Goal: Information Seeking & Learning: Learn about a topic

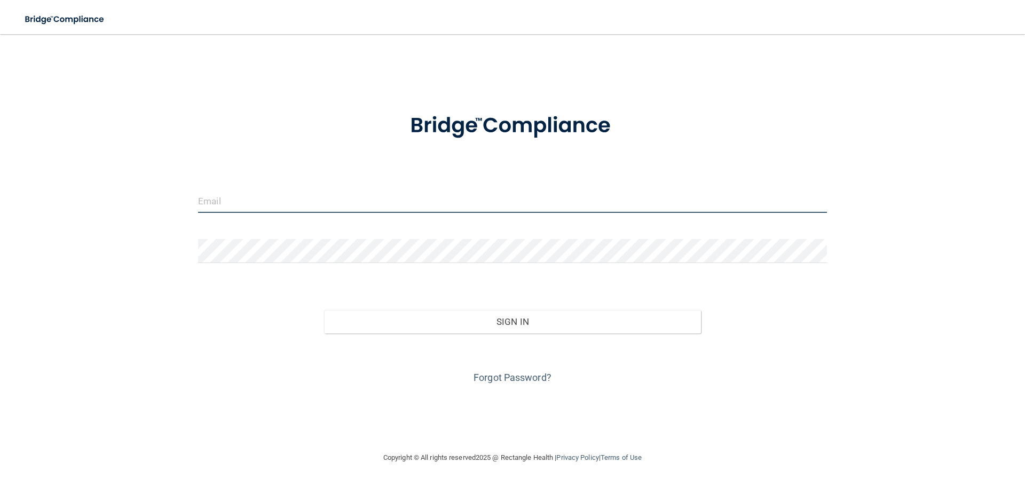
click at [235, 197] on input "email" at bounding box center [512, 201] width 629 height 24
type input "[EMAIL_ADDRESS][DOMAIN_NAME]"
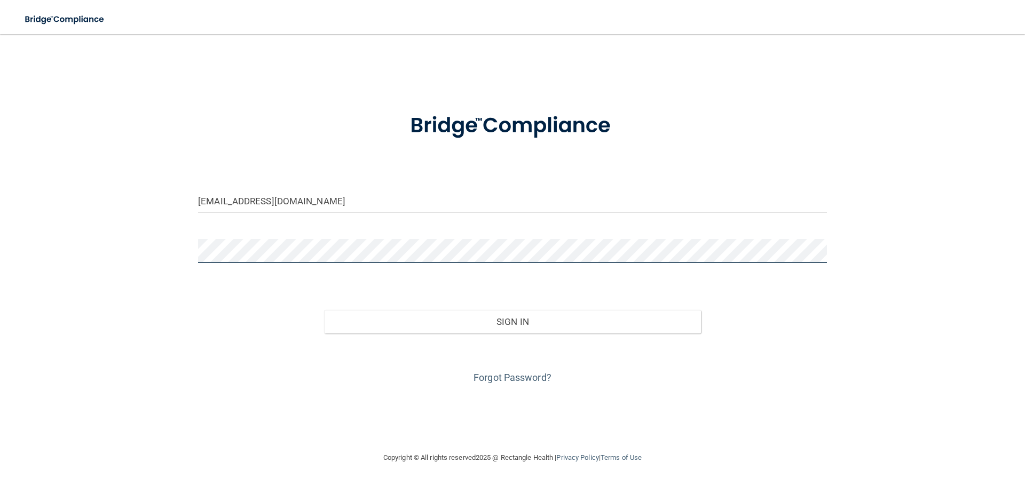
click at [324, 310] on button "Sign In" at bounding box center [512, 321] width 377 height 23
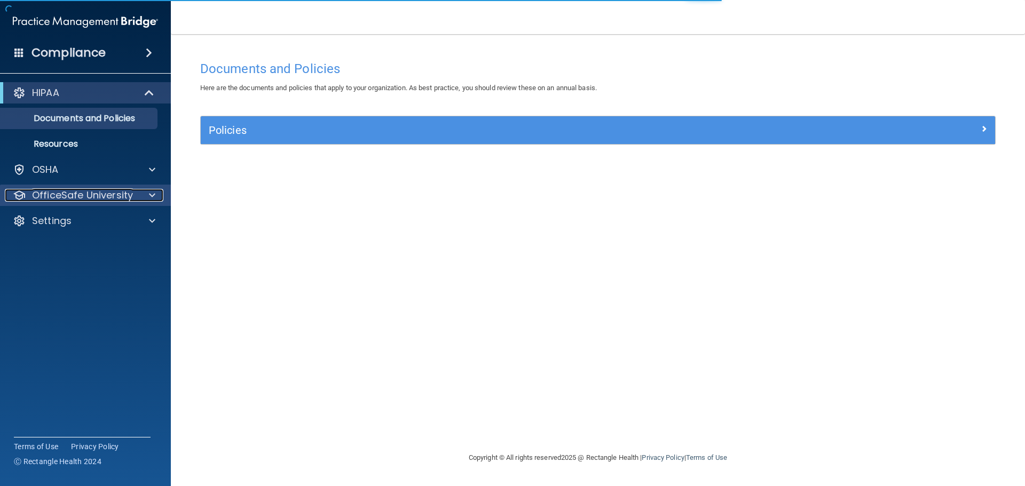
click at [86, 199] on p "OfficeSafe University" at bounding box center [82, 195] width 101 height 13
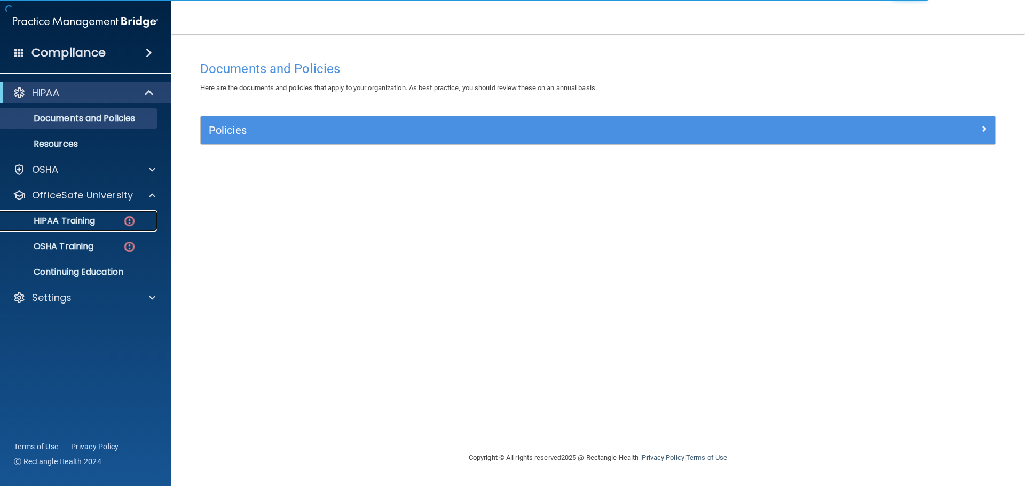
click at [105, 221] on div "HIPAA Training" at bounding box center [80, 221] width 146 height 11
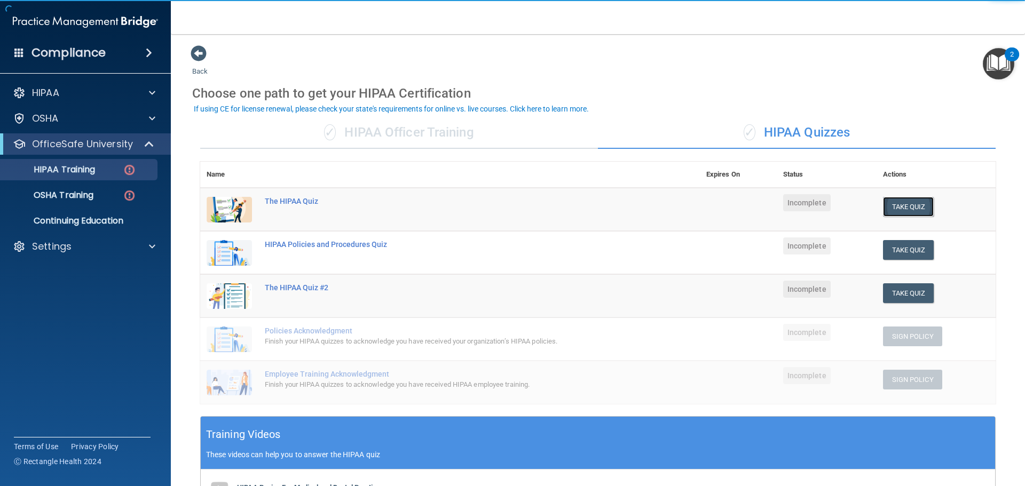
click at [919, 203] on button "Take Quiz" at bounding box center [908, 207] width 51 height 20
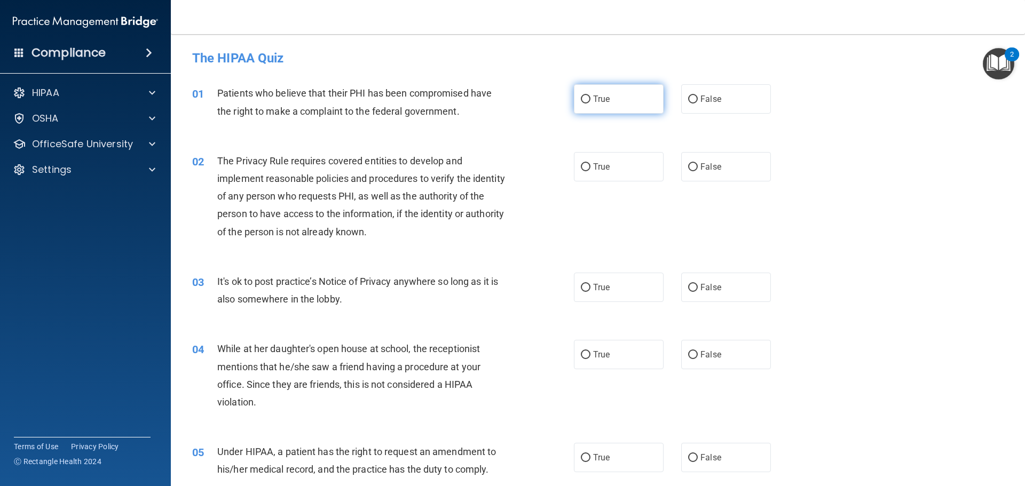
click at [593, 95] on span "True" at bounding box center [601, 99] width 17 height 10
click at [591, 96] on input "True" at bounding box center [586, 100] width 10 height 8
radio input "true"
click at [602, 169] on span "True" at bounding box center [601, 167] width 17 height 10
click at [591, 169] on input "True" at bounding box center [586, 167] width 10 height 8
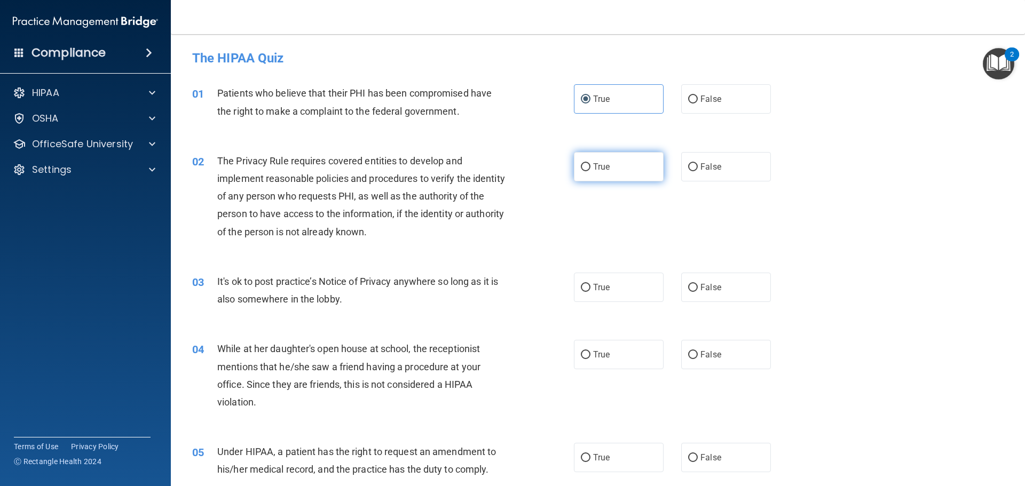
radio input "true"
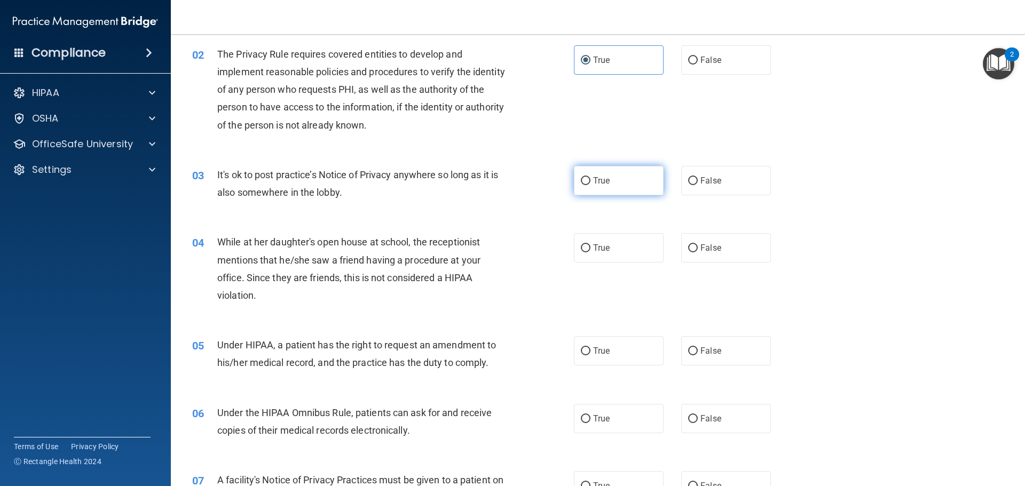
click at [609, 183] on label "True" at bounding box center [619, 180] width 90 height 29
click at [591, 183] on input "True" at bounding box center [586, 181] width 10 height 8
radio input "true"
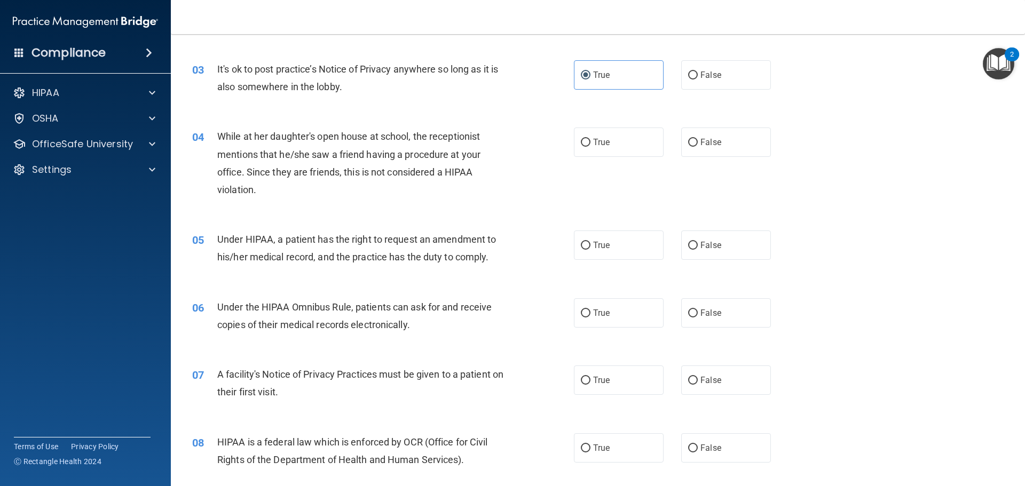
scroll to position [214, 0]
click at [707, 139] on span "False" at bounding box center [710, 141] width 21 height 10
click at [698, 139] on input "False" at bounding box center [693, 142] width 10 height 8
radio input "true"
click at [603, 148] on label "True" at bounding box center [619, 141] width 90 height 29
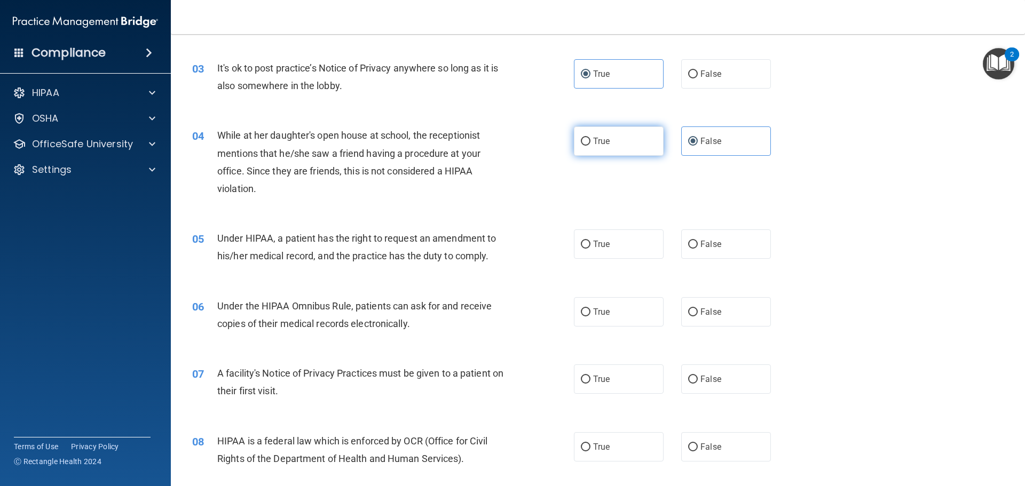
click at [591, 146] on input "True" at bounding box center [586, 142] width 10 height 8
radio input "true"
radio input "false"
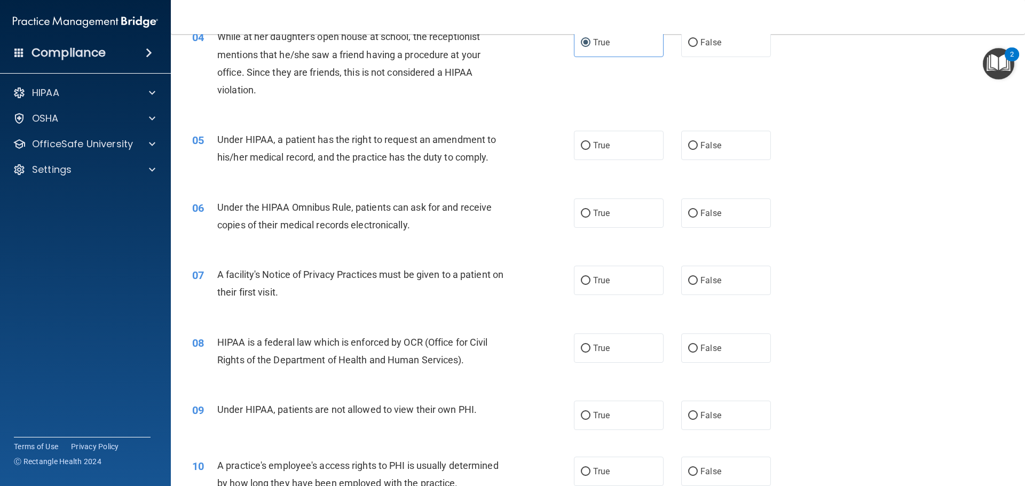
scroll to position [320, 0]
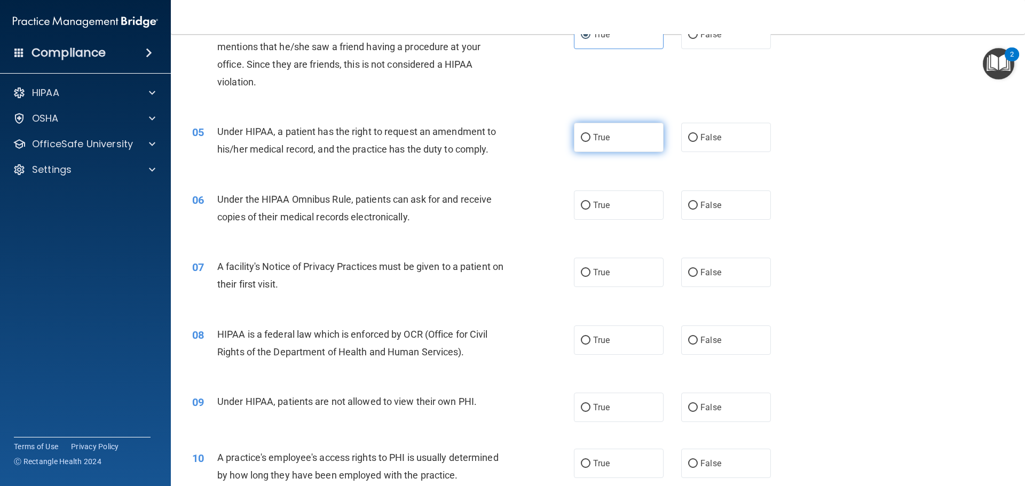
click at [595, 144] on label "True" at bounding box center [619, 137] width 90 height 29
click at [591, 142] on input "True" at bounding box center [586, 138] width 10 height 8
radio input "true"
drag, startPoint x: 613, startPoint y: 211, endPoint x: 582, endPoint y: 212, distance: 30.5
click at [582, 212] on label "True" at bounding box center [619, 205] width 90 height 29
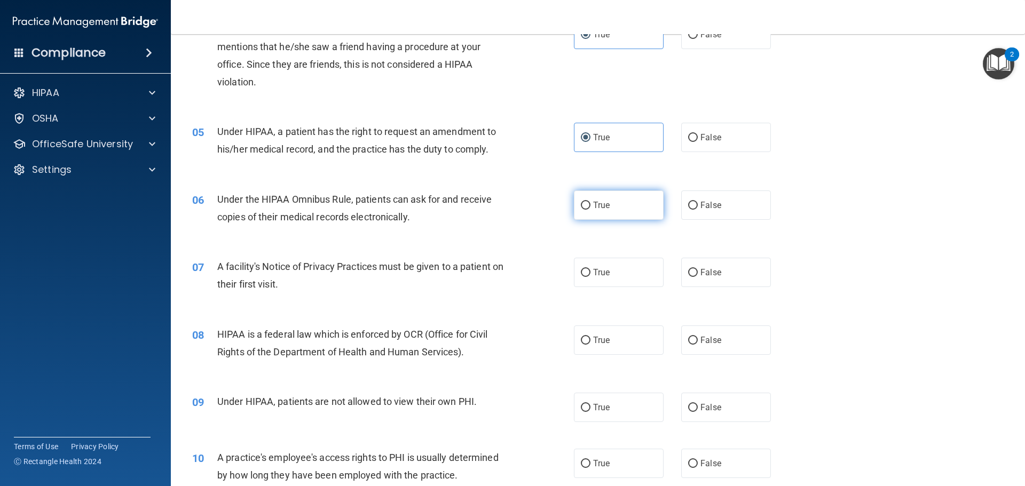
click at [582, 210] on input "True" at bounding box center [586, 206] width 10 height 8
radio input "true"
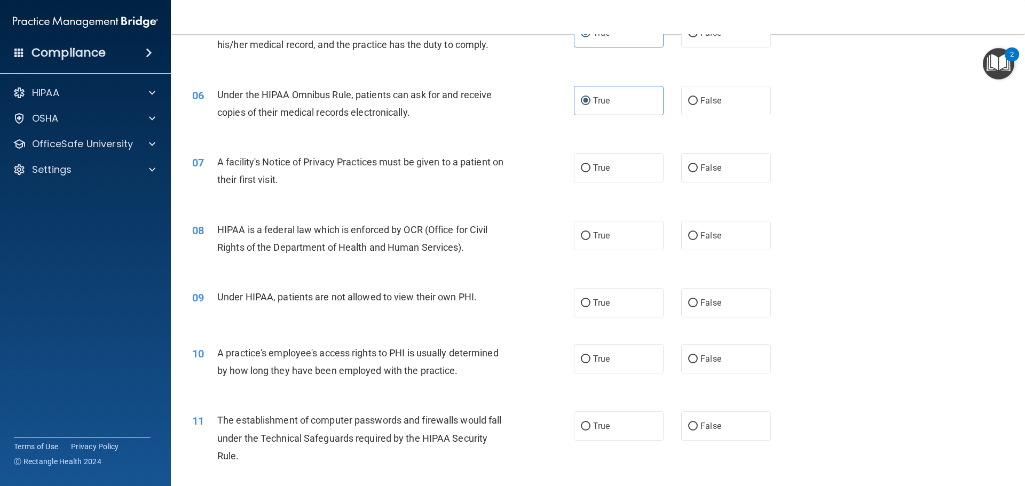
scroll to position [427, 0]
click at [615, 172] on label "True" at bounding box center [619, 165] width 90 height 29
click at [591, 170] on input "True" at bounding box center [586, 166] width 10 height 8
radio input "true"
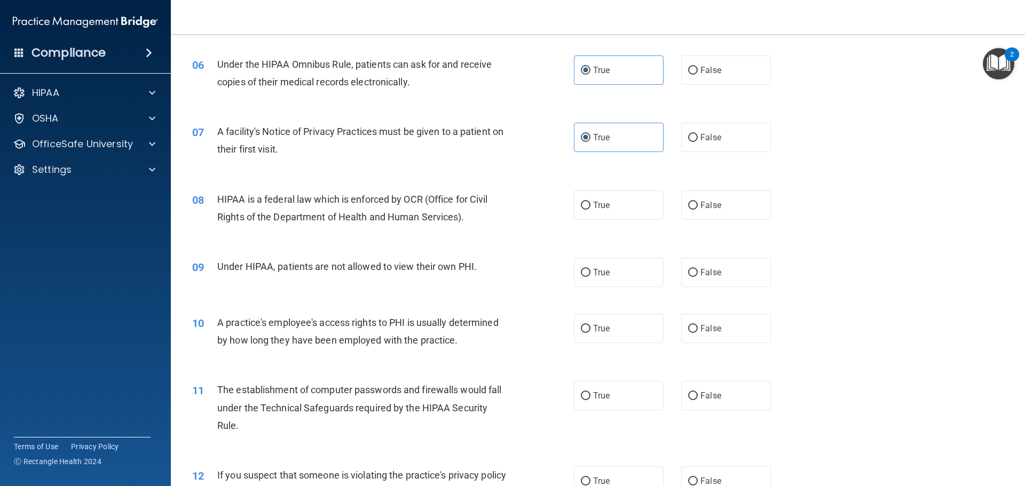
scroll to position [481, 0]
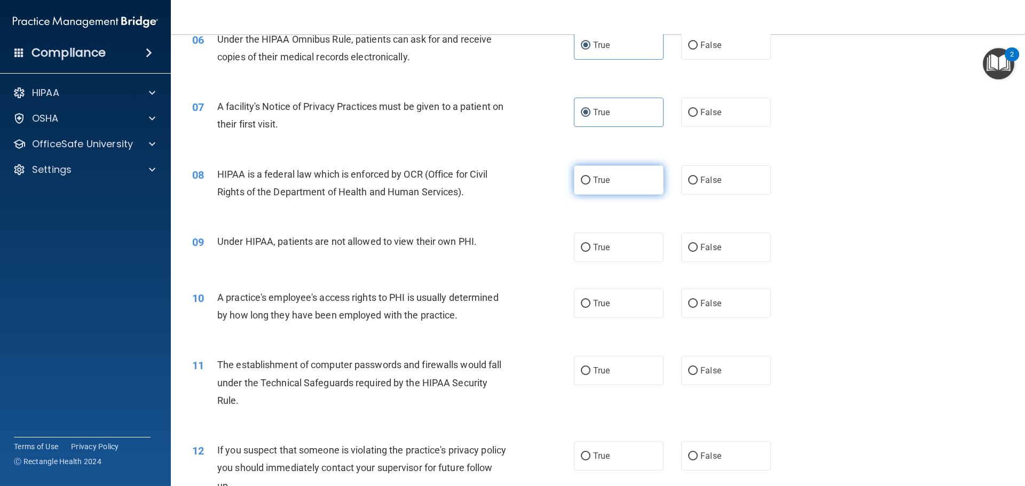
click at [606, 184] on span "True" at bounding box center [601, 180] width 17 height 10
click at [591, 184] on input "True" at bounding box center [586, 181] width 10 height 8
radio input "true"
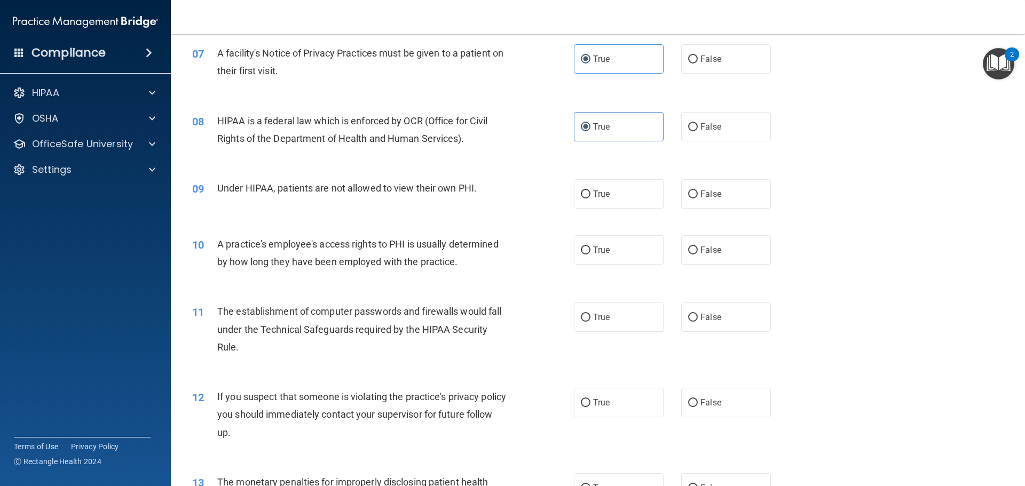
drag, startPoint x: 604, startPoint y: 223, endPoint x: 466, endPoint y: 202, distance: 140.3
click at [466, 202] on div "09 Under HIPAA, patients are not allowed to view their own PHI." at bounding box center [383, 190] width 414 height 23
click at [719, 197] on label "False" at bounding box center [726, 193] width 90 height 29
click at [698, 197] on input "False" at bounding box center [693, 195] width 10 height 8
radio input "true"
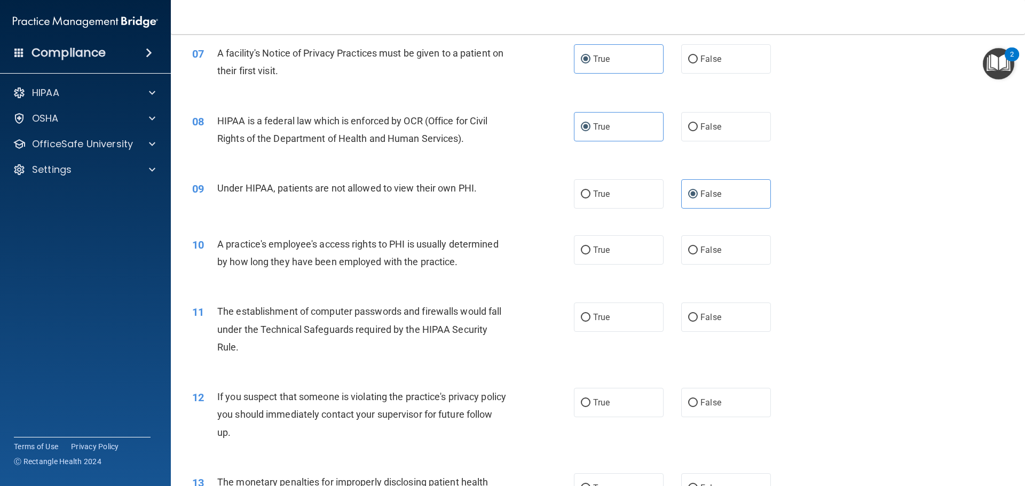
scroll to position [587, 0]
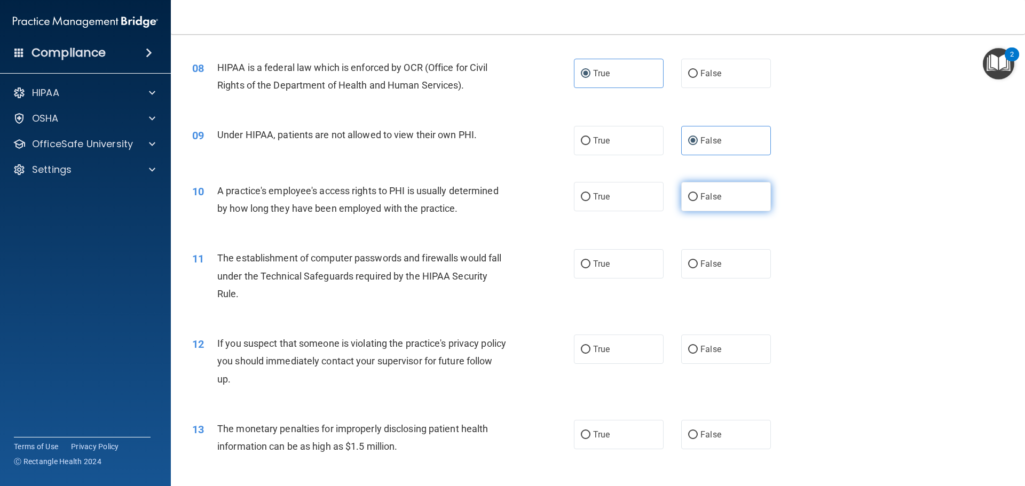
click at [721, 207] on label "False" at bounding box center [726, 196] width 90 height 29
click at [698, 201] on input "False" at bounding box center [693, 197] width 10 height 8
radio input "true"
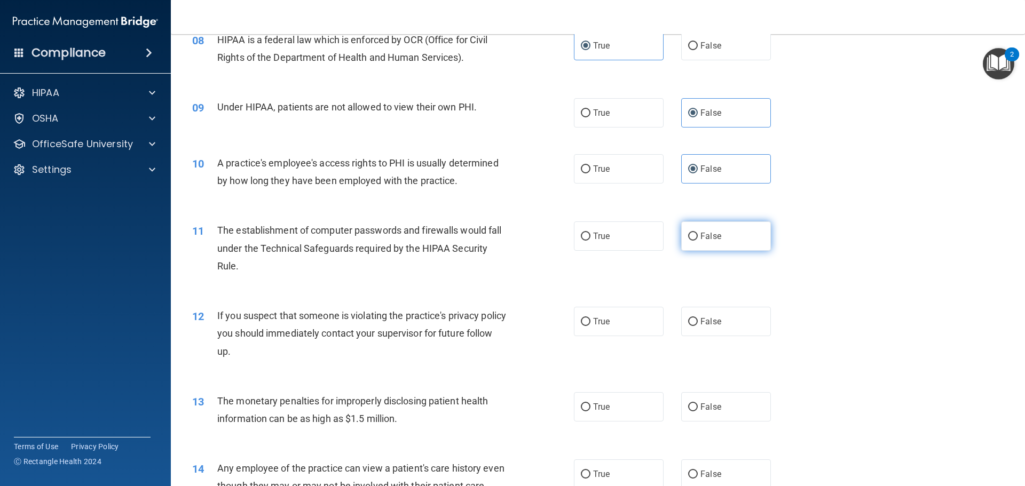
scroll to position [641, 0]
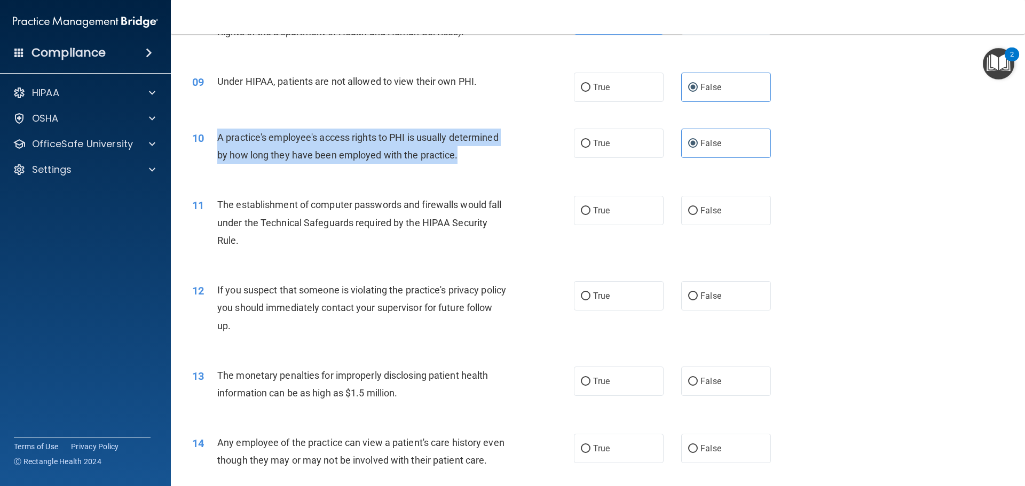
drag, startPoint x: 454, startPoint y: 156, endPoint x: 214, endPoint y: 135, distance: 241.8
click at [214, 135] on div "10 A practice's employee's access rights to PHI is usually determined by how lo…" at bounding box center [383, 149] width 414 height 41
copy div "A practice's employee's access rights to PHI is usually determined by how long …"
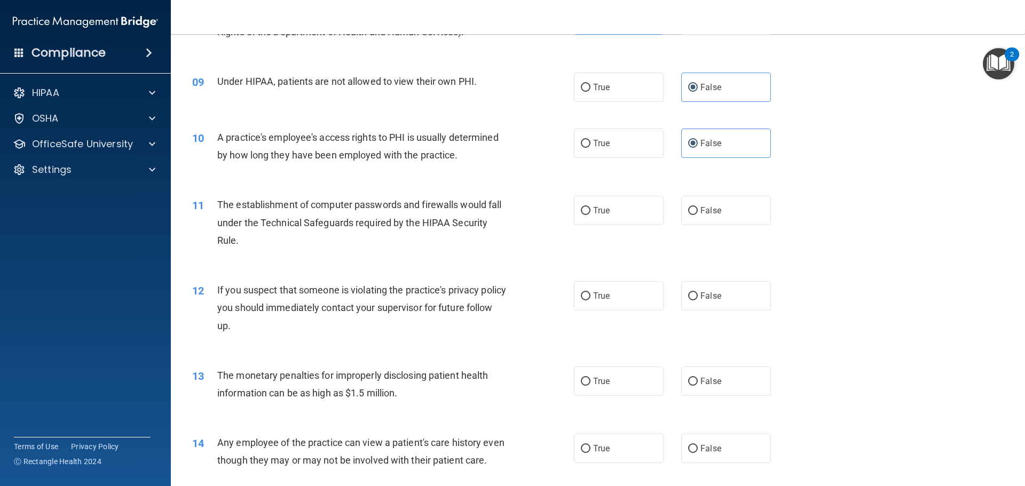
click at [480, 178] on div "10 A practice's employee's access rights to PHI is usually determined by how lo…" at bounding box center [598, 148] width 828 height 67
click at [249, 247] on div "The establishment of computer passwords and firewalls would fall under the Tech…" at bounding box center [366, 222] width 298 height 53
click at [605, 219] on label "True" at bounding box center [619, 210] width 90 height 29
click at [591, 215] on input "True" at bounding box center [586, 211] width 10 height 8
radio input "true"
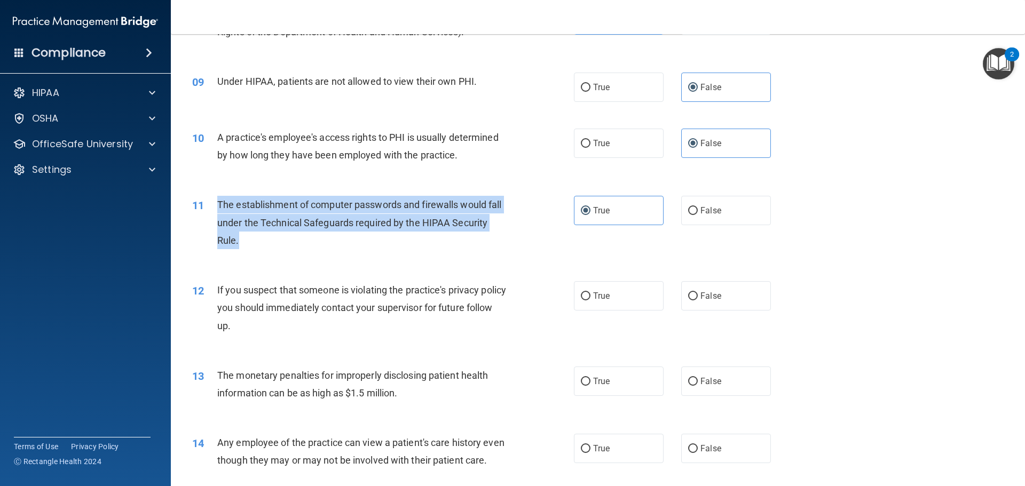
drag, startPoint x: 245, startPoint y: 240, endPoint x: 214, endPoint y: 206, distance: 45.4
click at [214, 206] on div "11 The establishment of computer passwords and firewalls would fall under the T…" at bounding box center [383, 225] width 414 height 59
copy div "The establishment of computer passwords and firewalls would fall under the Tech…"
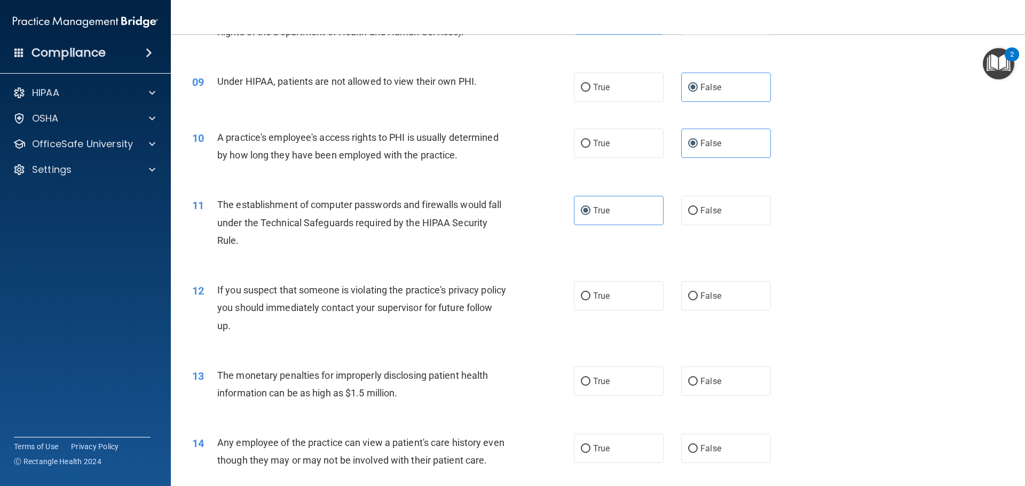
click at [505, 271] on div "12 If you suspect that someone is violating the practice's privacy policy you s…" at bounding box center [598, 310] width 828 height 85
drag, startPoint x: 269, startPoint y: 336, endPoint x: 222, endPoint y: 306, distance: 56.0
click at [221, 306] on div "12 If you suspect that someone is violating the practice's privacy policy you s…" at bounding box center [383, 310] width 414 height 59
click at [603, 297] on span "True" at bounding box center [601, 296] width 17 height 10
click at [591, 297] on input "True" at bounding box center [586, 297] width 10 height 8
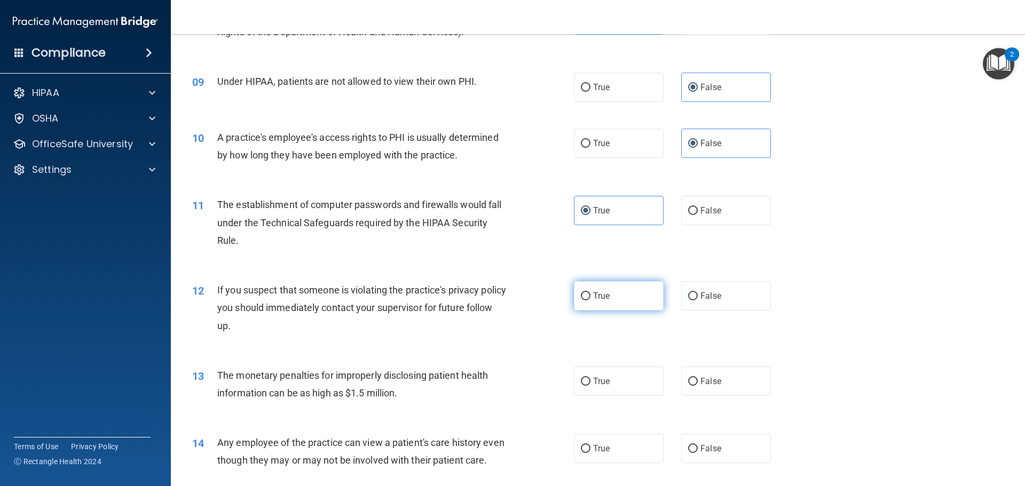
radio input "true"
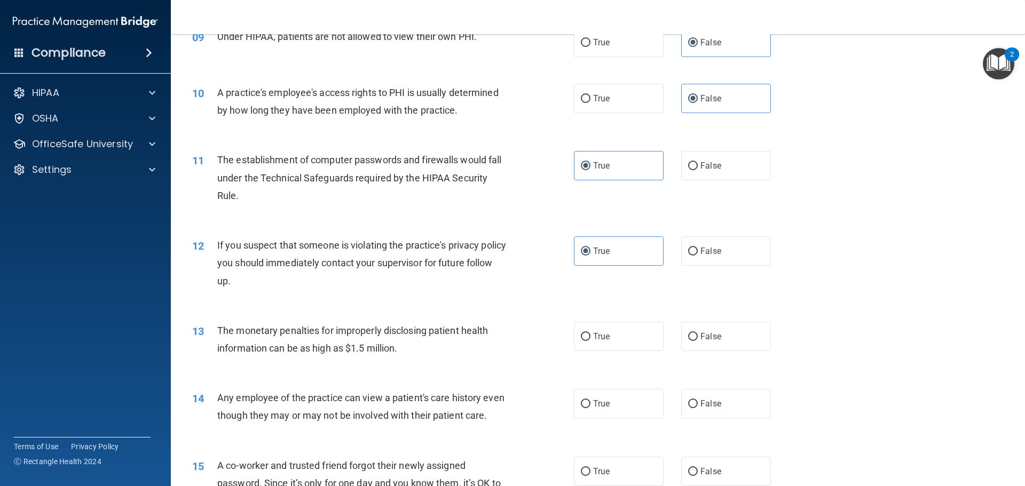
scroll to position [747, 0]
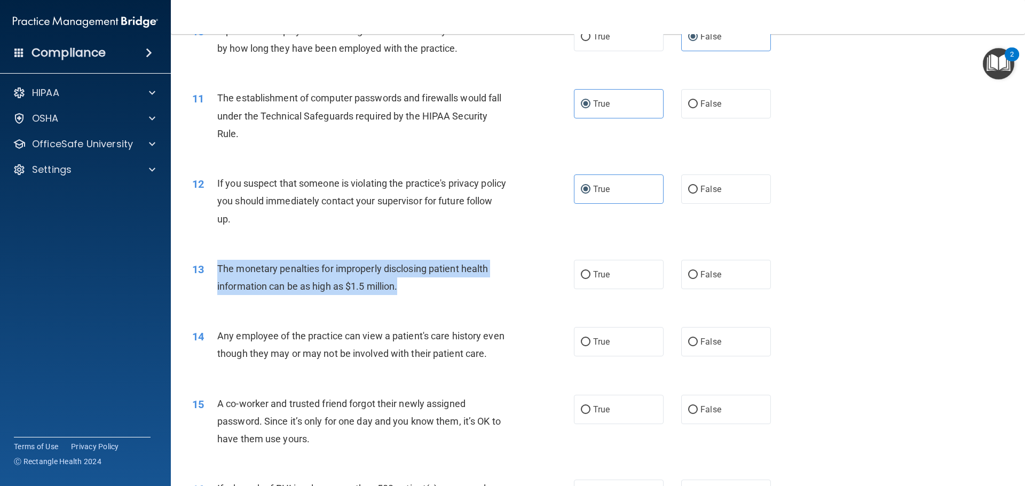
drag, startPoint x: 409, startPoint y: 285, endPoint x: 204, endPoint y: 267, distance: 205.8
click at [204, 267] on div "13 The monetary penalties for improperly disclosing patient health information …" at bounding box center [383, 280] width 414 height 41
copy div "The monetary penalties for improperly disclosing patient health information can…"
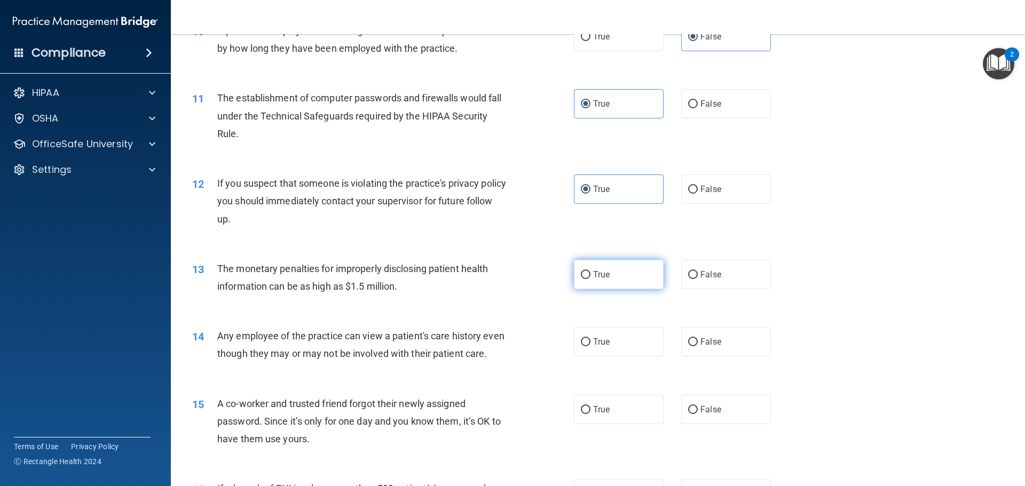
click at [623, 273] on label "True" at bounding box center [619, 274] width 90 height 29
click at [591, 273] on input "True" at bounding box center [586, 275] width 10 height 8
radio input "true"
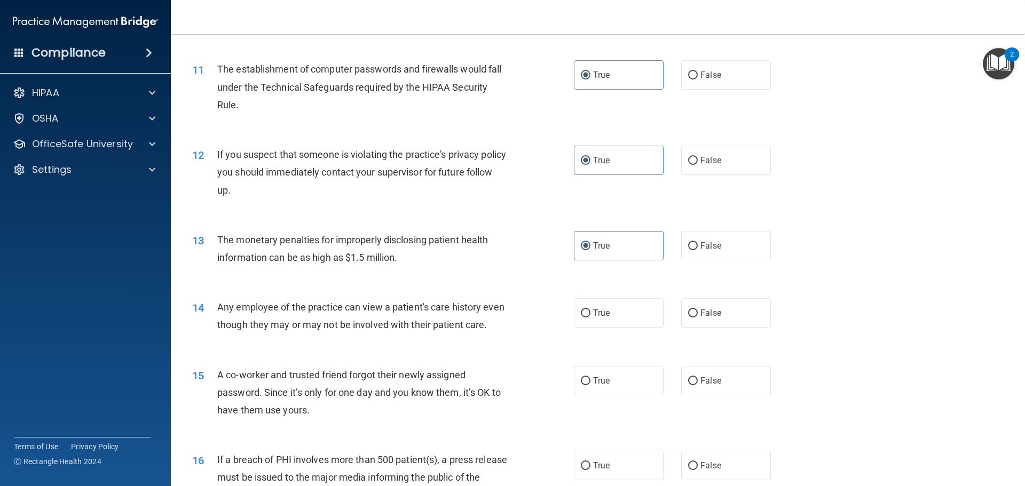
scroll to position [801, 0]
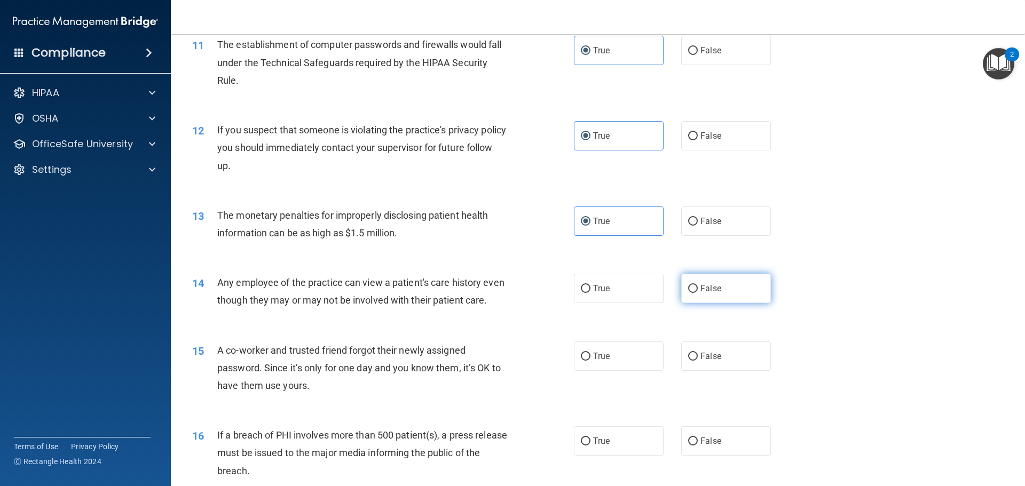
click at [711, 298] on label "False" at bounding box center [726, 288] width 90 height 29
click at [698, 293] on input "False" at bounding box center [693, 289] width 10 height 8
radio input "true"
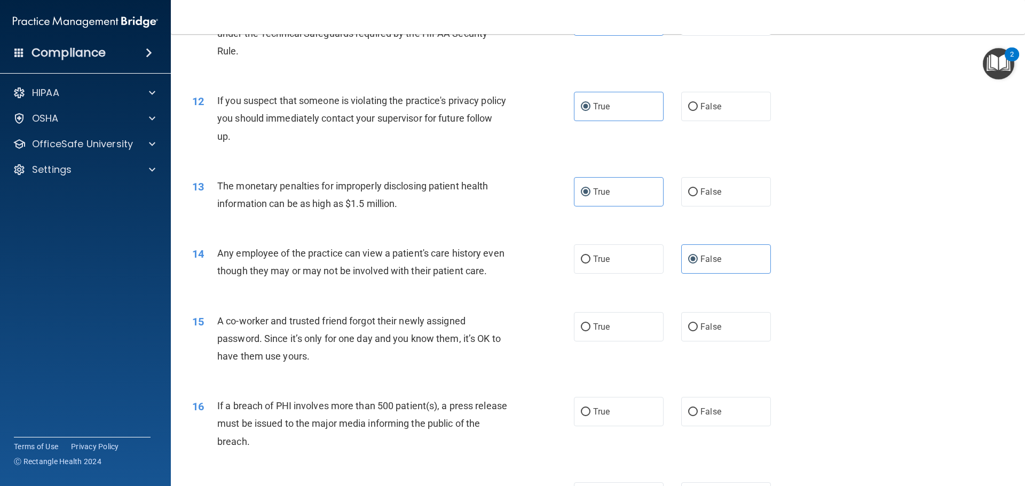
scroll to position [908, 0]
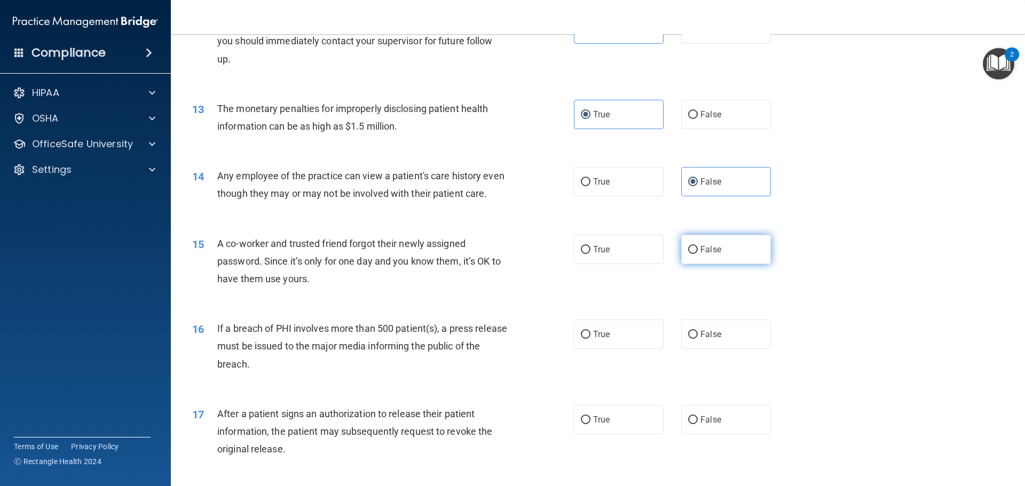
click at [737, 264] on label "False" at bounding box center [726, 249] width 90 height 29
click at [698, 254] on input "False" at bounding box center [693, 250] width 10 height 8
radio input "true"
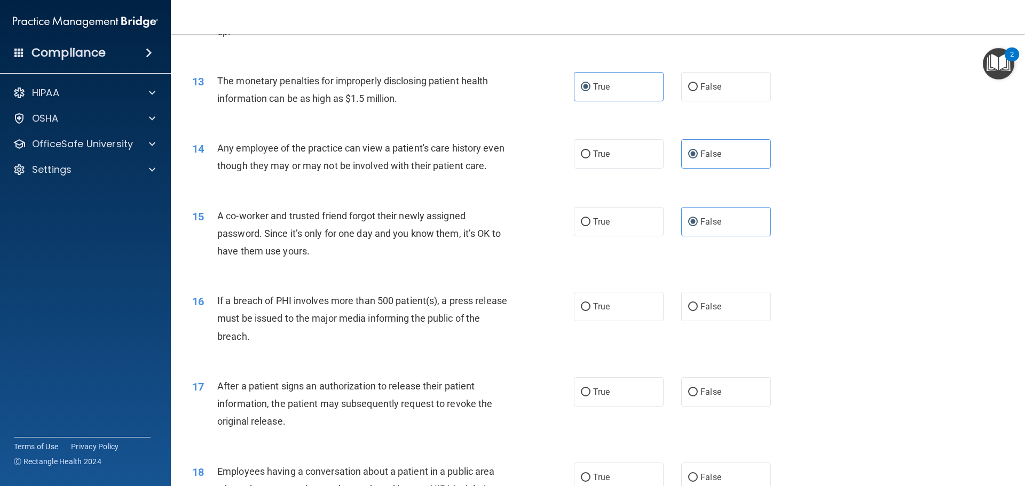
scroll to position [1014, 0]
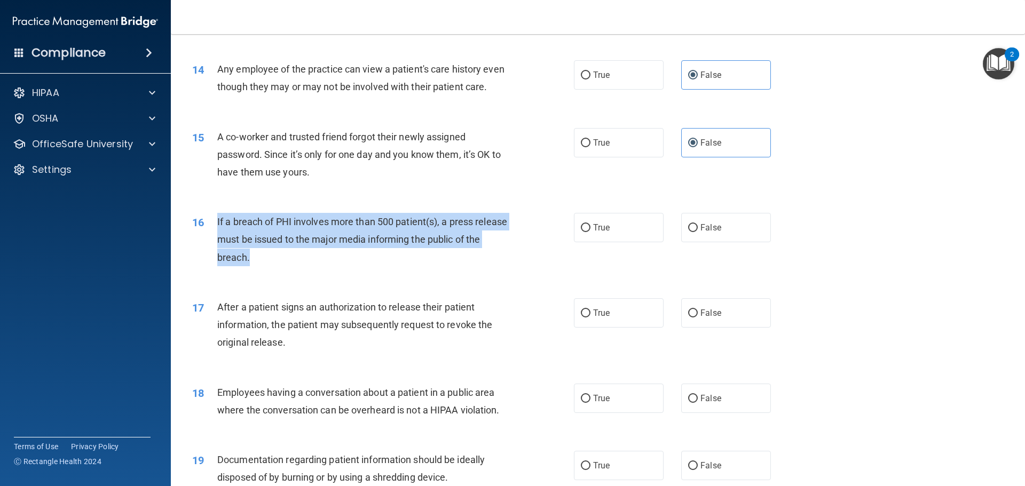
drag, startPoint x: 289, startPoint y: 275, endPoint x: 206, endPoint y: 245, distance: 88.4
click at [205, 245] on div "16 If a breach of PHI involves more than 500 patient(s), a press release must b…" at bounding box center [383, 242] width 414 height 59
copy div "If a breach of PHI involves more than 500 patient(s), a press release must be i…"
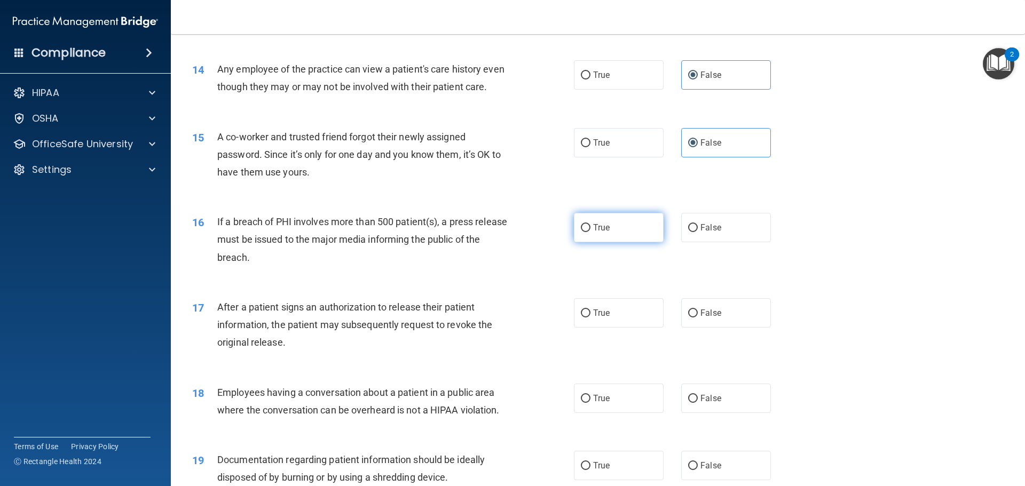
click at [574, 242] on label "True" at bounding box center [619, 227] width 90 height 29
click at [581, 232] on input "True" at bounding box center [586, 228] width 10 height 8
radio input "true"
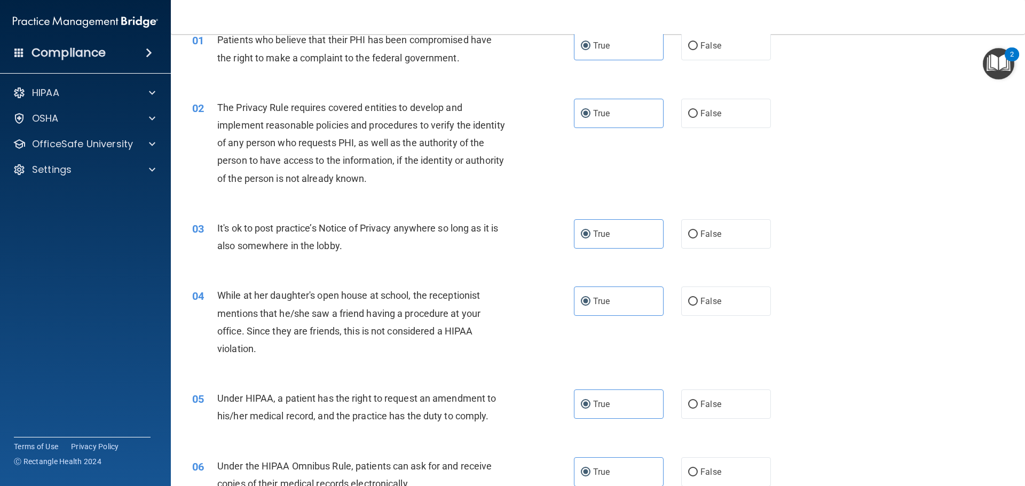
scroll to position [0, 0]
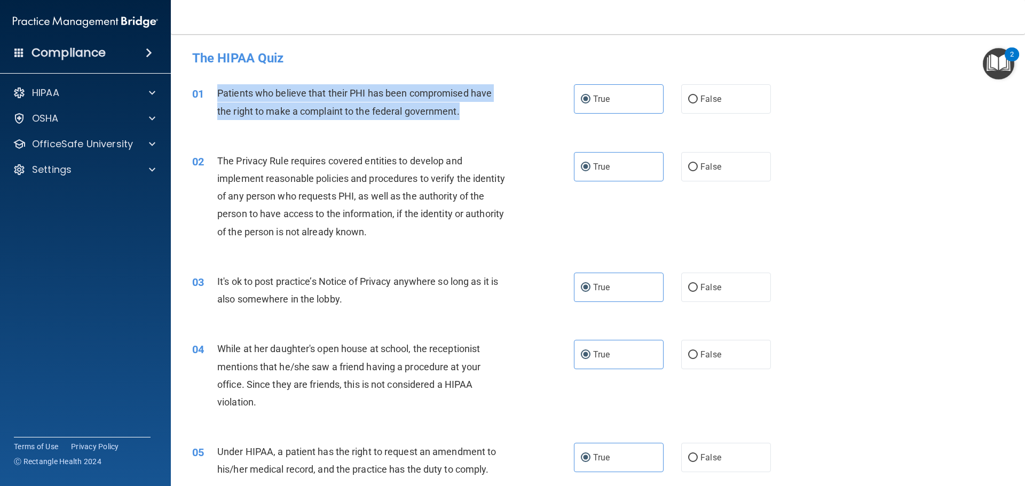
drag, startPoint x: 475, startPoint y: 113, endPoint x: 211, endPoint y: 95, distance: 264.9
click at [211, 95] on div "01 Patients who believe that their PHI has been compromised have the right to m…" at bounding box center [383, 104] width 414 height 41
copy div "Patients who believe that their PHI has been compromised have the right to make…"
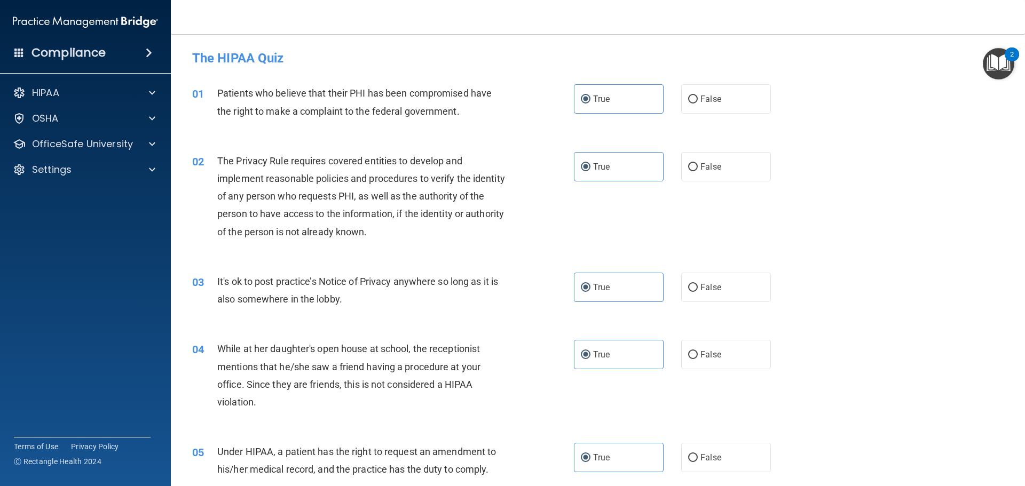
click at [476, 182] on div "The Privacy Rule requires covered entities to develop and implement reasonable …" at bounding box center [366, 196] width 298 height 89
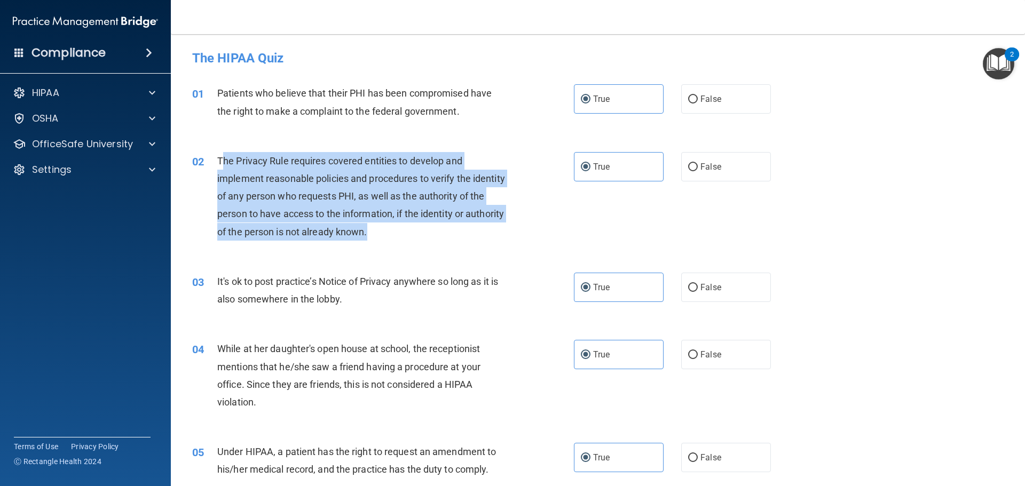
drag, startPoint x: 431, startPoint y: 237, endPoint x: 222, endPoint y: 158, distance: 223.0
click at [222, 158] on div "The Privacy Rule requires covered entities to develop and implement reasonable …" at bounding box center [366, 196] width 298 height 89
drag, startPoint x: 219, startPoint y: 158, endPoint x: 416, endPoint y: 229, distance: 209.2
click at [416, 230] on div "The Privacy Rule requires covered entities to develop and implement reasonable …" at bounding box center [366, 196] width 298 height 89
copy span "The Privacy Rule requires covered entities to develop and implement reasonable …"
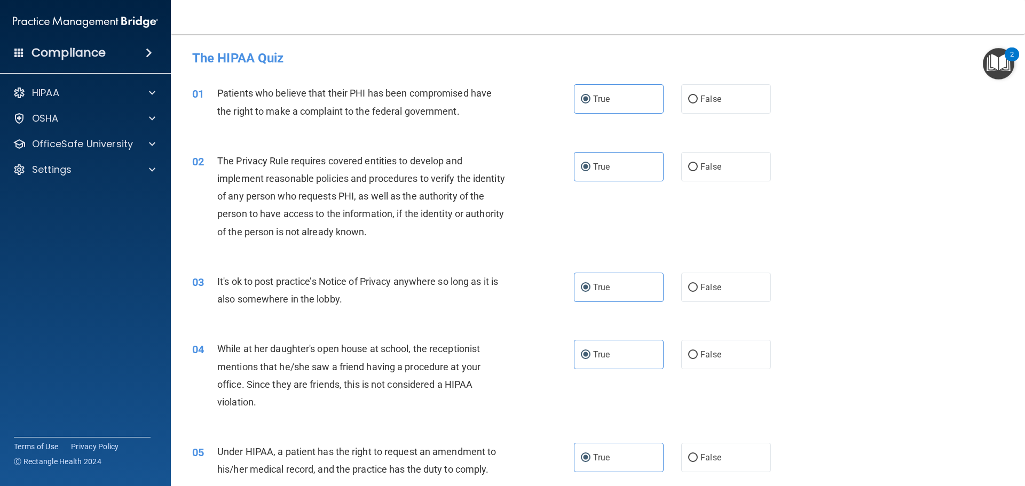
click at [364, 298] on div "It's ok to post practice’s Notice of Privacy anywhere so long as it is also som…" at bounding box center [366, 290] width 298 height 35
click at [358, 301] on div "It's ok to post practice’s Notice of Privacy anywhere so long as it is also som…" at bounding box center [366, 290] width 298 height 35
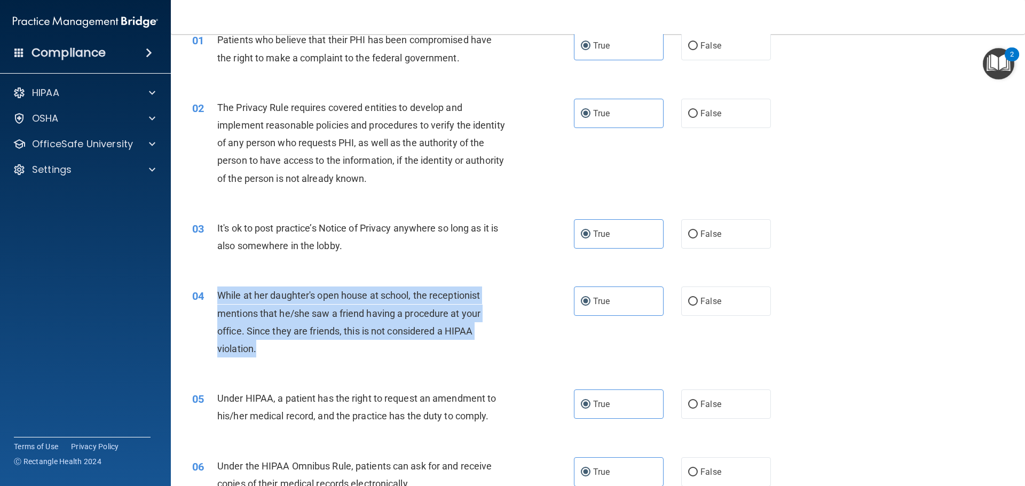
drag, startPoint x: 255, startPoint y: 350, endPoint x: 221, endPoint y: 293, distance: 66.8
click at [221, 293] on span "While at her daughter's open house at school, the receptionist mentions that he…" at bounding box center [348, 322] width 263 height 65
copy span "While at her daughter's open house at school, the receptionist mentions that he…"
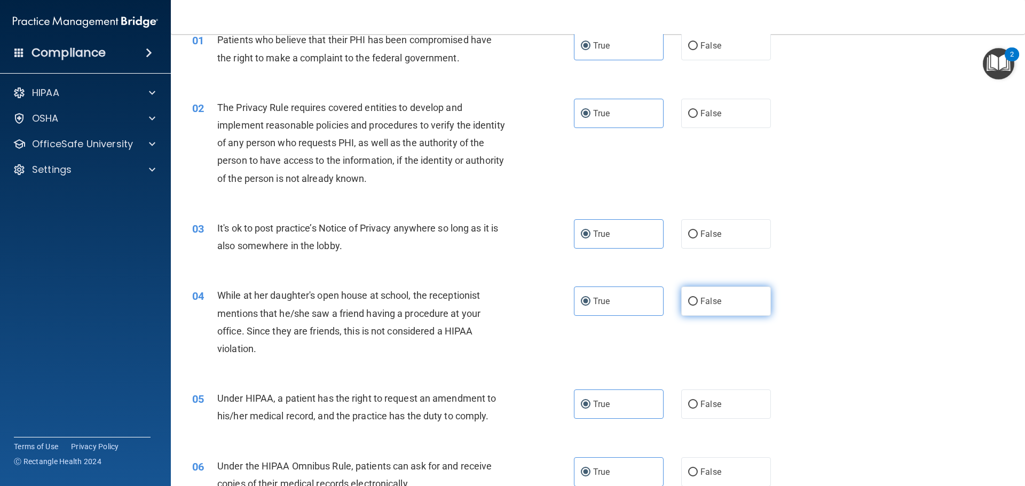
click at [718, 304] on label "False" at bounding box center [726, 301] width 90 height 29
click at [698, 304] on input "False" at bounding box center [693, 302] width 10 height 8
radio input "true"
radio input "false"
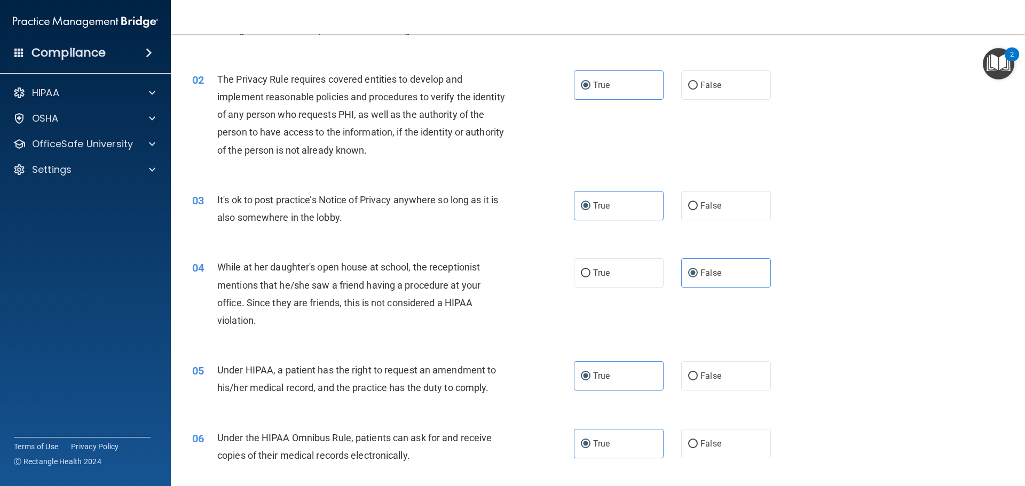
scroll to position [107, 0]
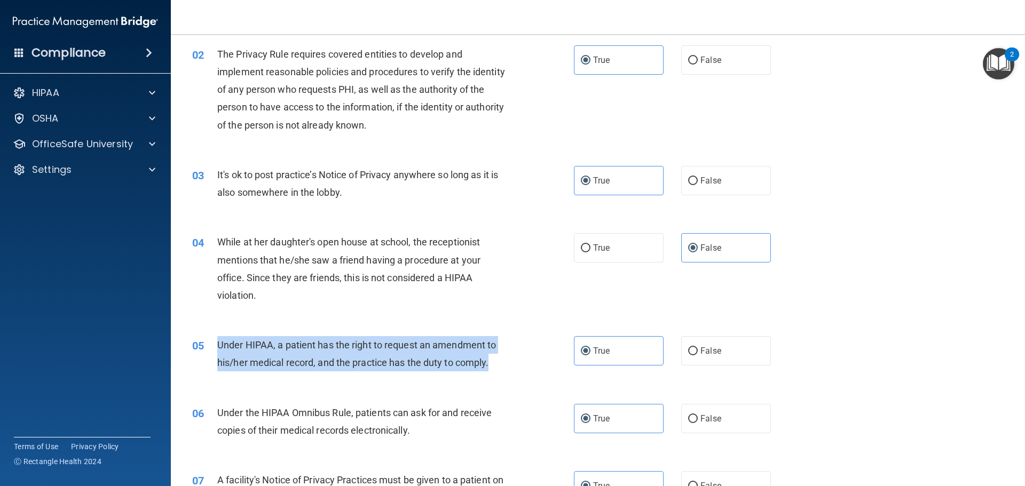
drag, startPoint x: 491, startPoint y: 366, endPoint x: 216, endPoint y: 341, distance: 275.5
click at [216, 341] on div "05 Under HIPAA, a patient has the right to request an amendment to his/her medi…" at bounding box center [383, 356] width 414 height 41
copy div "Under HIPAA, a patient has the right to request an amendment to his/her medical…"
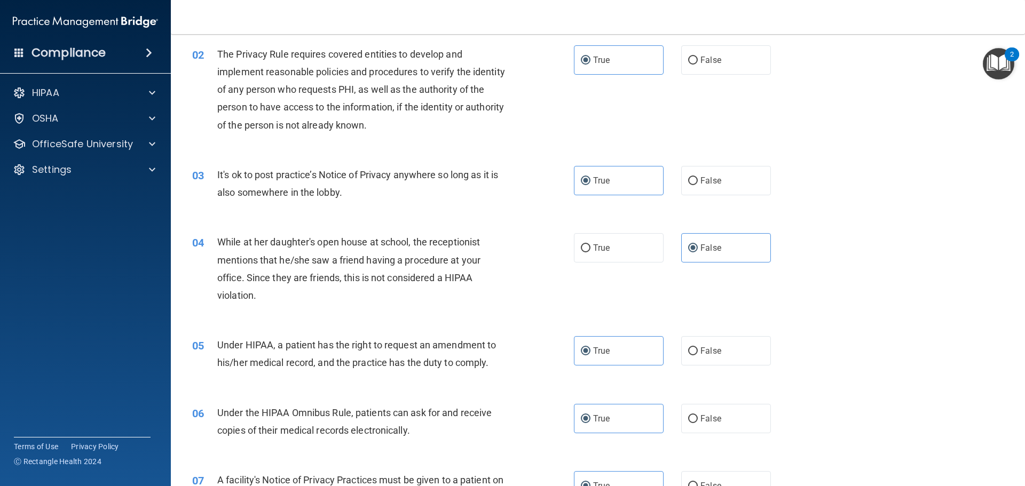
click at [390, 383] on div "05 Under HIPAA, a patient has the right to request an amendment to his/her medi…" at bounding box center [598, 356] width 828 height 67
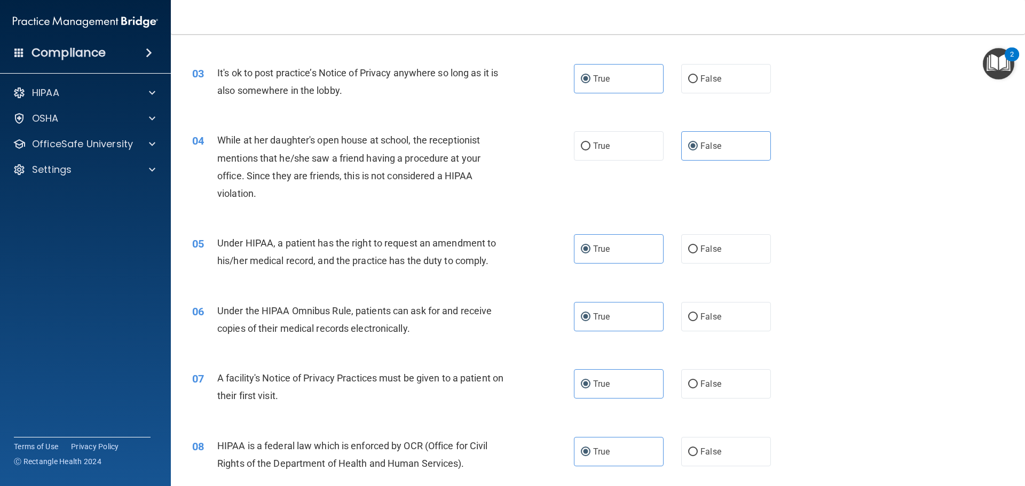
scroll to position [214, 0]
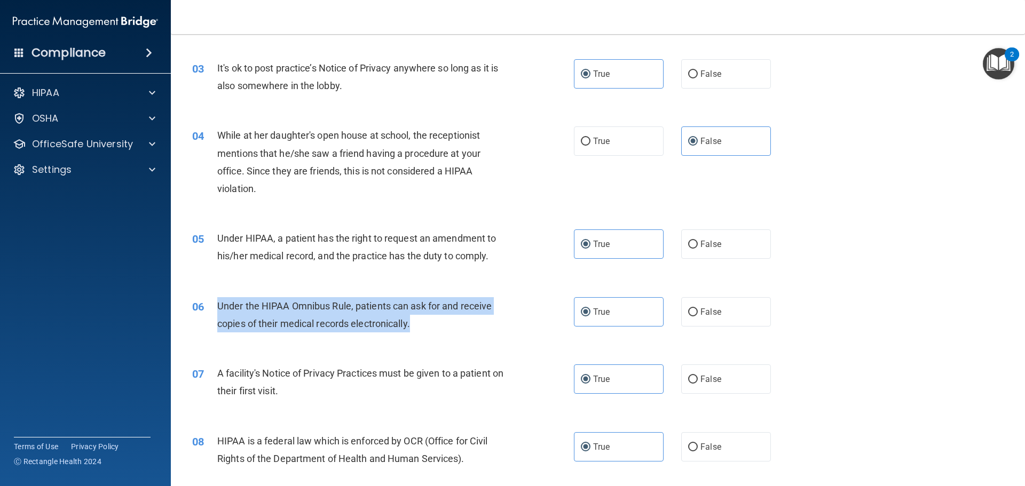
drag, startPoint x: 430, startPoint y: 334, endPoint x: 217, endPoint y: 303, distance: 215.7
click at [217, 303] on div "06 Under the HIPAA Omnibus Rule, patients can ask for and receive copies of the…" at bounding box center [383, 317] width 414 height 41
copy span "Under the HIPAA Omnibus Rule, patients can ask for and receive copies of their …"
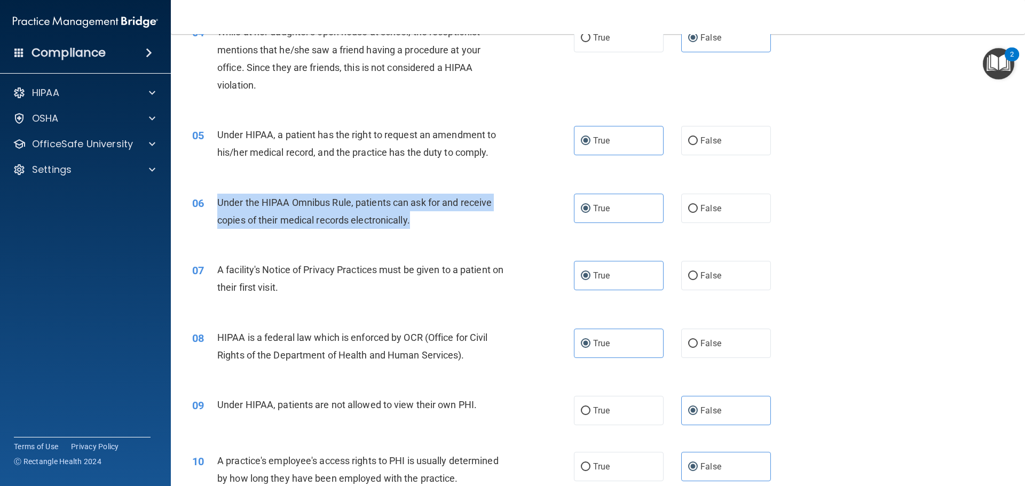
scroll to position [320, 0]
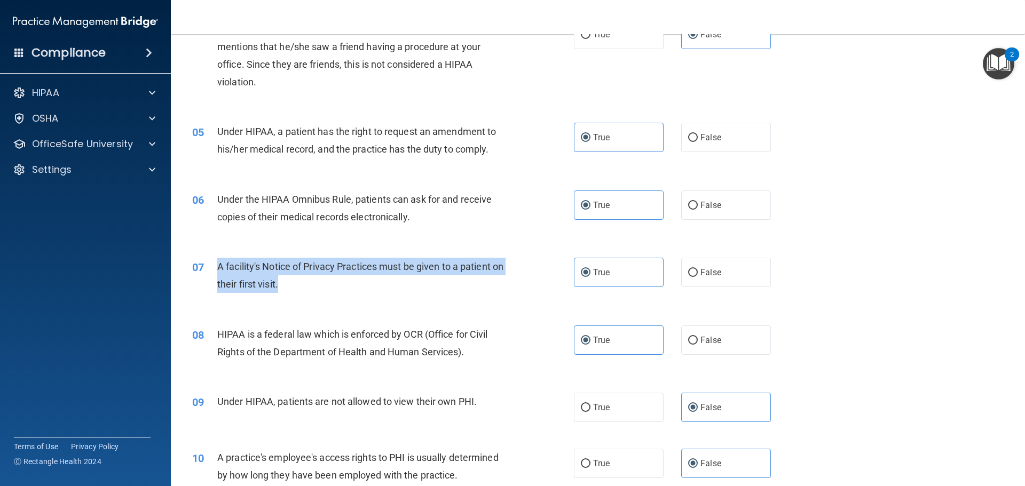
drag, startPoint x: 302, startPoint y: 288, endPoint x: 214, endPoint y: 264, distance: 91.7
click at [214, 264] on div "07 A facility's Notice of Privacy Practices must be given to a patient on their…" at bounding box center [383, 278] width 414 height 41
copy div "A facility's Notice of Privacy Practices must be given to a patient on their fi…"
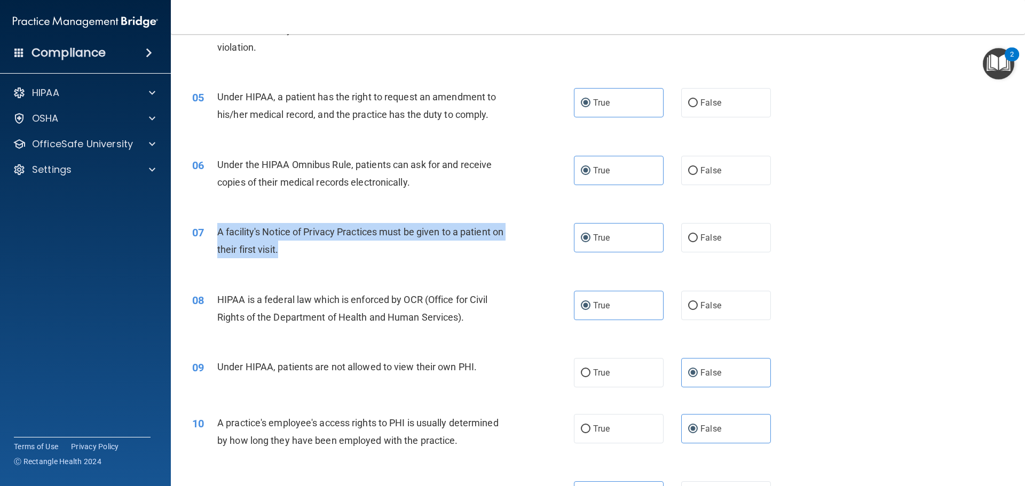
scroll to position [374, 0]
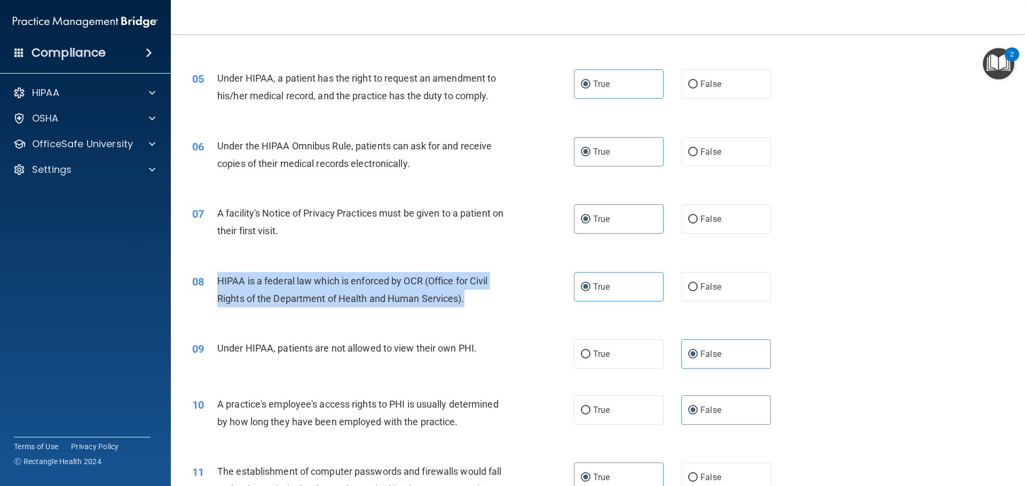
drag, startPoint x: 469, startPoint y: 297, endPoint x: 211, endPoint y: 277, distance: 258.1
click at [211, 277] on div "08 HIPAA is a federal law which is enforced by OCR (Office for Civil Rights of …" at bounding box center [383, 292] width 414 height 41
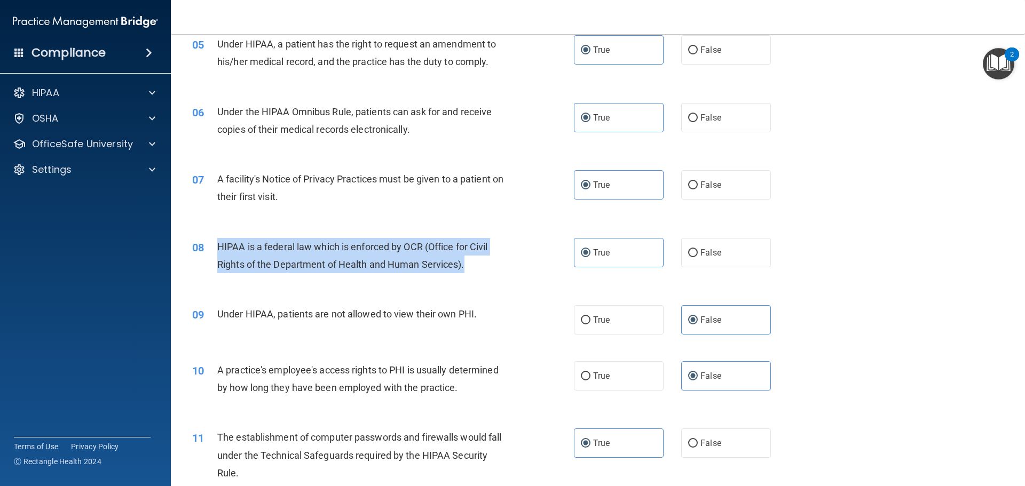
scroll to position [427, 0]
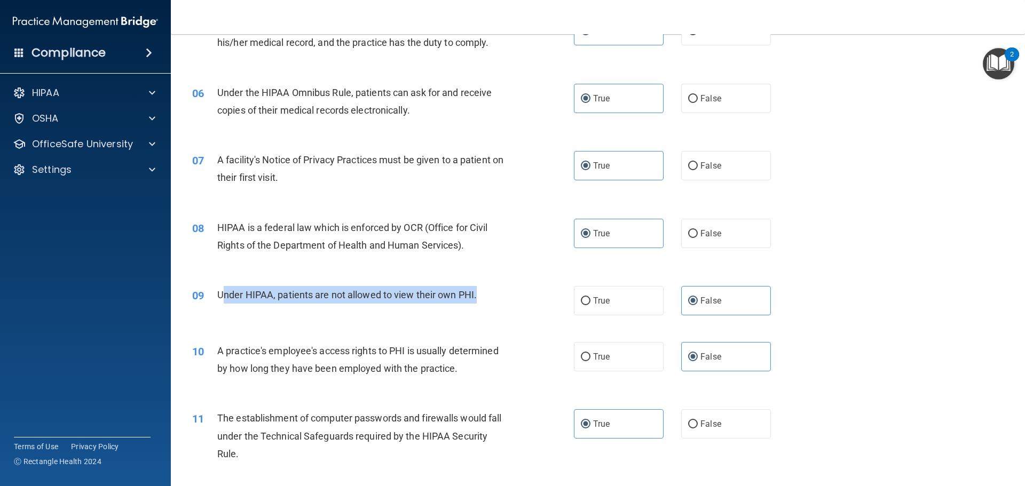
drag, startPoint x: 493, startPoint y: 297, endPoint x: 222, endPoint y: 301, distance: 271.8
click at [222, 301] on div "Under HIPAA, patients are not allowed to view their own PHI." at bounding box center [366, 295] width 298 height 18
drag, startPoint x: 262, startPoint y: 301, endPoint x: 238, endPoint y: 294, distance: 25.5
click at [238, 294] on span "Under HIPAA, patients are not allowed to view their own PHI." at bounding box center [346, 294] width 259 height 11
click at [217, 295] on span "Under HIPAA, patients are not allowed to view their own PHI." at bounding box center [346, 294] width 259 height 11
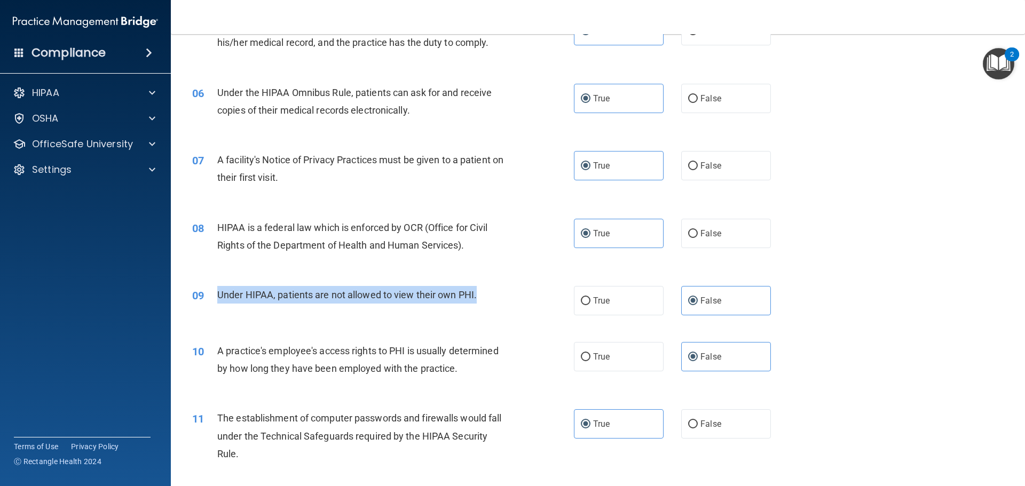
drag, startPoint x: 425, startPoint y: 296, endPoint x: 214, endPoint y: 296, distance: 210.9
click at [214, 296] on div "09 Under HIPAA, patients are not allowed to view their own PHI." at bounding box center [383, 297] width 414 height 23
click at [403, 377] on div "A practice's employee's access rights to PHI is usually determined by how long …" at bounding box center [366, 359] width 298 height 35
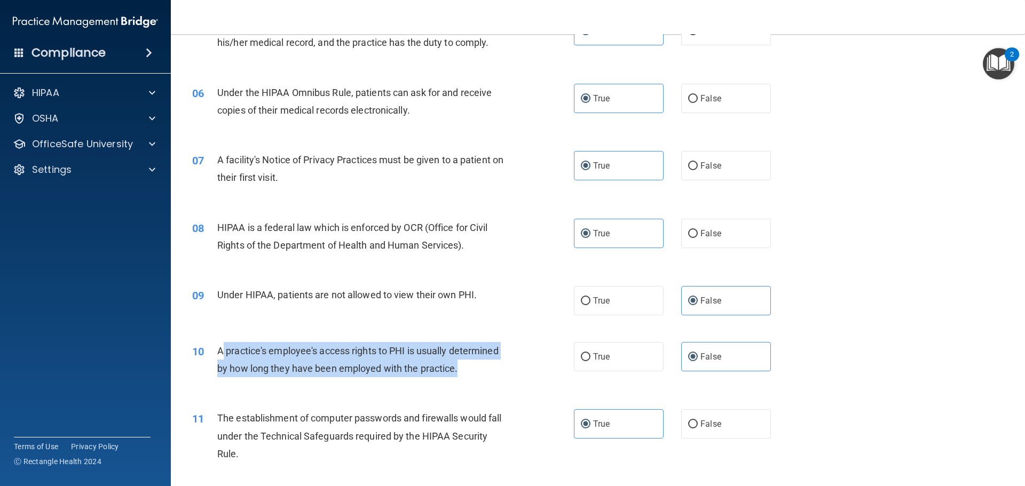
drag, startPoint x: 475, startPoint y: 371, endPoint x: 242, endPoint y: 363, distance: 232.9
click at [223, 356] on div "A practice's employee's access rights to PHI is usually determined by how long …" at bounding box center [366, 359] width 298 height 35
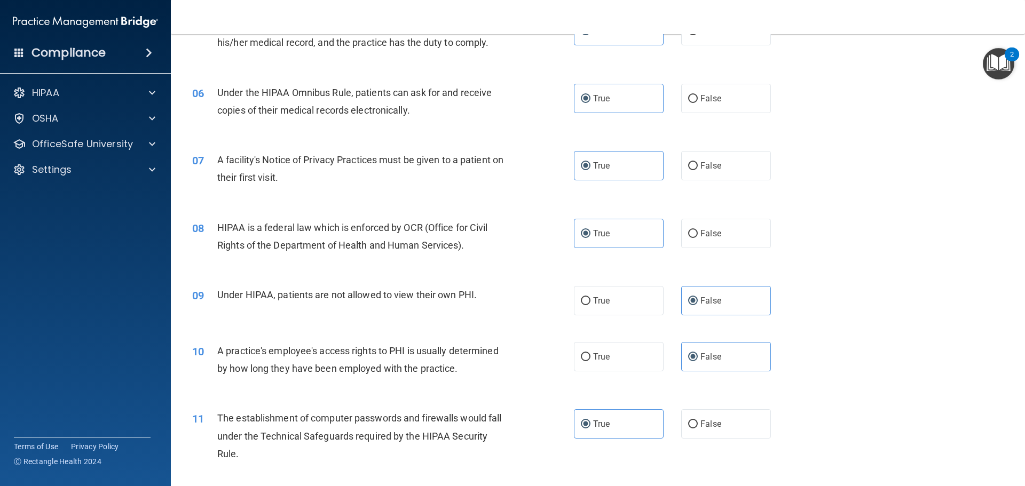
click at [289, 397] on div "11 The establishment of computer passwords and firewalls would fall under the T…" at bounding box center [598, 438] width 828 height 85
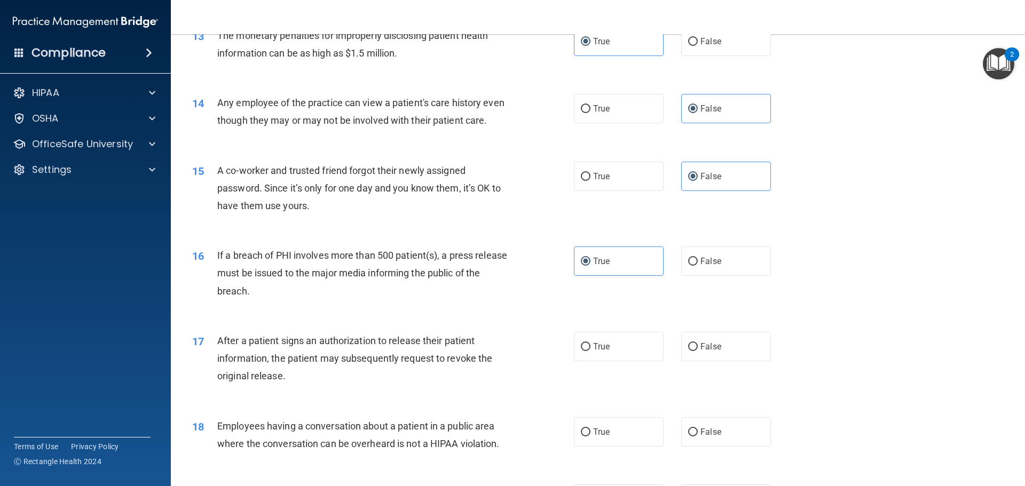
scroll to position [1014, 0]
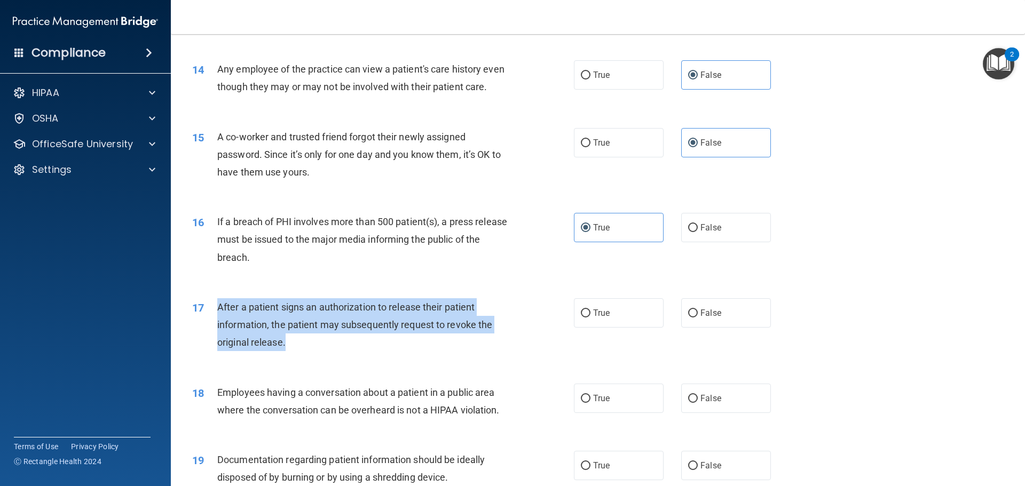
drag, startPoint x: 296, startPoint y: 360, endPoint x: 211, endPoint y: 320, distance: 93.9
click at [211, 320] on div "17 After a patient signs an authorization to release their patient information,…" at bounding box center [383, 327] width 414 height 59
click at [585, 318] on input "True" at bounding box center [586, 314] width 10 height 8
radio input "true"
click at [426, 352] on div "After a patient signs an authorization to release their patient information, th…" at bounding box center [366, 324] width 298 height 53
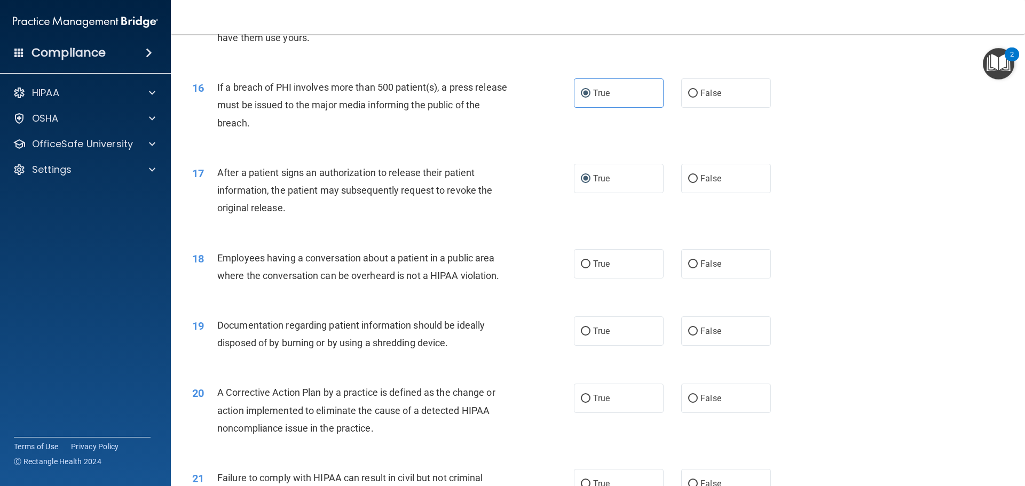
scroll to position [1175, 0]
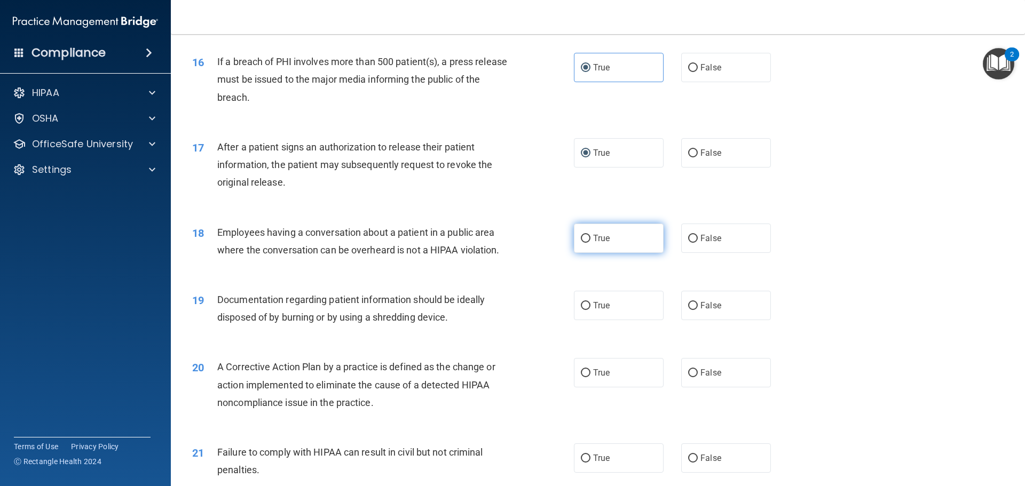
click at [616, 253] on label "True" at bounding box center [619, 238] width 90 height 29
click at [591, 243] on input "True" at bounding box center [586, 239] width 10 height 8
radio input "true"
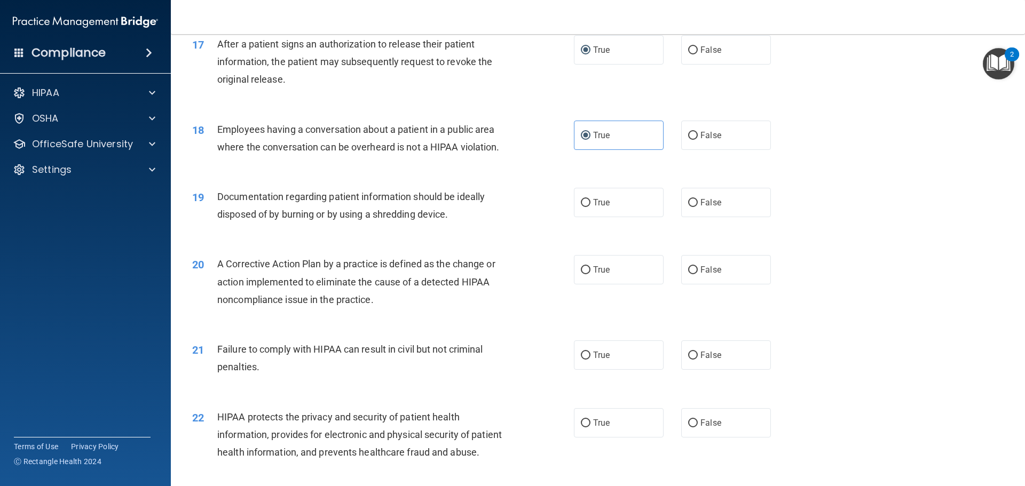
scroll to position [1281, 0]
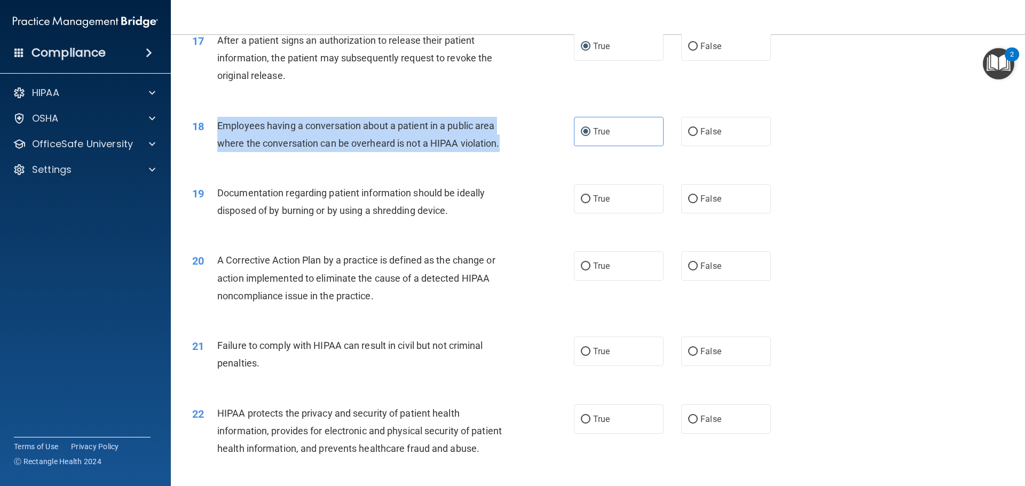
drag, startPoint x: 406, startPoint y: 159, endPoint x: 223, endPoint y: 143, distance: 183.3
click at [216, 145] on div "18 Employees having a conversation about a patient in a public area where the c…" at bounding box center [383, 137] width 414 height 41
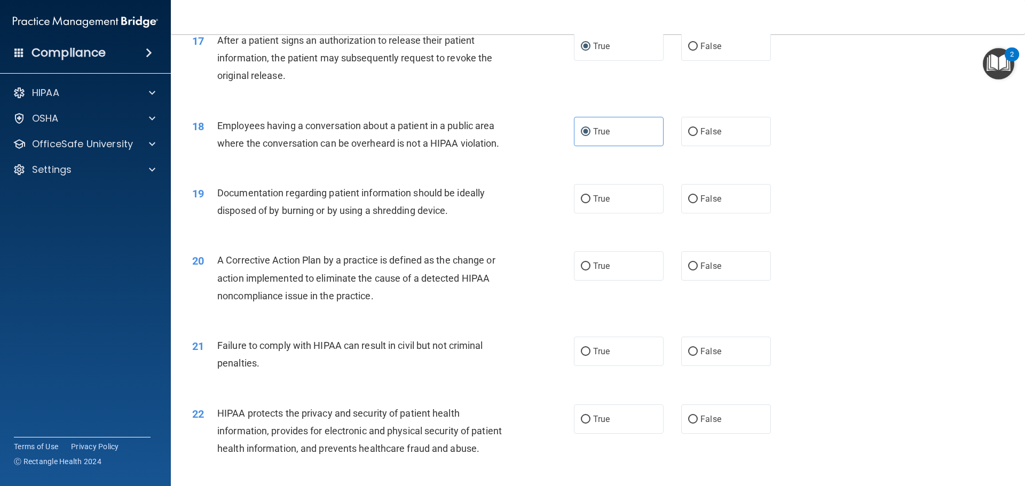
drag, startPoint x: 476, startPoint y: 187, endPoint x: 489, endPoint y: 183, distance: 14.0
click at [476, 171] on div "18 Employees having a conversation about a patient in a public area where the c…" at bounding box center [598, 137] width 828 height 67
click at [722, 146] on label "False" at bounding box center [726, 131] width 90 height 29
click at [698, 136] on input "False" at bounding box center [693, 132] width 10 height 8
radio input "true"
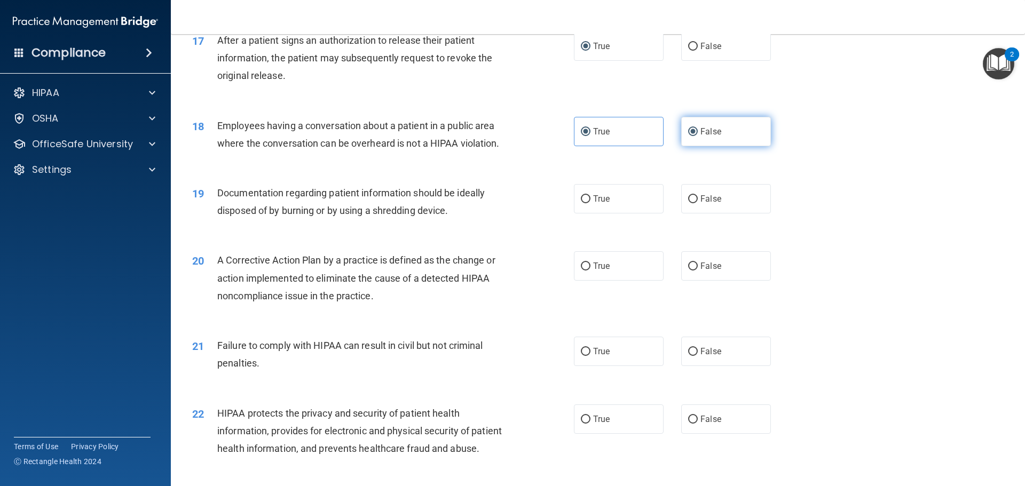
radio input "false"
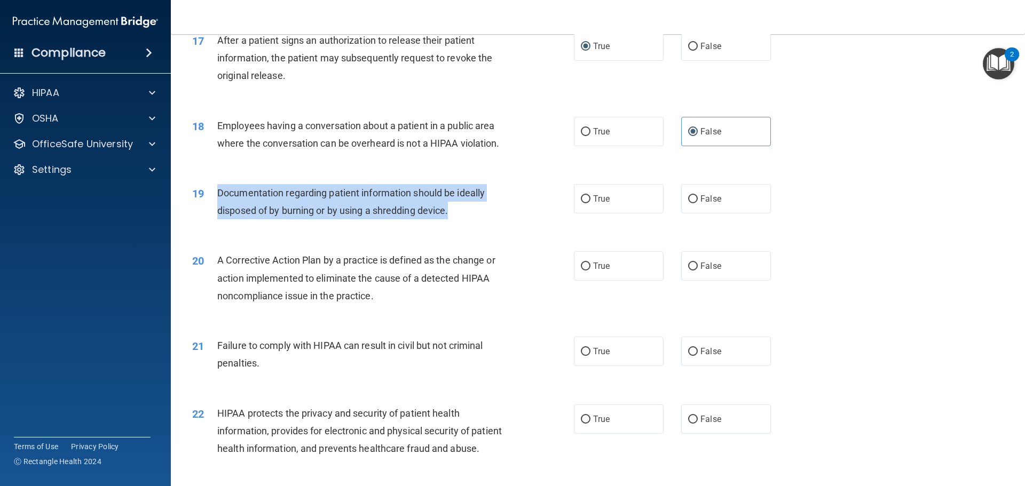
drag, startPoint x: 430, startPoint y: 232, endPoint x: 216, endPoint y: 209, distance: 215.3
click at [216, 209] on div "19 Documentation regarding patient information should be ideally disposed of by…" at bounding box center [383, 204] width 414 height 41
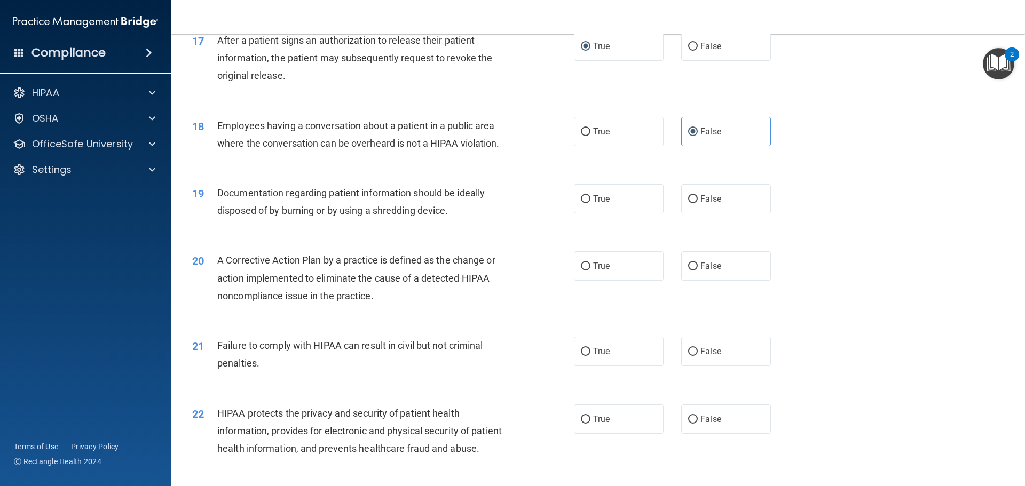
drag, startPoint x: 265, startPoint y: 210, endPoint x: 408, endPoint y: 175, distance: 147.0
click at [368, 171] on div "18 Employees having a conversation about a patient in a public area where the c…" at bounding box center [598, 137] width 828 height 67
click at [596, 204] on span "True" at bounding box center [601, 199] width 17 height 10
click at [591, 203] on input "True" at bounding box center [586, 199] width 10 height 8
radio input "true"
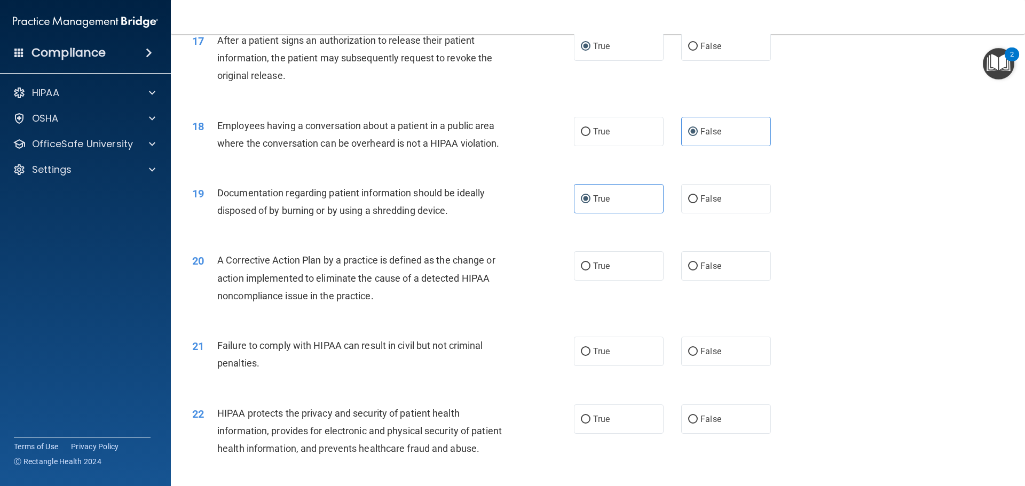
scroll to position [1335, 0]
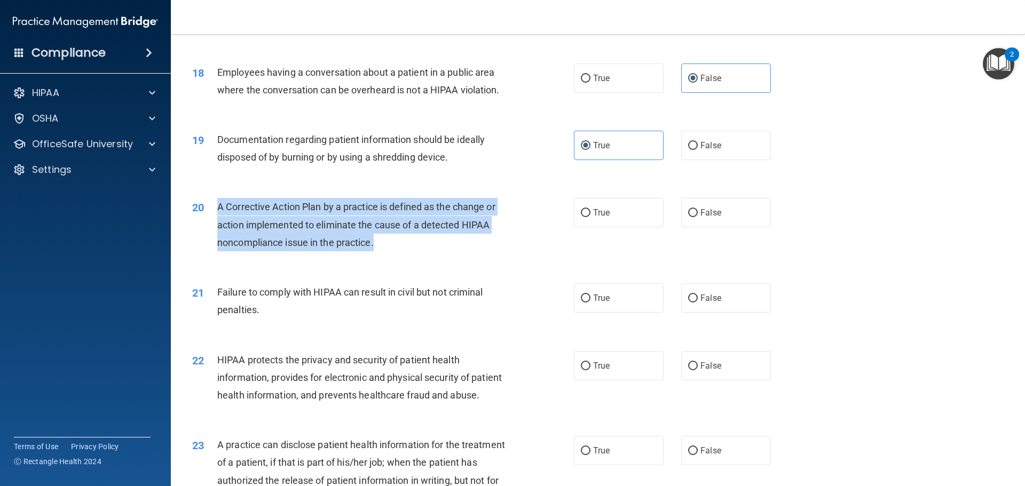
drag, startPoint x: 343, startPoint y: 255, endPoint x: 237, endPoint y: 229, distance: 109.6
click at [218, 228] on div "A Corrective Action Plan by a practice is defined as the change or action imple…" at bounding box center [366, 224] width 298 height 53
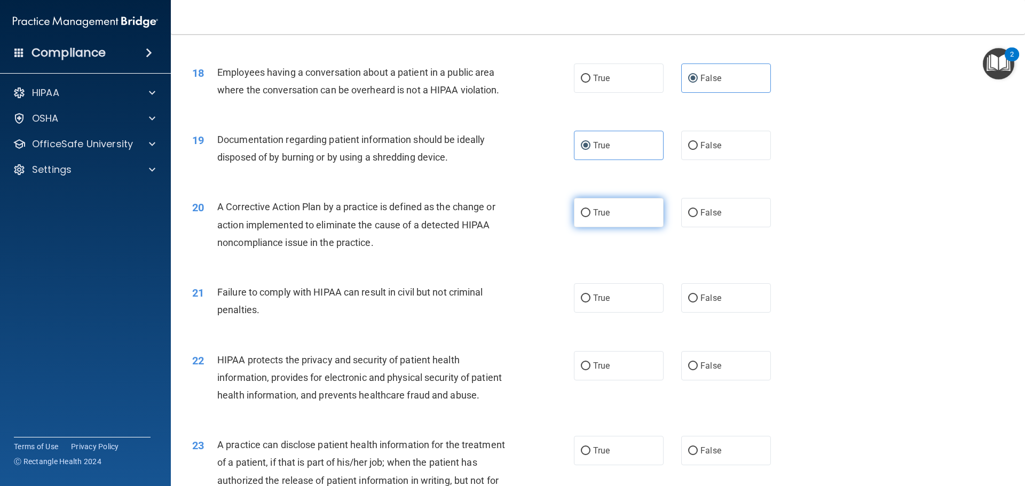
click at [589, 227] on label "True" at bounding box center [619, 212] width 90 height 29
click at [589, 217] on input "True" at bounding box center [586, 213] width 10 height 8
radio input "true"
drag, startPoint x: 271, startPoint y: 330, endPoint x: 277, endPoint y: 326, distance: 6.5
click at [269, 319] on div "Failure to comply with HIPAA can result in civil but not criminal penalties." at bounding box center [366, 301] width 298 height 35
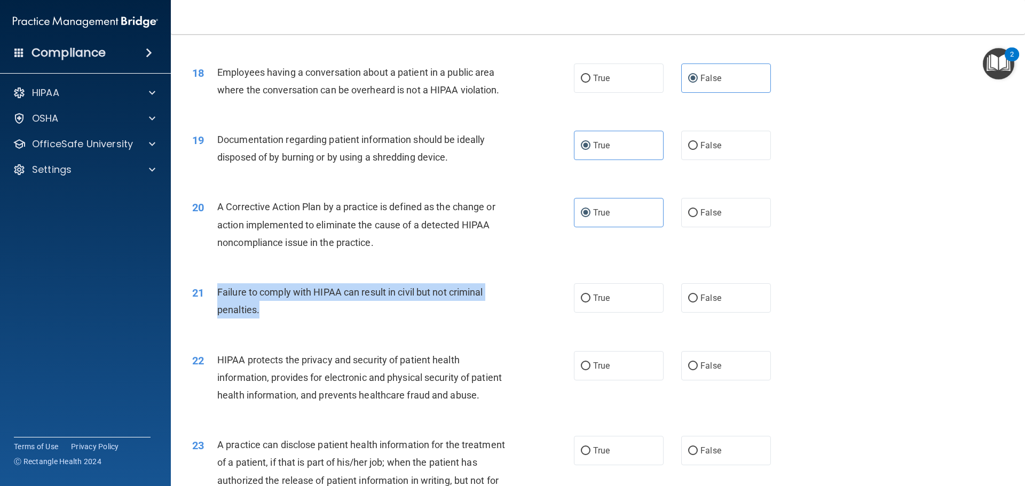
drag, startPoint x: 264, startPoint y: 335, endPoint x: 221, endPoint y: 308, distance: 50.7
click at [218, 308] on div "Failure to comply with HIPAA can result in civil but not criminal penalties." at bounding box center [366, 301] width 298 height 35
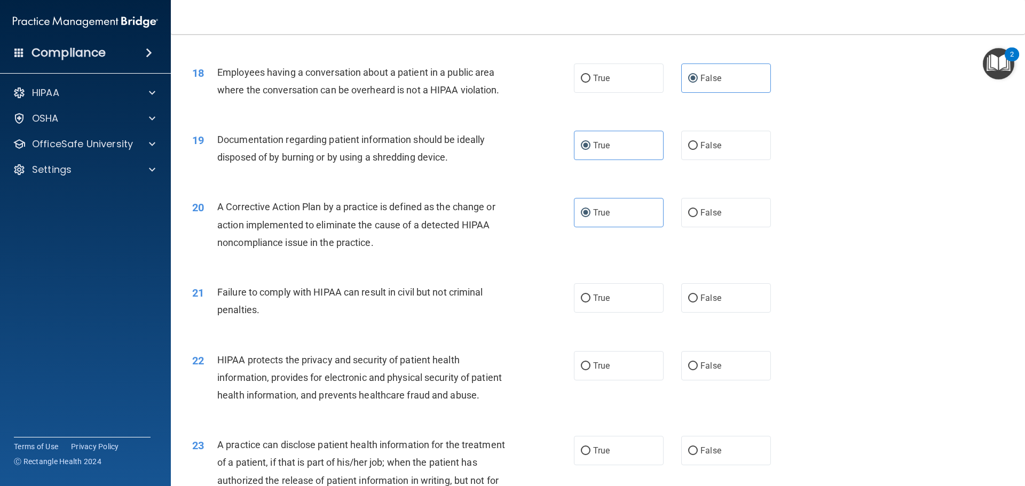
drag, startPoint x: 694, startPoint y: 308, endPoint x: 824, endPoint y: 308, distance: 130.8
click at [694, 308] on label "False" at bounding box center [726, 298] width 90 height 29
click at [694, 303] on input "False" at bounding box center [693, 299] width 10 height 8
radio input "true"
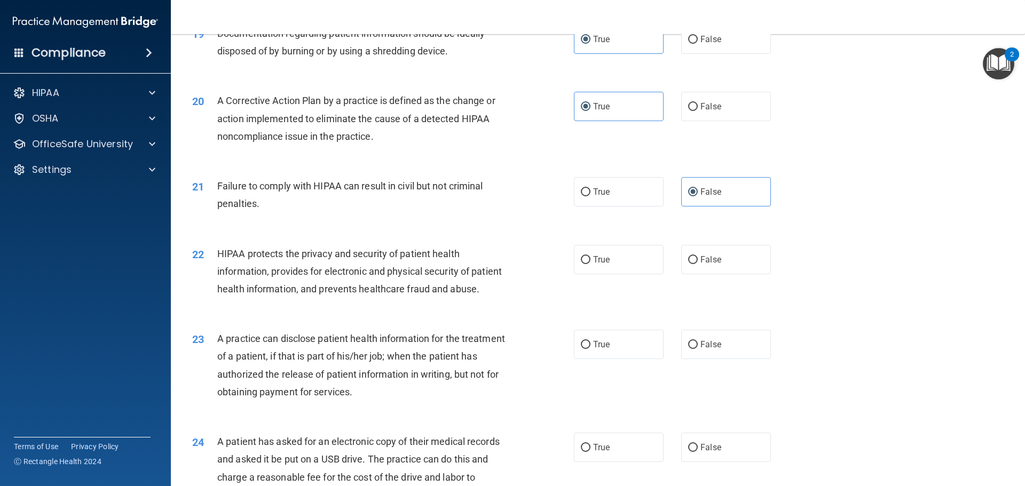
scroll to position [1442, 0]
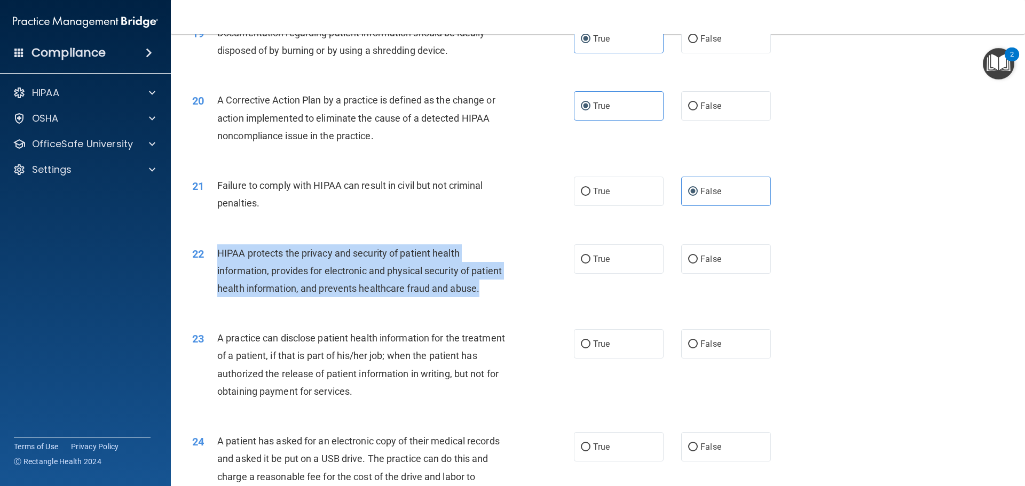
drag, startPoint x: 241, startPoint y: 317, endPoint x: 218, endPoint y: 269, distance: 53.3
click at [216, 269] on div "22 HIPAA protects the privacy and security of patient health information, provi…" at bounding box center [383, 274] width 414 height 59
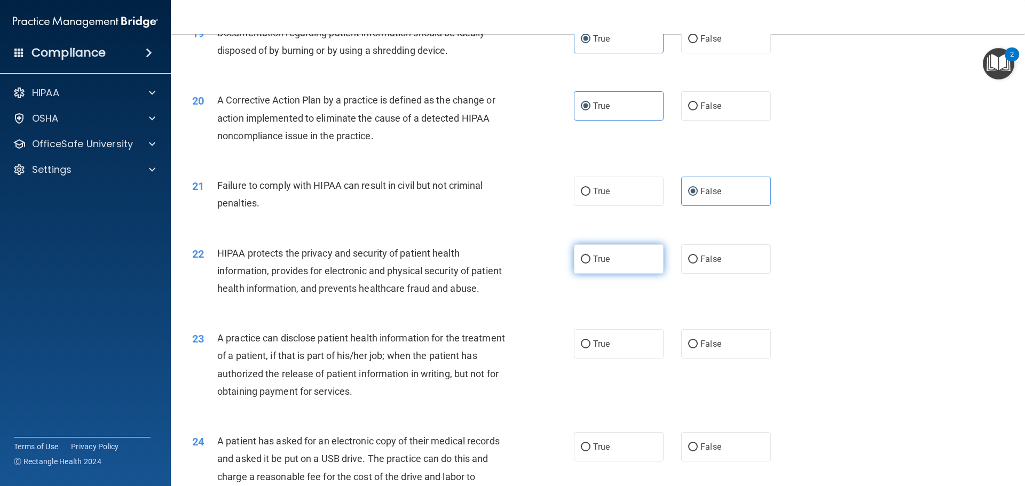
click at [614, 272] on label "True" at bounding box center [619, 259] width 90 height 29
click at [591, 264] on input "True" at bounding box center [586, 260] width 10 height 8
radio input "true"
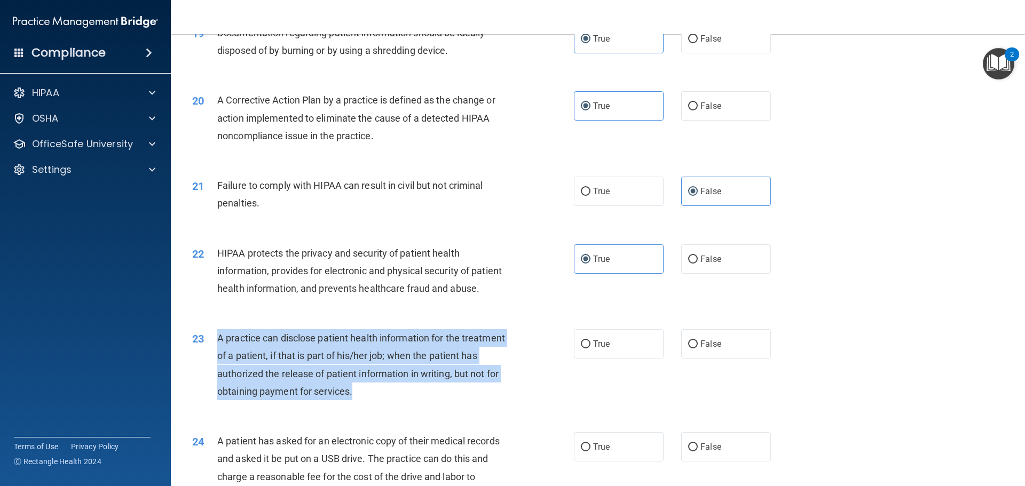
drag, startPoint x: 382, startPoint y: 422, endPoint x: 217, endPoint y: 374, distance: 171.3
click at [217, 374] on div "A practice can disclose patient health information for the treatment of a patie…" at bounding box center [366, 364] width 298 height 71
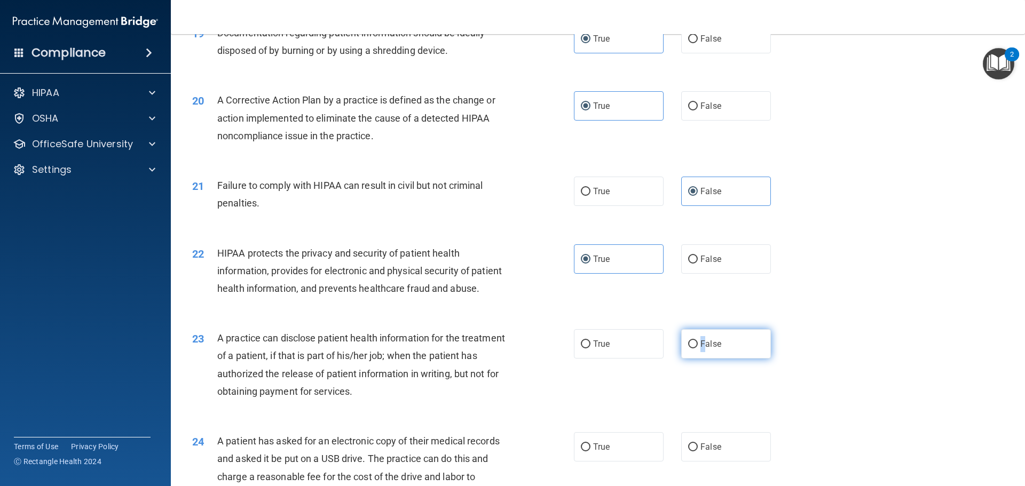
drag, startPoint x: 698, startPoint y: 379, endPoint x: 704, endPoint y: 382, distance: 6.7
click at [700, 349] on span "False" at bounding box center [710, 344] width 21 height 10
click at [703, 359] on label "False" at bounding box center [726, 343] width 90 height 29
click at [698, 349] on input "False" at bounding box center [693, 345] width 10 height 8
radio input "true"
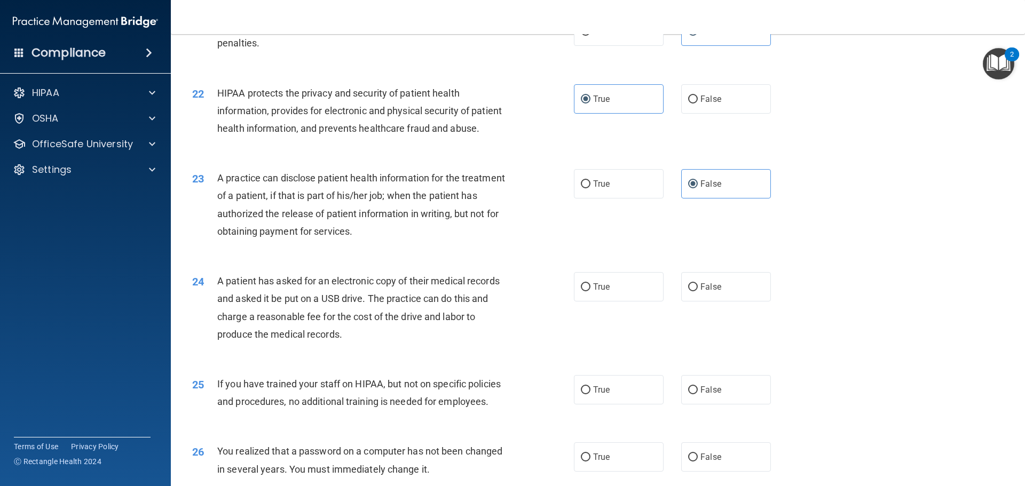
scroll to position [1655, 0]
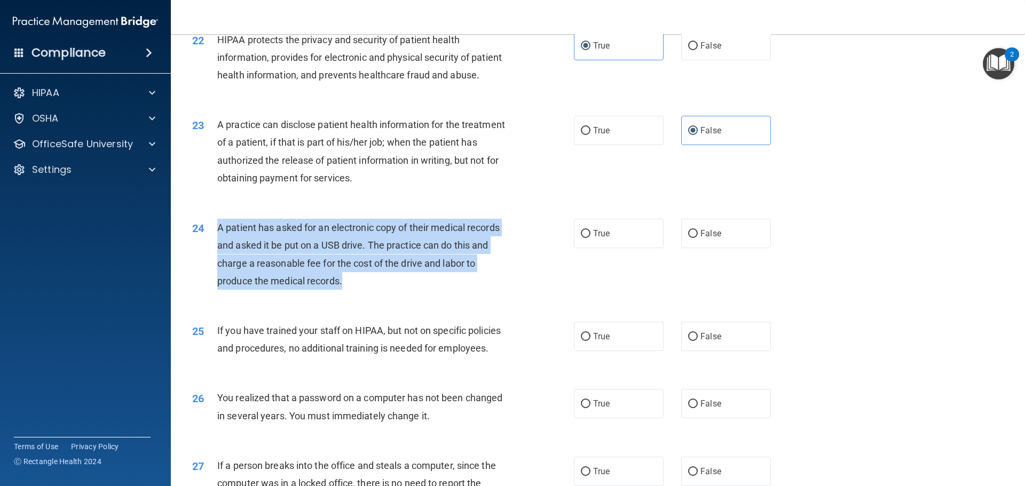
drag, startPoint x: 359, startPoint y: 317, endPoint x: 217, endPoint y: 258, distance: 154.4
click at [217, 258] on div "A patient has asked for an electronic copy of their medical records and asked i…" at bounding box center [366, 254] width 298 height 71
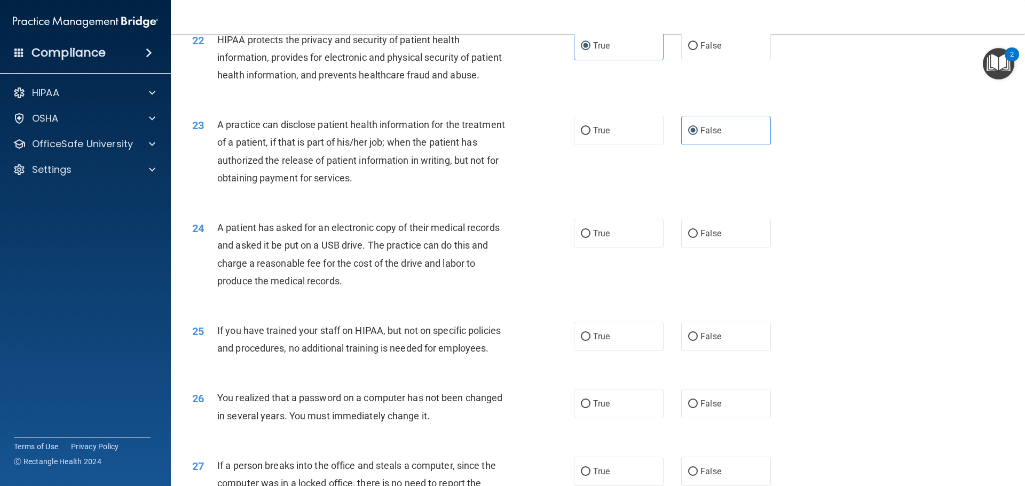
drag, startPoint x: 476, startPoint y: 332, endPoint x: 458, endPoint y: 306, distance: 31.1
click at [474, 309] on div "24 A patient has asked for an electronic copy of their medical records and aske…" at bounding box center [598, 257] width 828 height 103
click at [603, 248] on label "True" at bounding box center [619, 233] width 90 height 29
click at [591, 238] on input "True" at bounding box center [586, 234] width 10 height 8
radio input "true"
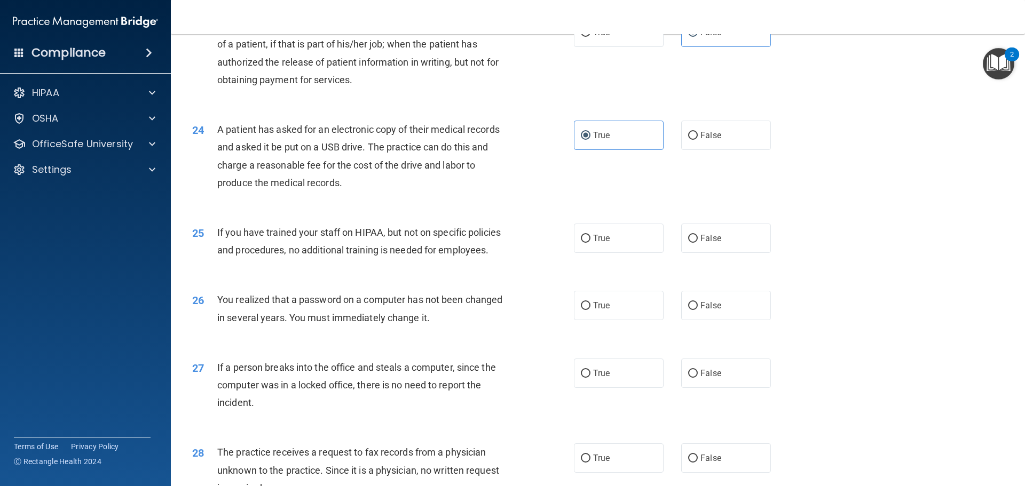
scroll to position [1762, 0]
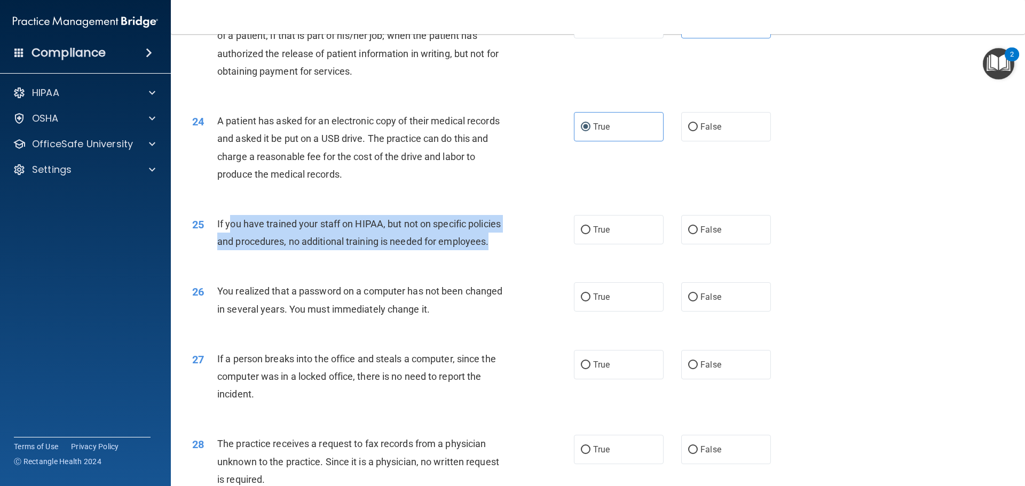
drag, startPoint x: 473, startPoint y: 275, endPoint x: 228, endPoint y: 264, distance: 244.8
click at [228, 250] on div "If you have trained your staff on HIPAA, but not on specific policies and proce…" at bounding box center [366, 232] width 298 height 35
click at [281, 247] on span "If you have trained your staff on HIPAA, but not on specific policies and proce…" at bounding box center [359, 232] width 284 height 29
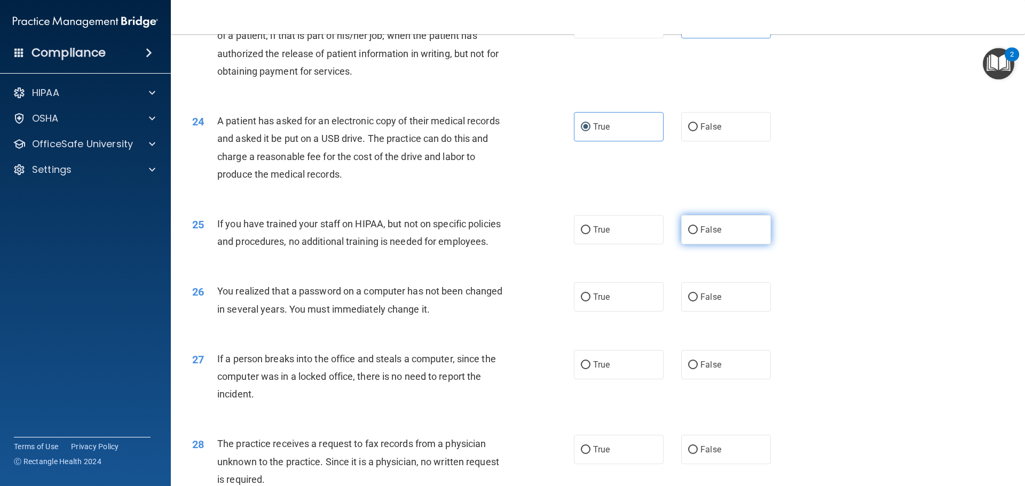
click at [702, 235] on span "False" at bounding box center [710, 230] width 21 height 10
click at [698, 234] on input "False" at bounding box center [693, 230] width 10 height 8
radio input "true"
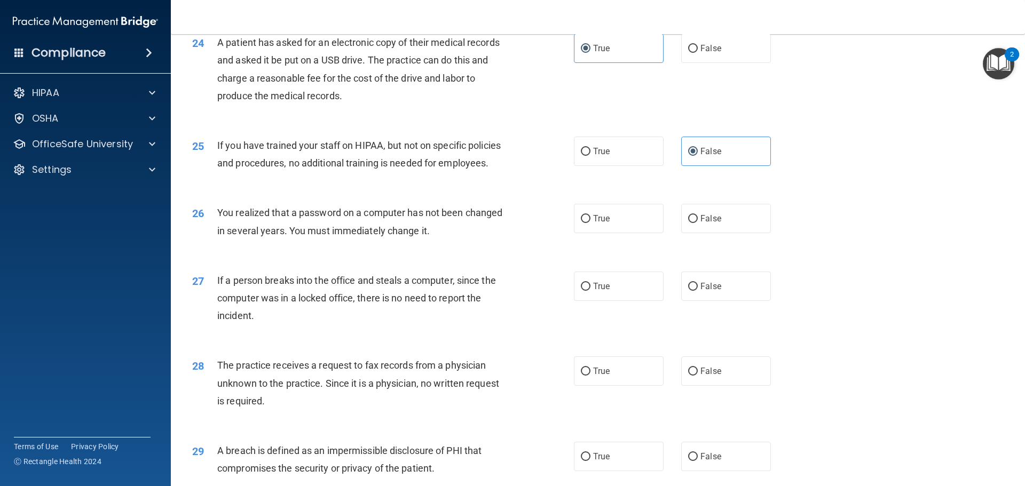
scroll to position [1869, 0]
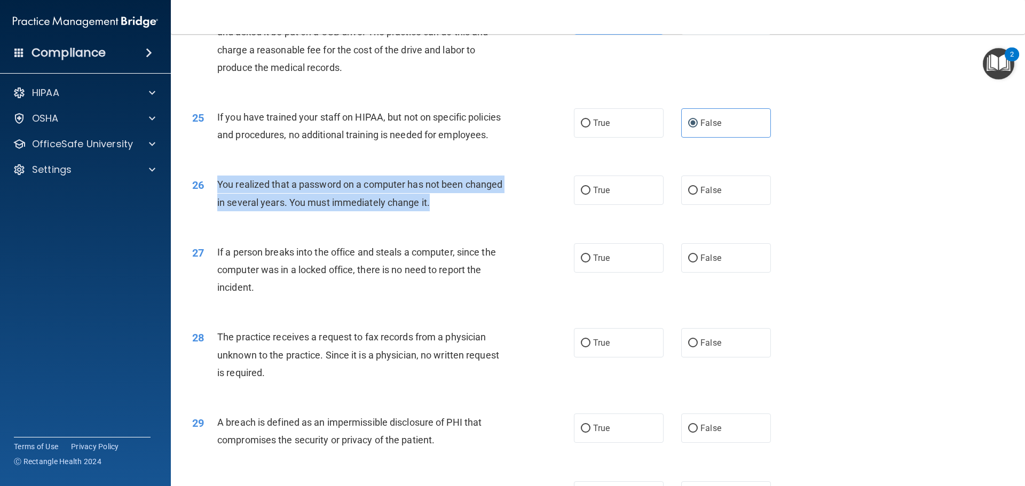
drag, startPoint x: 440, startPoint y: 235, endPoint x: 215, endPoint y: 224, distance: 225.6
click at [215, 216] on div "26 You realized that a password on a computer has not been changed in several y…" at bounding box center [383, 196] width 414 height 41
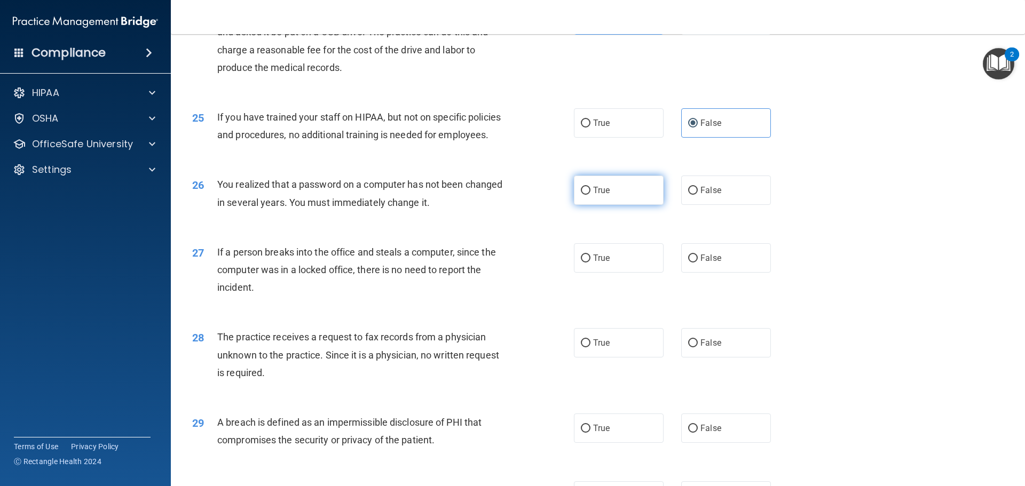
click at [593, 195] on span "True" at bounding box center [601, 190] width 17 height 10
click at [591, 195] on input "True" at bounding box center [586, 191] width 10 height 8
radio input "true"
click at [720, 273] on label "False" at bounding box center [726, 257] width 90 height 29
click at [698, 263] on input "False" at bounding box center [693, 259] width 10 height 8
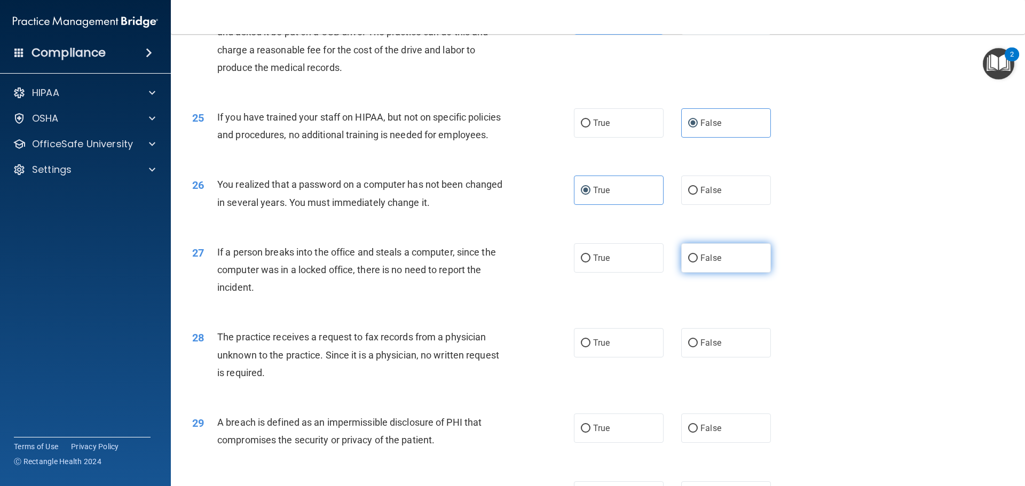
radio input "true"
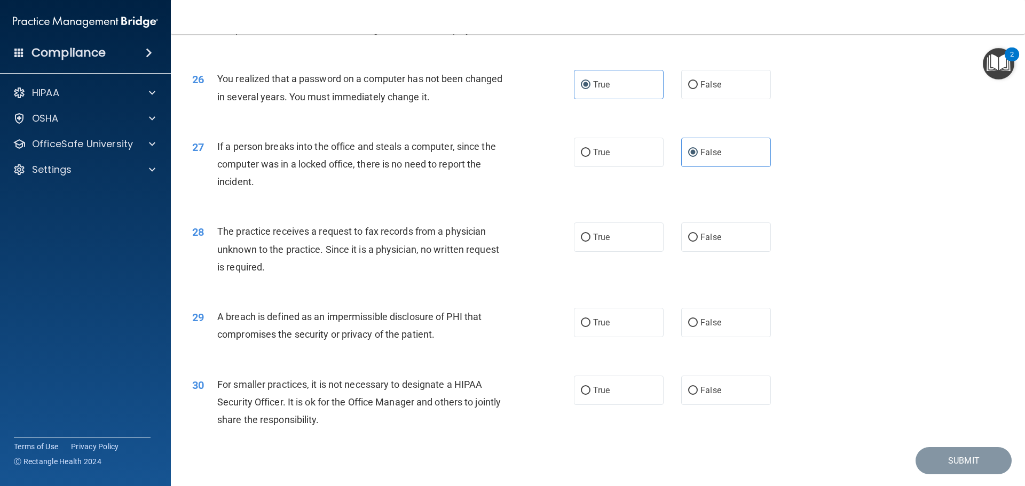
scroll to position [1975, 0]
click at [757, 251] on label "False" at bounding box center [726, 236] width 90 height 29
click at [698, 241] on input "False" at bounding box center [693, 237] width 10 height 8
radio input "true"
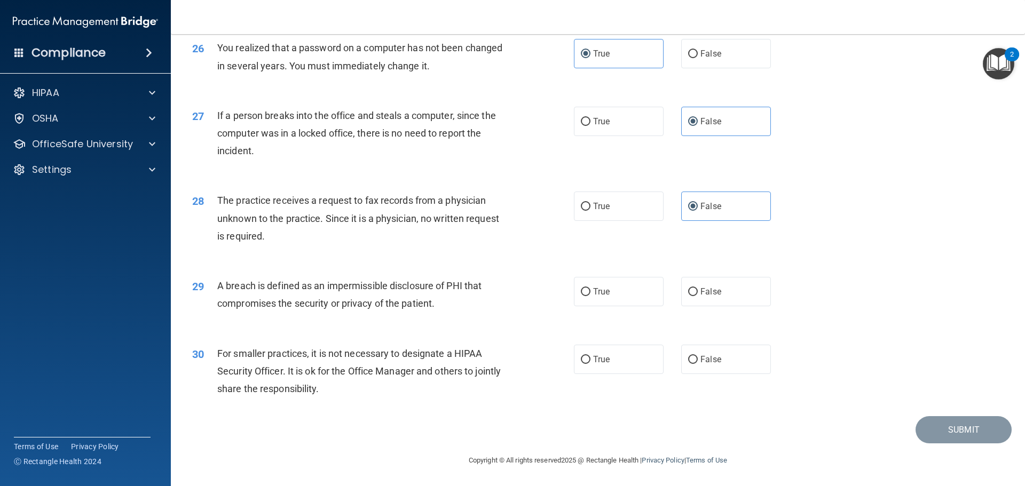
scroll to position [2041, 0]
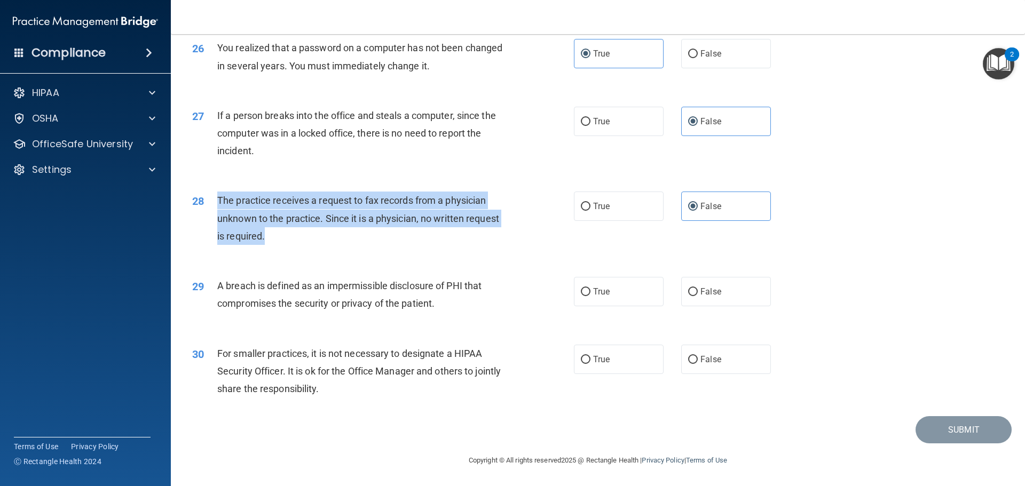
drag, startPoint x: 238, startPoint y: 224, endPoint x: 215, endPoint y: 200, distance: 33.2
click at [215, 200] on div "28 The practice receives a request to fax records from a physician unknown to t…" at bounding box center [383, 221] width 414 height 59
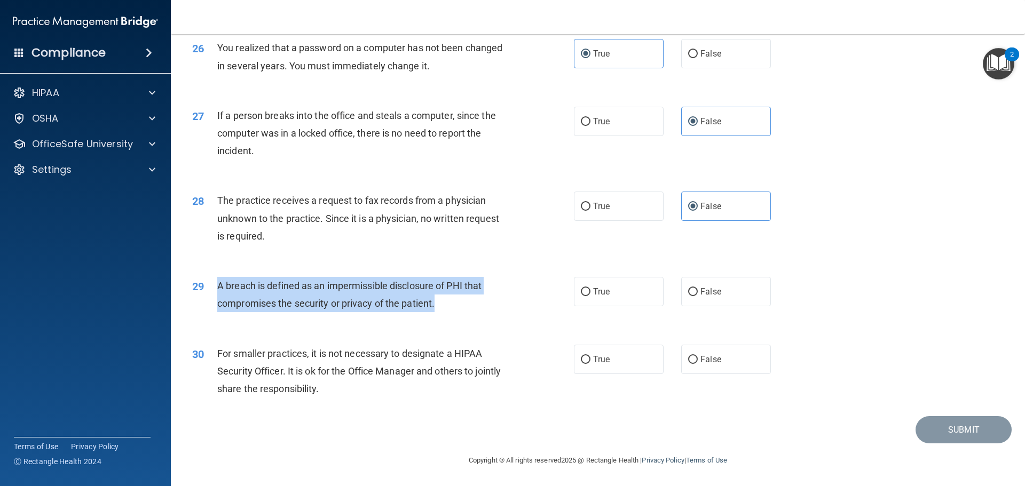
drag, startPoint x: 450, startPoint y: 310, endPoint x: 219, endPoint y: 292, distance: 231.9
click at [206, 293] on div "29 A breach is defined as an impermissible disclosure of PHI that compromises t…" at bounding box center [383, 297] width 414 height 41
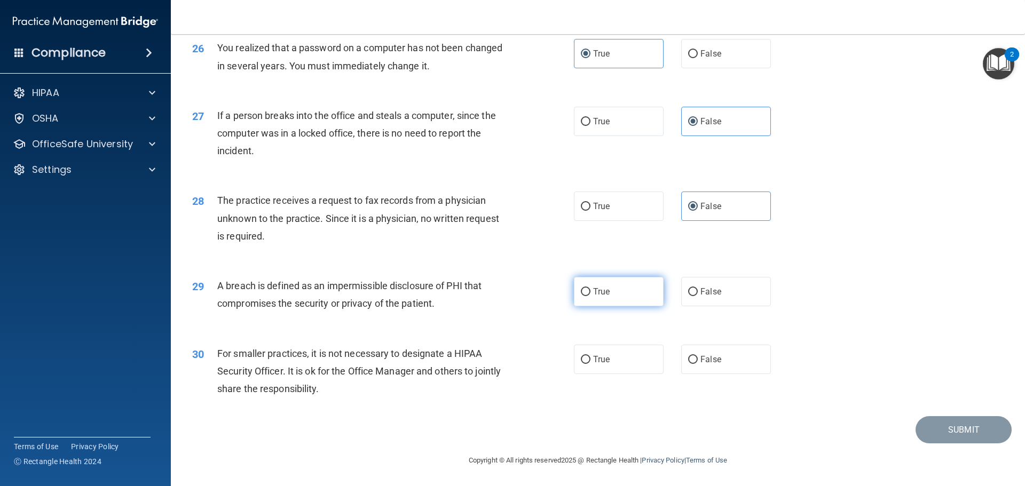
click at [576, 295] on label "True" at bounding box center [619, 291] width 90 height 29
click at [581, 295] on input "True" at bounding box center [586, 292] width 10 height 8
radio input "true"
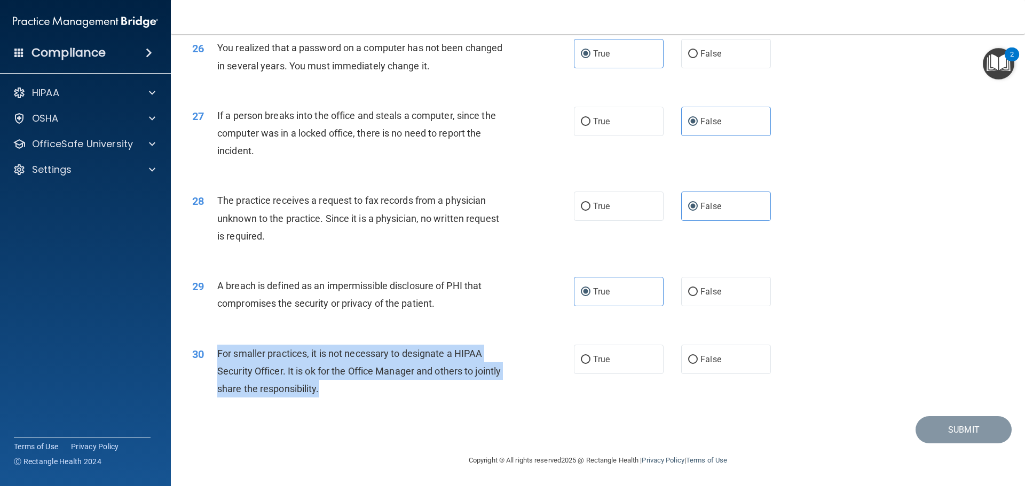
drag, startPoint x: 371, startPoint y: 398, endPoint x: 303, endPoint y: 375, distance: 71.9
click at [220, 361] on div "For smaller practices, it is not necessary to designate a HIPAA Security Office…" at bounding box center [366, 371] width 298 height 53
click at [306, 376] on span "For smaller practices, it is not necessary to designate a HIPAA Security Office…" at bounding box center [359, 371] width 284 height 46
drag, startPoint x: 355, startPoint y: 390, endPoint x: 219, endPoint y: 349, distance: 142.1
click at [219, 349] on div "For smaller practices, it is not necessary to designate a HIPAA Security Office…" at bounding box center [366, 371] width 298 height 53
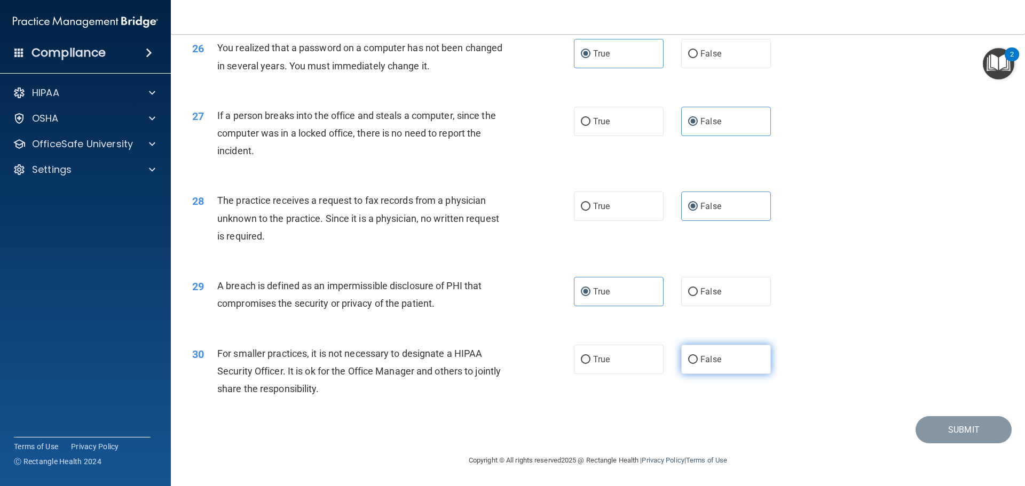
click at [717, 366] on label "False" at bounding box center [726, 359] width 90 height 29
click at [698, 364] on input "False" at bounding box center [693, 360] width 10 height 8
radio input "true"
click at [968, 428] on button "Submit" at bounding box center [964, 429] width 96 height 27
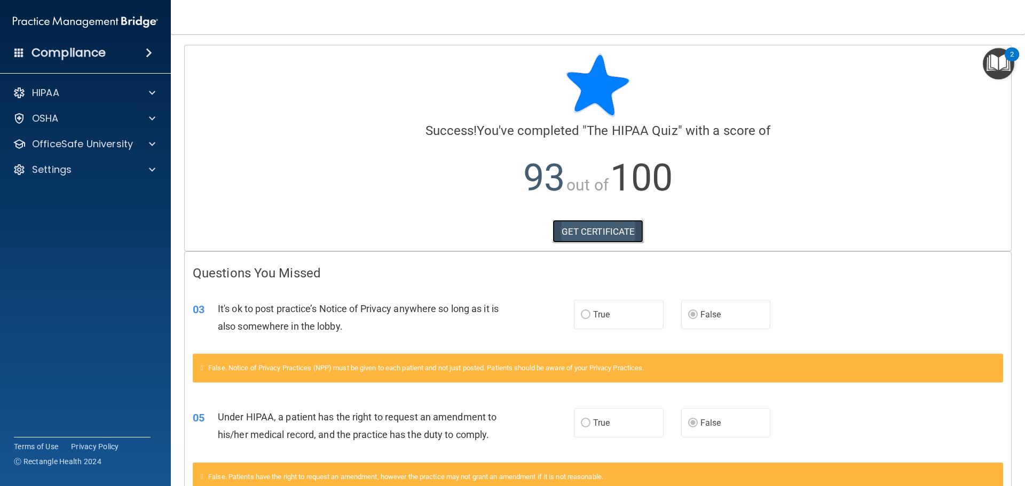
click at [611, 235] on link "GET CERTIFICATE" at bounding box center [598, 231] width 91 height 23
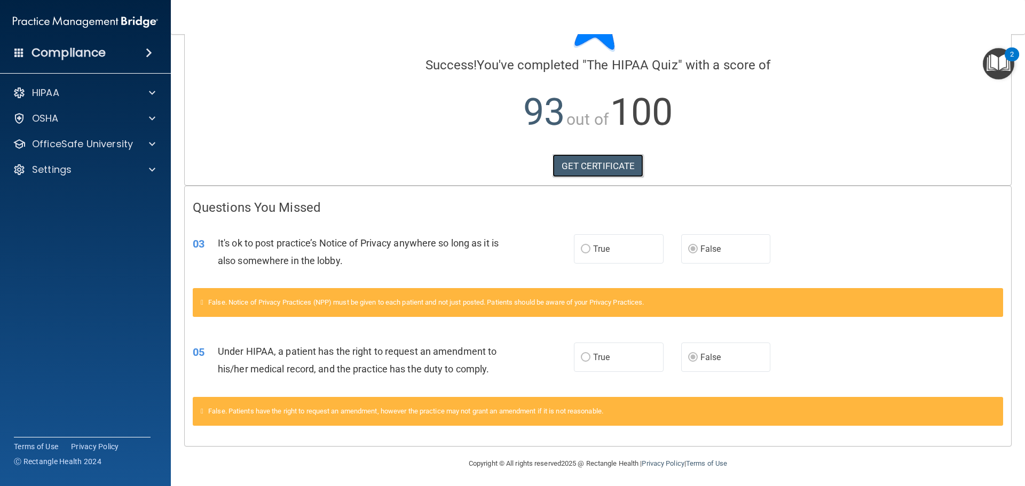
scroll to position [69, 0]
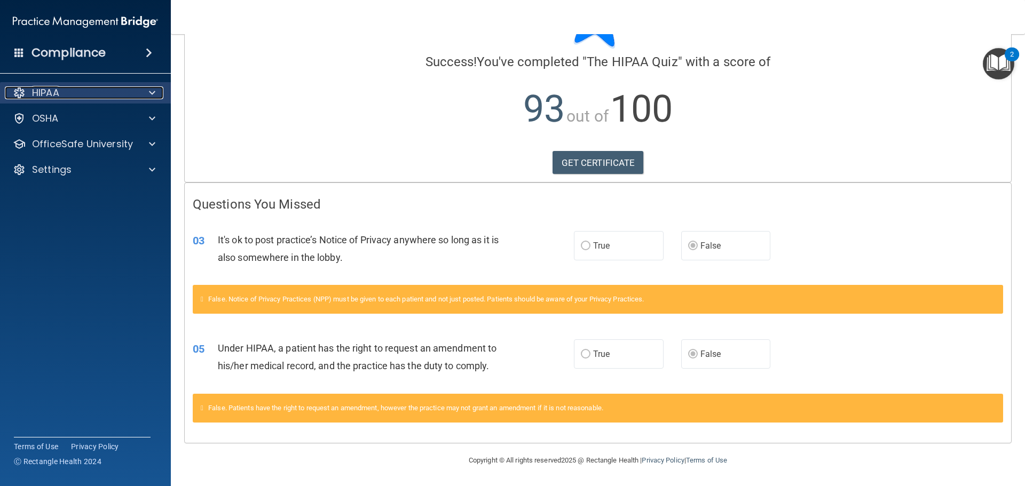
click at [103, 90] on div "HIPAA" at bounding box center [71, 92] width 132 height 13
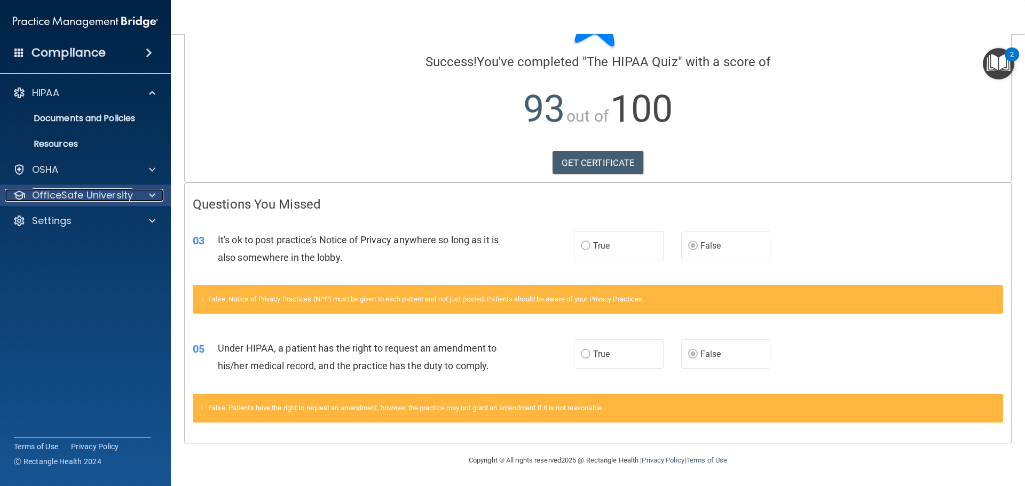
click at [95, 196] on p "OfficeSafe University" at bounding box center [82, 195] width 101 height 13
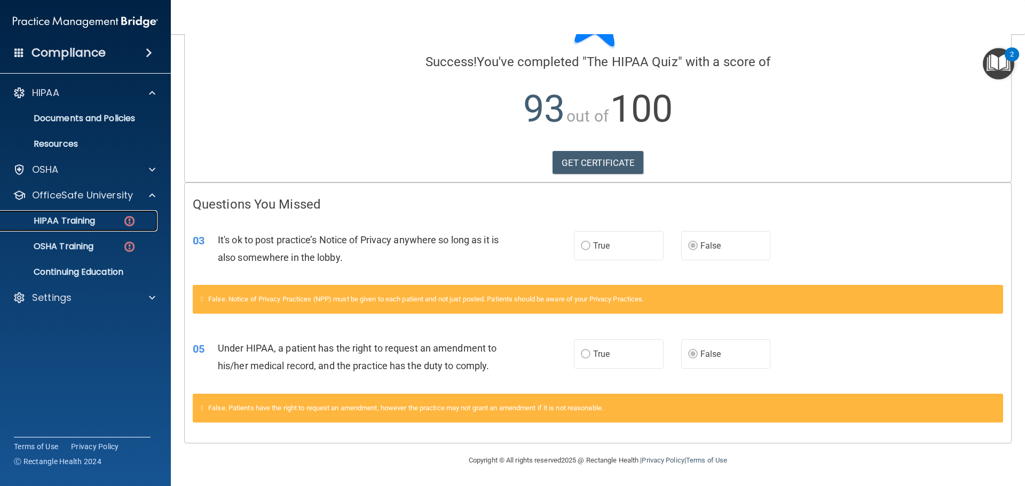
click at [96, 217] on div "HIPAA Training" at bounding box center [80, 221] width 146 height 11
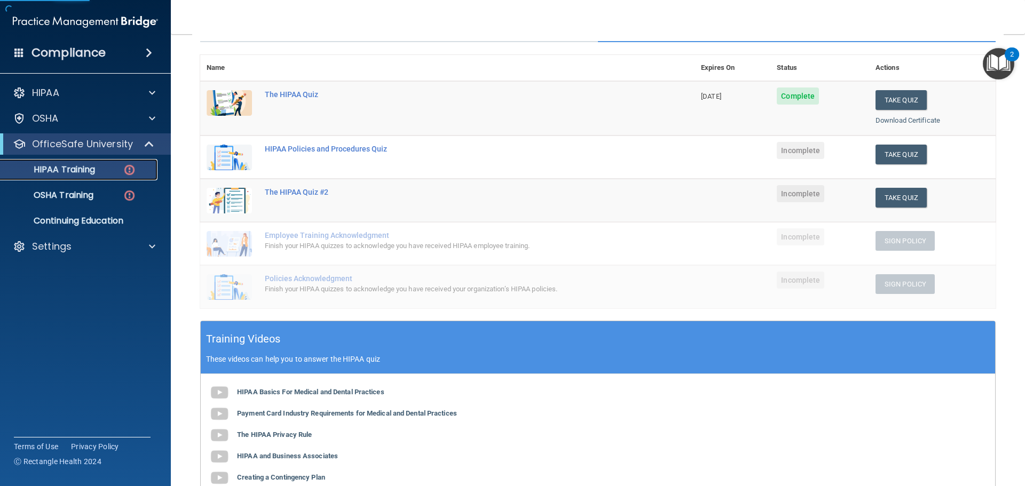
scroll to position [59, 0]
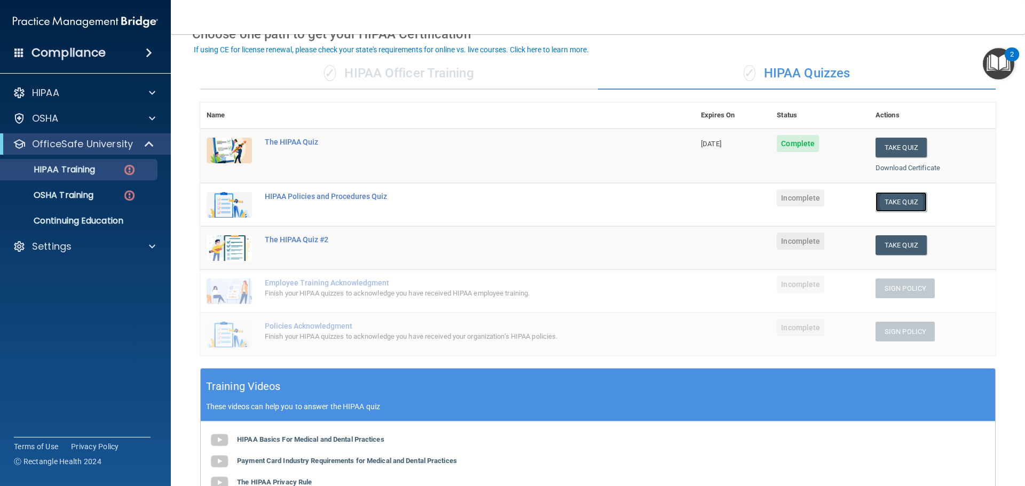
click at [900, 199] on button "Take Quiz" at bounding box center [901, 202] width 51 height 20
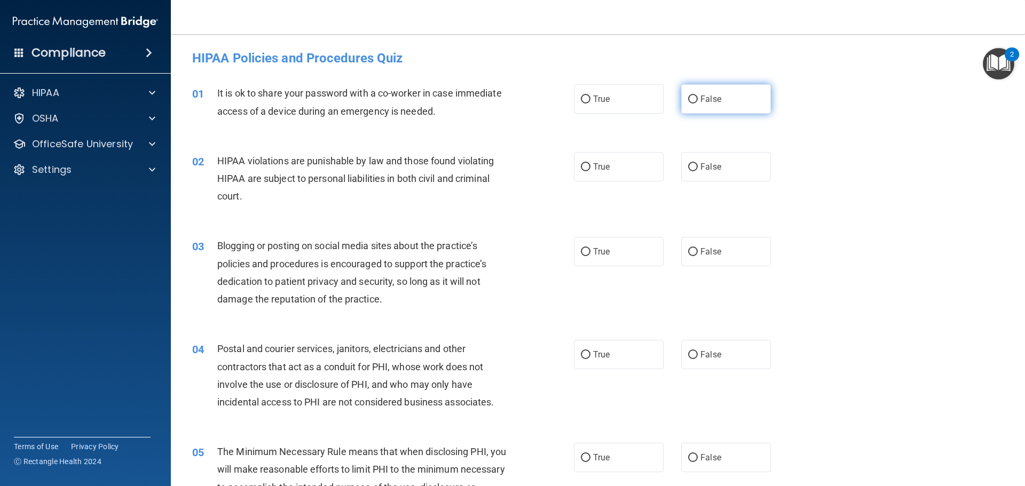
click at [701, 107] on label "False" at bounding box center [726, 98] width 90 height 29
click at [698, 104] on input "False" at bounding box center [693, 100] width 10 height 8
radio input "true"
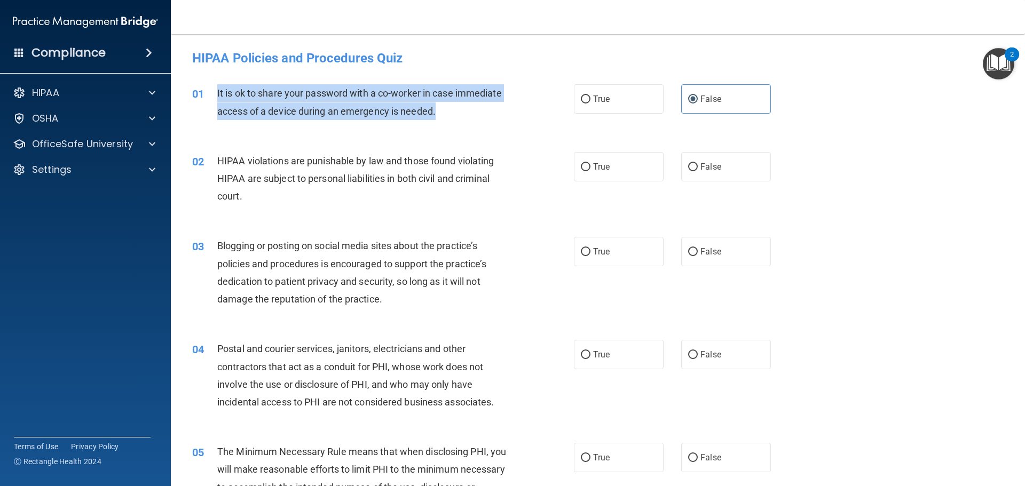
drag, startPoint x: 456, startPoint y: 115, endPoint x: 210, endPoint y: 92, distance: 247.2
click at [210, 92] on div "01 It is ok to share your password with a co-worker in case immediate access of…" at bounding box center [383, 104] width 414 height 41
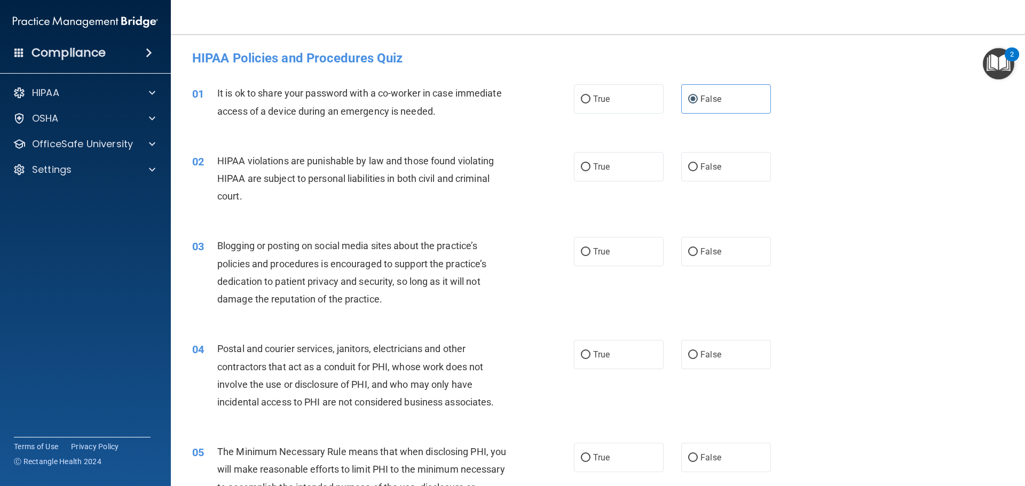
drag, startPoint x: 368, startPoint y: 181, endPoint x: 308, endPoint y: 193, distance: 62.0
click at [368, 181] on span "HIPAA violations are punishable by law and those found violating HIPAA are subj…" at bounding box center [355, 178] width 277 height 46
click at [265, 196] on div "HIPAA violations are punishable by law and those found violating HIPAA are subj…" at bounding box center [366, 178] width 298 height 53
click at [609, 172] on label "True" at bounding box center [619, 166] width 90 height 29
click at [591, 171] on input "True" at bounding box center [586, 167] width 10 height 8
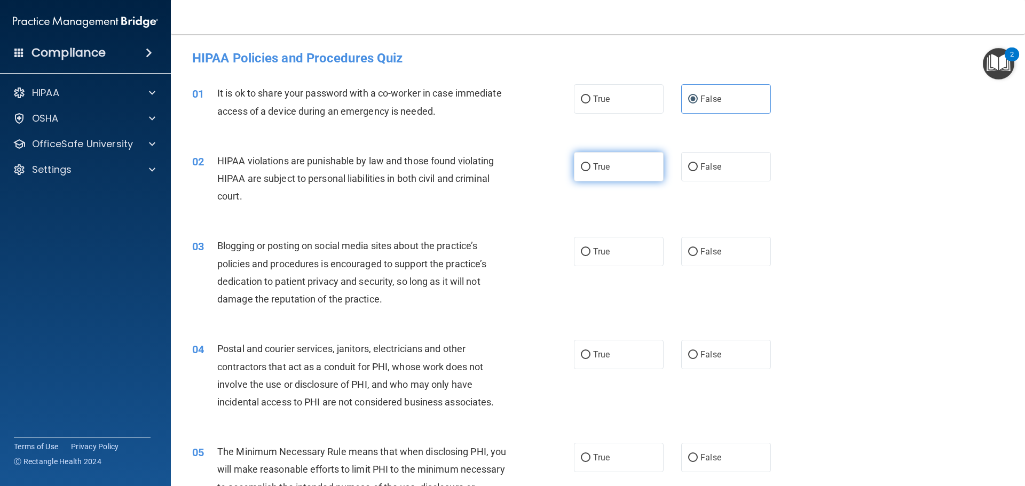
radio input "true"
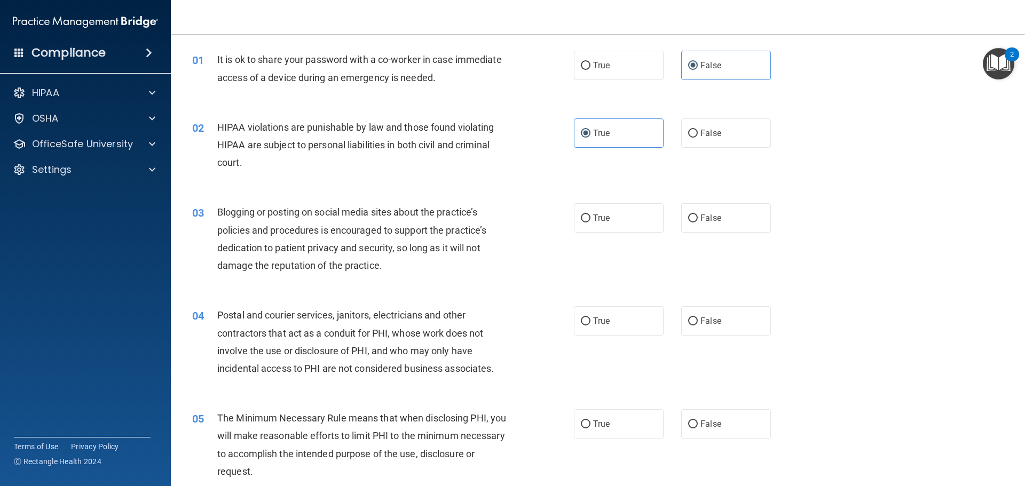
scroll to position [107, 0]
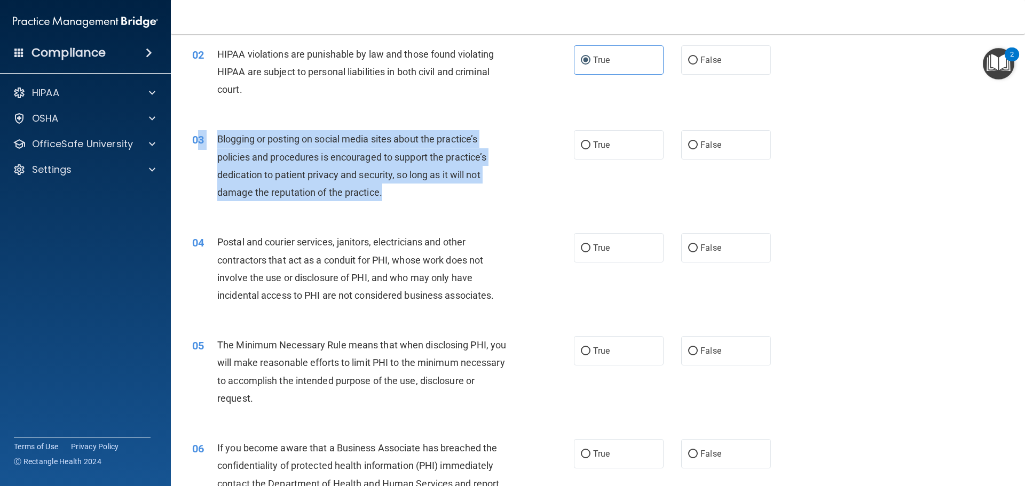
drag, startPoint x: 392, startPoint y: 194, endPoint x: 198, endPoint y: 133, distance: 203.7
click at [198, 133] on div "03 Blogging or posting on social media sites about the practice’s policies and …" at bounding box center [383, 168] width 414 height 76
click at [246, 143] on span "Blogging or posting on social media sites about the practice’s policies and pro…" at bounding box center [351, 165] width 269 height 65
drag, startPoint x: 219, startPoint y: 137, endPoint x: 393, endPoint y: 188, distance: 181.4
click at [393, 188] on div "Blogging or posting on social media sites about the practice’s policies and pro…" at bounding box center [366, 165] width 298 height 71
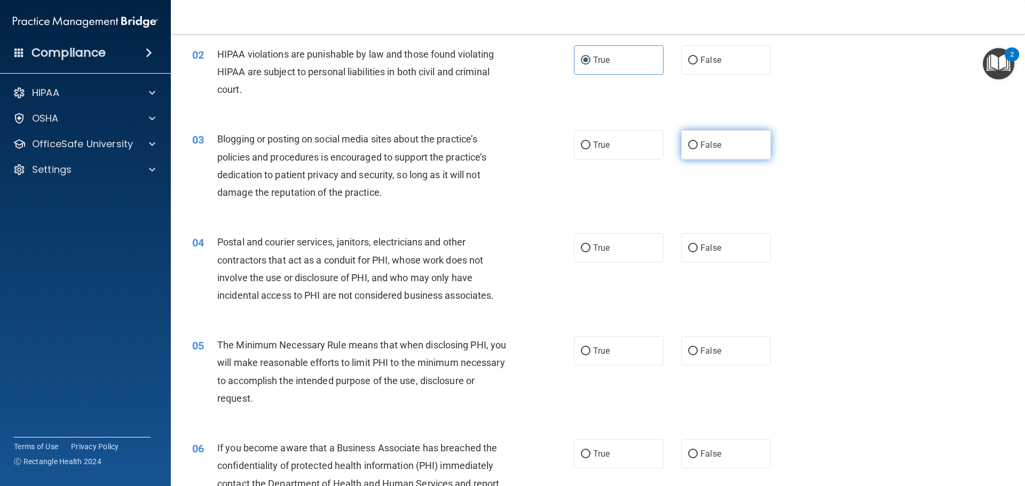
click at [724, 148] on label "False" at bounding box center [726, 144] width 90 height 29
click at [698, 148] on input "False" at bounding box center [693, 145] width 10 height 8
radio input "true"
drag, startPoint x: 325, startPoint y: 292, endPoint x: 330, endPoint y: 289, distance: 6.5
click at [325, 292] on span "Postal and courier services, janitors, electricians and other contractors that …" at bounding box center [355, 269] width 277 height 65
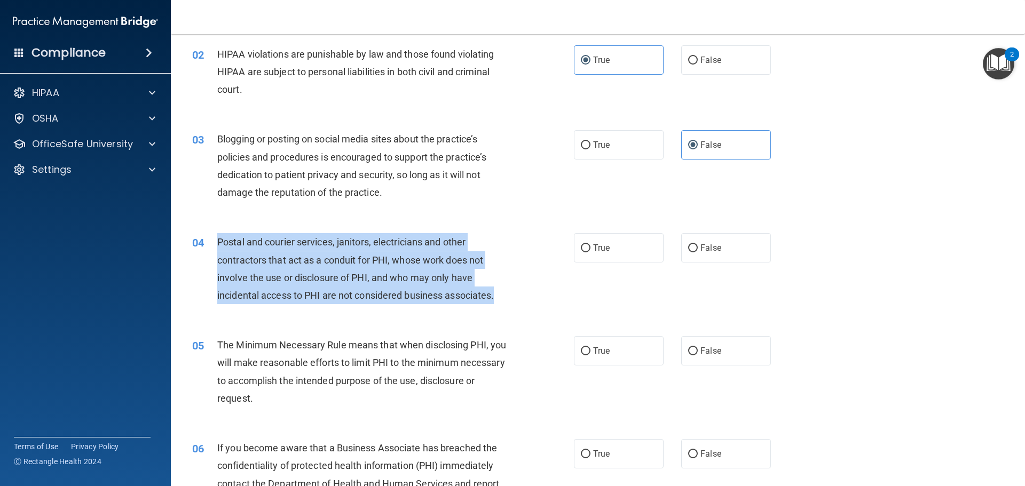
drag, startPoint x: 514, startPoint y: 299, endPoint x: 218, endPoint y: 245, distance: 300.8
click at [218, 245] on div "04 Postal and courier services, janitors, electricians and other contractors th…" at bounding box center [383, 271] width 414 height 76
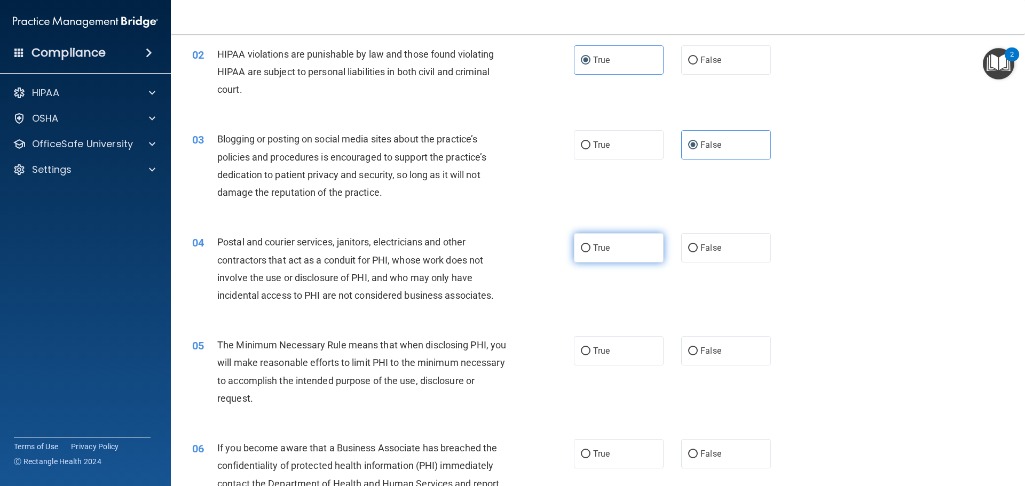
click at [606, 249] on label "True" at bounding box center [619, 247] width 90 height 29
click at [591, 249] on input "True" at bounding box center [586, 249] width 10 height 8
radio input "true"
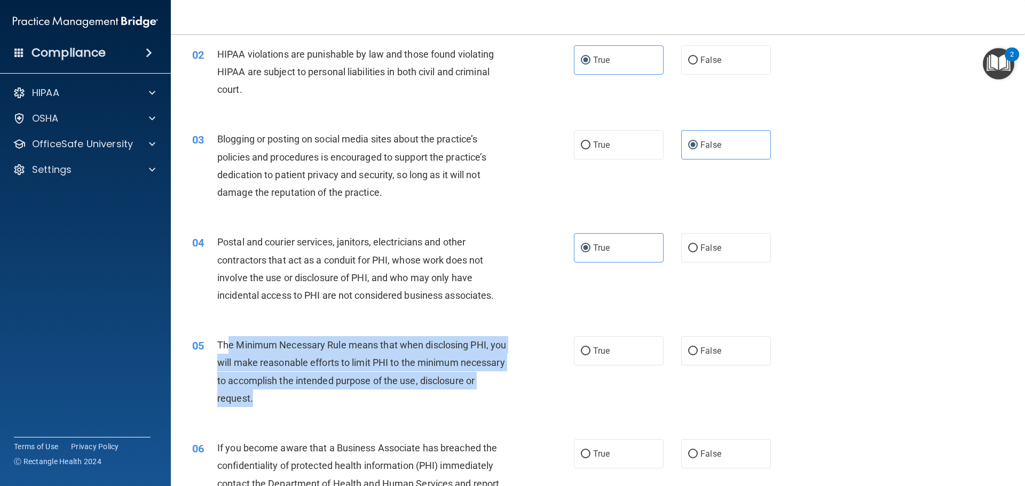
drag, startPoint x: 319, startPoint y: 400, endPoint x: 227, endPoint y: 340, distance: 109.9
click at [227, 340] on div "The Minimum Necessary Rule means that when disclosing PHI, you will make reason…" at bounding box center [366, 371] width 298 height 71
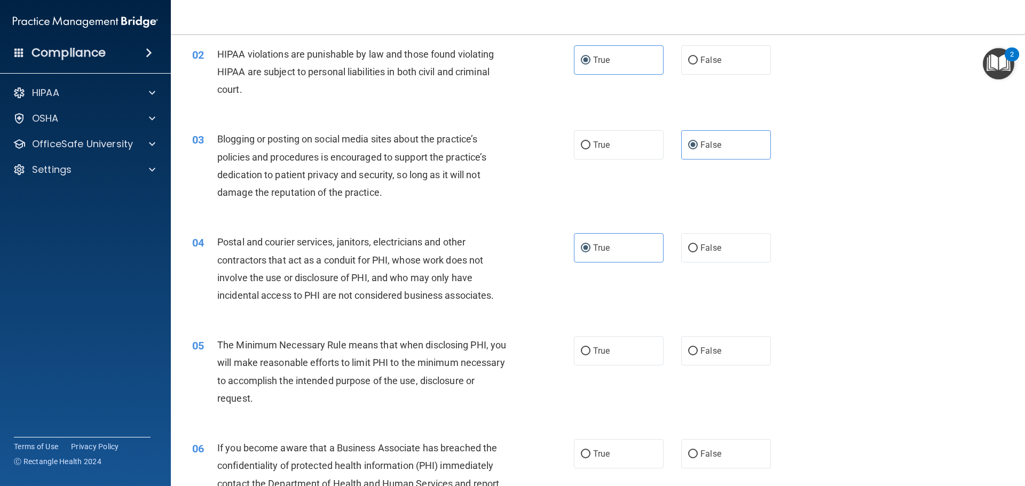
click at [212, 344] on div "05" at bounding box center [200, 346] width 33 height 20
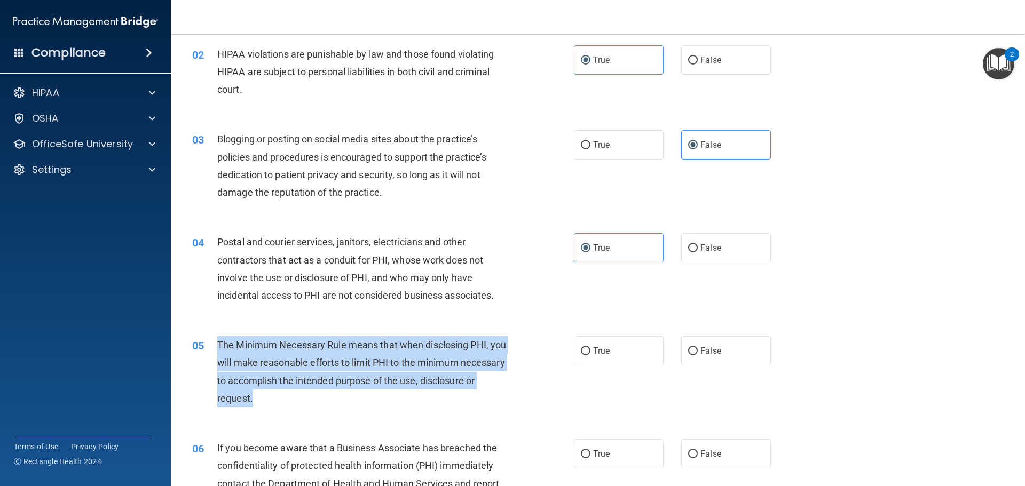
drag, startPoint x: 216, startPoint y: 344, endPoint x: 311, endPoint y: 402, distance: 110.7
click at [311, 402] on div "05 The Minimum Necessary Rule means that when disclosing PHI, you will make rea…" at bounding box center [383, 374] width 414 height 76
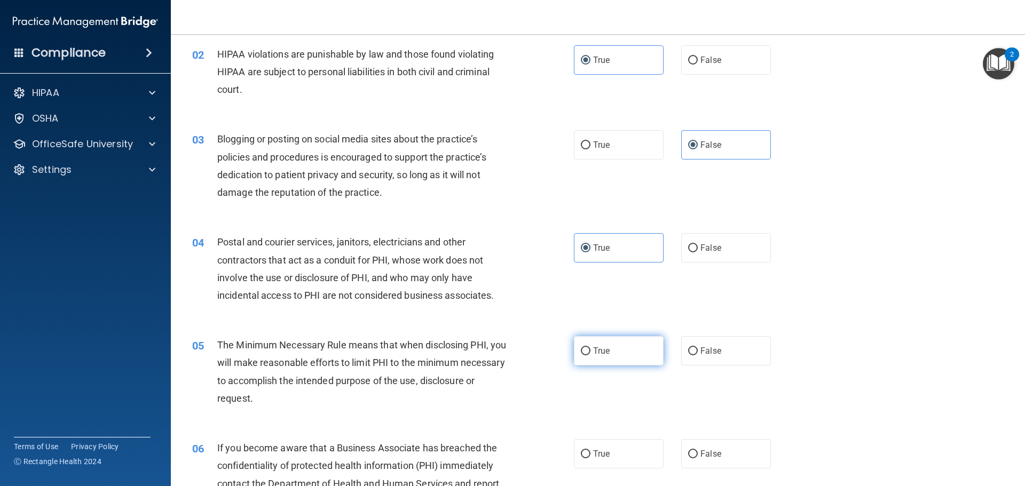
click at [588, 355] on label "True" at bounding box center [619, 350] width 90 height 29
click at [588, 355] on input "True" at bounding box center [586, 352] width 10 height 8
radio input "true"
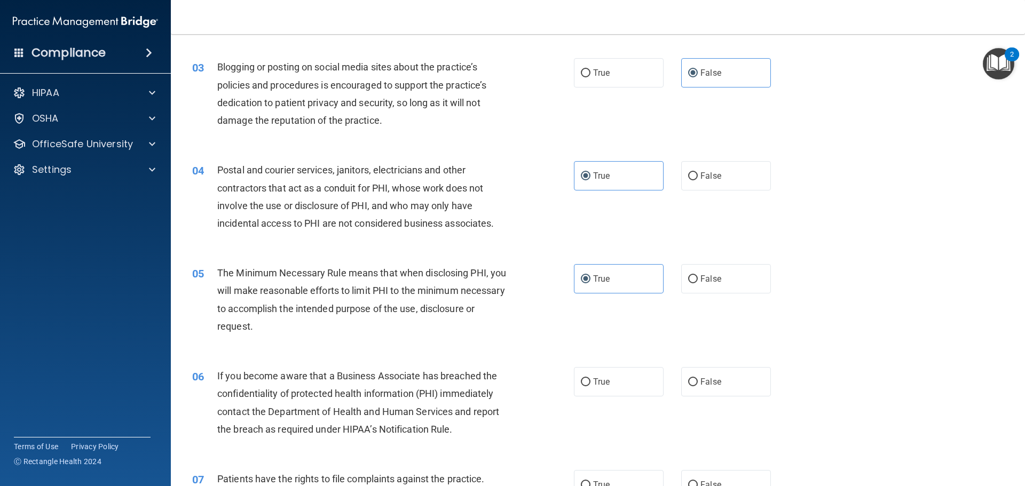
scroll to position [267, 0]
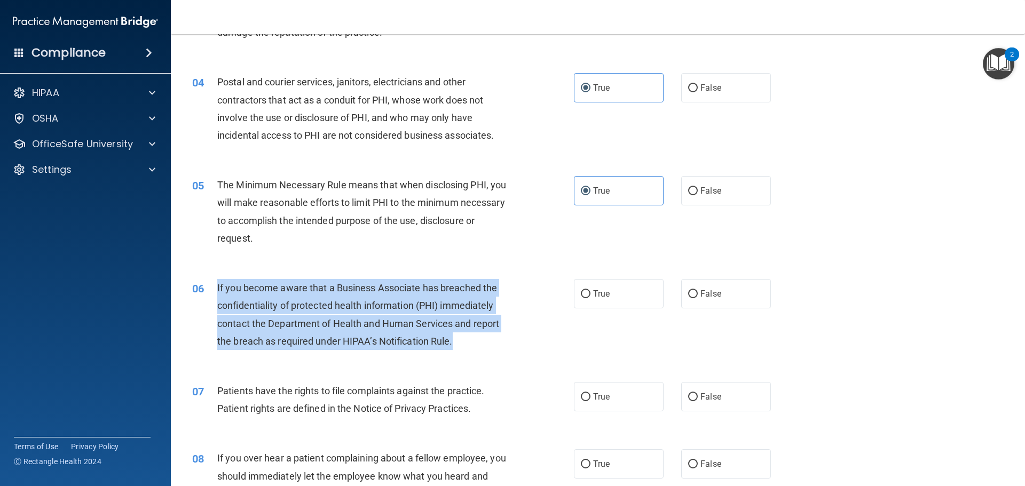
drag, startPoint x: 470, startPoint y: 342, endPoint x: 211, endPoint y: 281, distance: 266.0
click at [211, 281] on div "06 If you become aware that a Business Associate has breached the confidentiali…" at bounding box center [383, 317] width 414 height 76
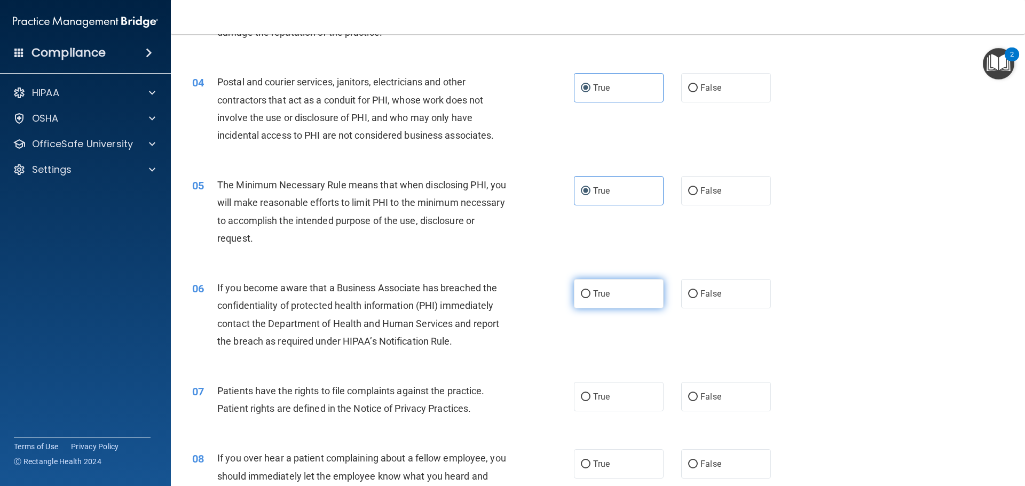
click at [622, 300] on label "True" at bounding box center [619, 293] width 90 height 29
click at [591, 298] on input "True" at bounding box center [586, 294] width 10 height 8
radio input "true"
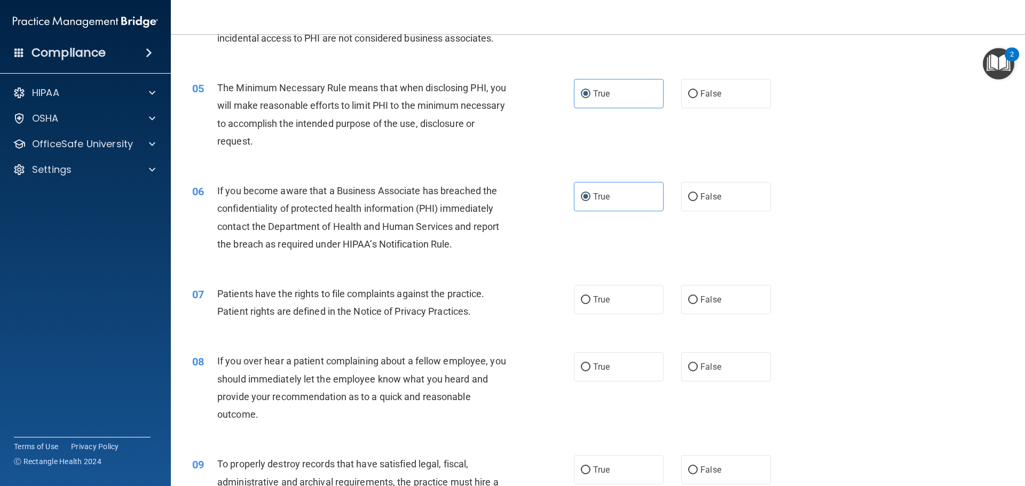
scroll to position [374, 0]
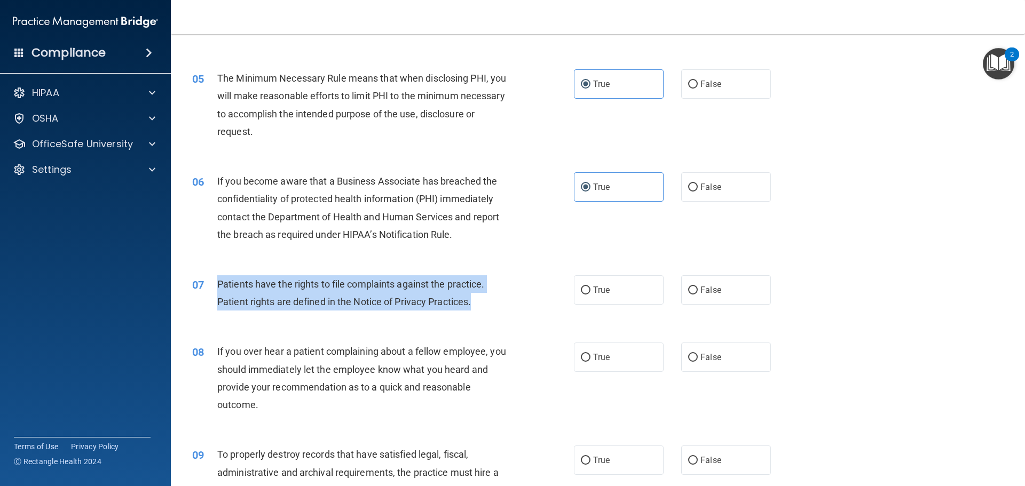
drag, startPoint x: 510, startPoint y: 309, endPoint x: 214, endPoint y: 291, distance: 296.9
click at [214, 291] on div "07 Patients have the rights to file complaints against the practice. Patient ri…" at bounding box center [383, 295] width 414 height 41
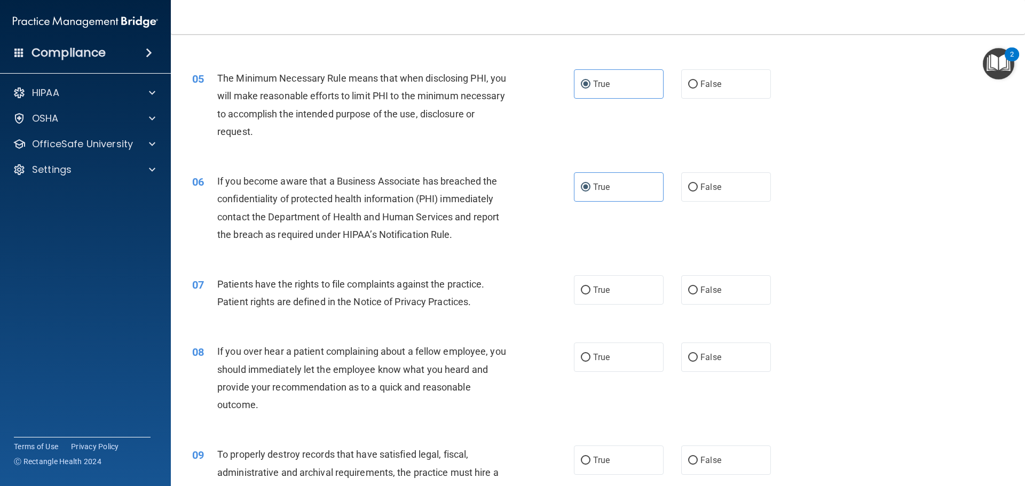
drag, startPoint x: 432, startPoint y: 295, endPoint x: 542, endPoint y: 273, distance: 112.7
click at [515, 267] on div "07 Patients have the rights to file complaints against the practice. Patient ri…" at bounding box center [598, 295] width 828 height 67
click at [576, 290] on label "True" at bounding box center [619, 289] width 90 height 29
click at [581, 290] on input "True" at bounding box center [586, 291] width 10 height 8
radio input "true"
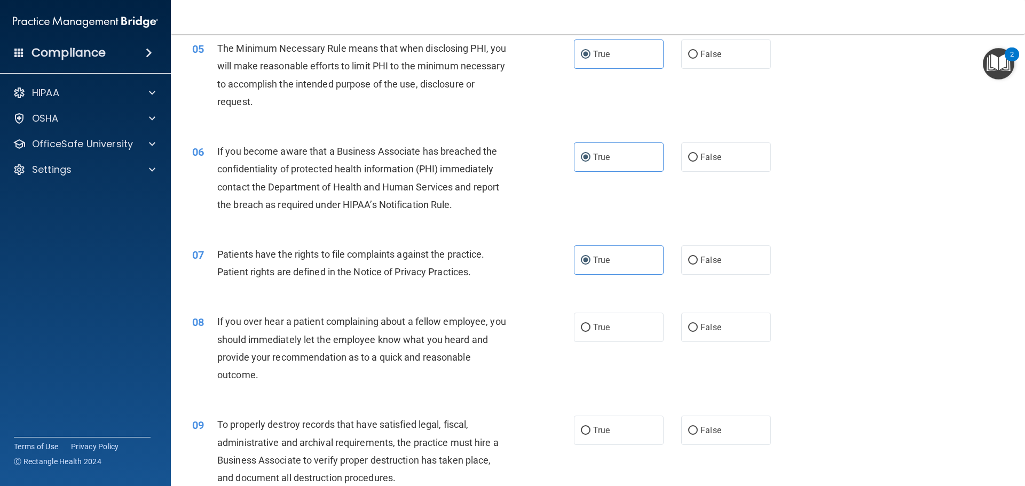
scroll to position [481, 0]
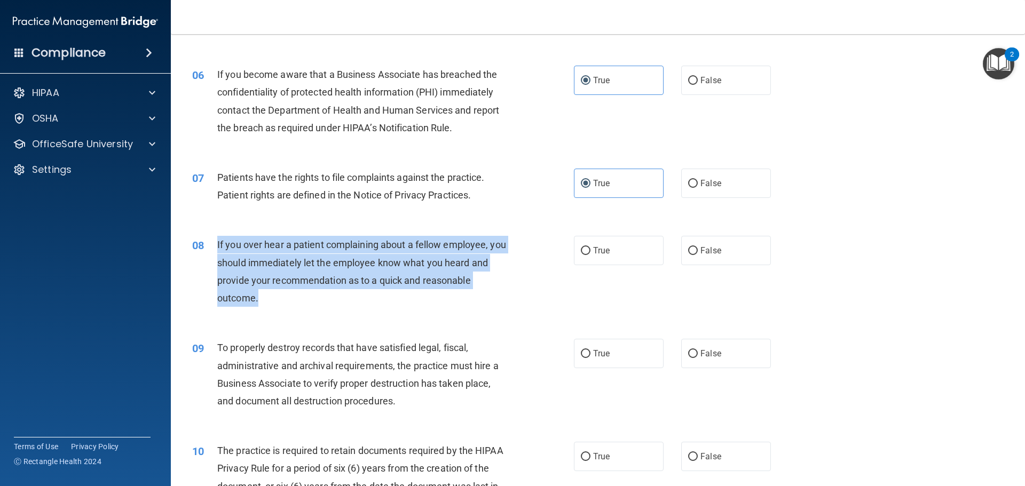
drag, startPoint x: 293, startPoint y: 294, endPoint x: 217, endPoint y: 244, distance: 91.4
click at [217, 244] on div "If you over hear a patient complaining about a fellow employee, you should imme…" at bounding box center [366, 271] width 298 height 71
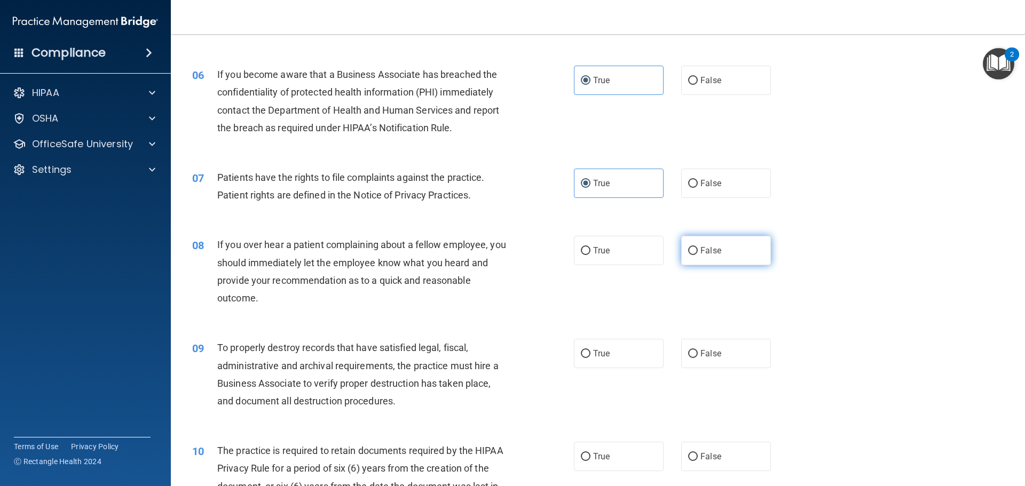
click at [701, 245] on label "False" at bounding box center [726, 250] width 90 height 29
click at [698, 247] on input "False" at bounding box center [693, 251] width 10 height 8
radio input "true"
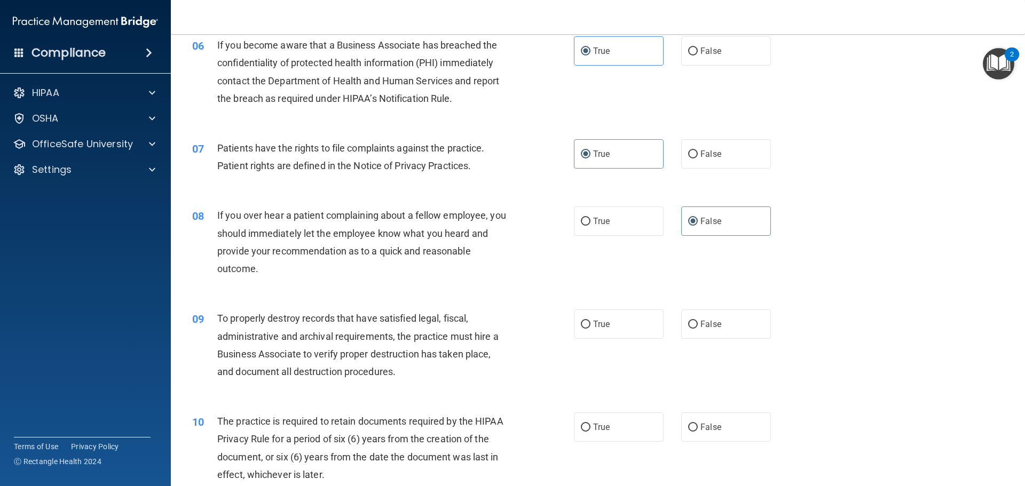
scroll to position [587, 0]
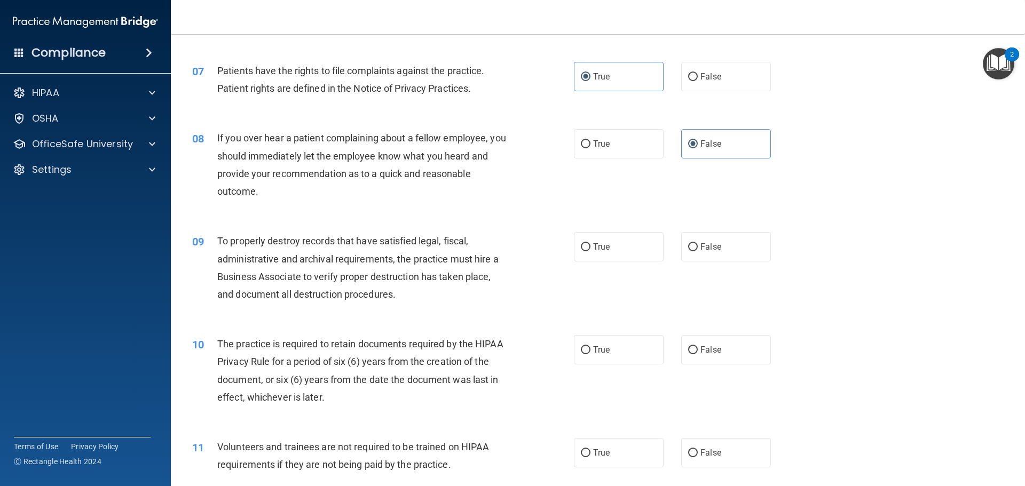
click at [416, 296] on div "To properly destroy records that have satisfied legal, fiscal, administrative a…" at bounding box center [366, 267] width 298 height 71
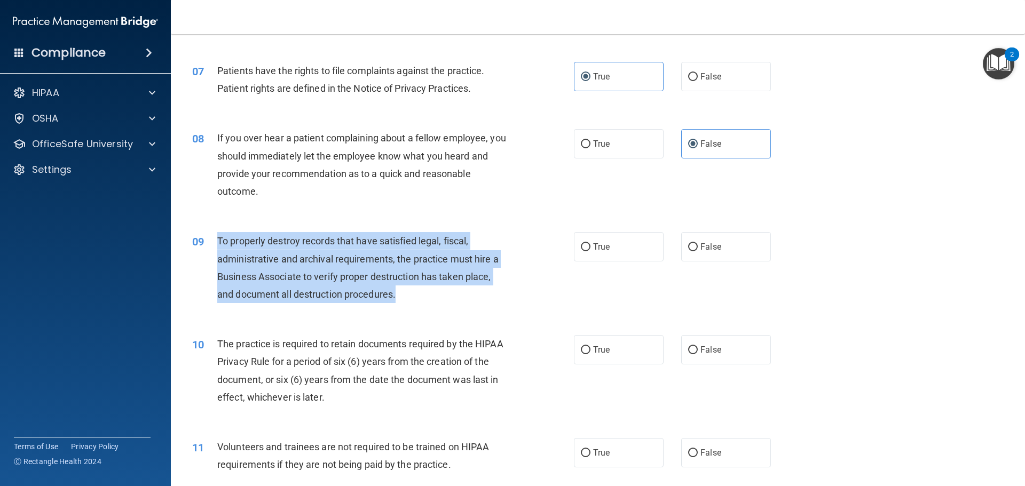
drag, startPoint x: 386, startPoint y: 294, endPoint x: 217, endPoint y: 235, distance: 179.1
click at [217, 235] on div "To properly destroy records that have satisfied legal, fiscal, administrative a…" at bounding box center [366, 267] width 298 height 71
click at [690, 248] on input "False" at bounding box center [693, 247] width 10 height 8
radio input "true"
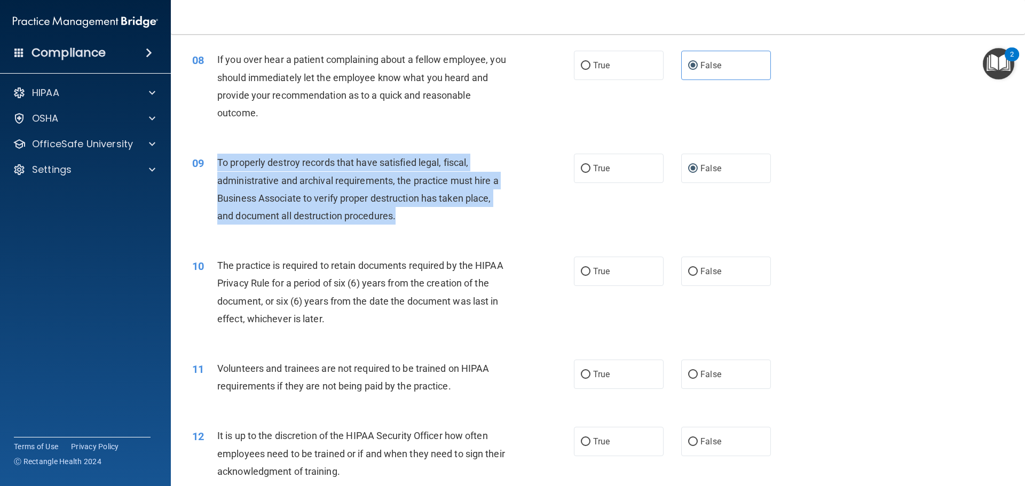
scroll to position [694, 0]
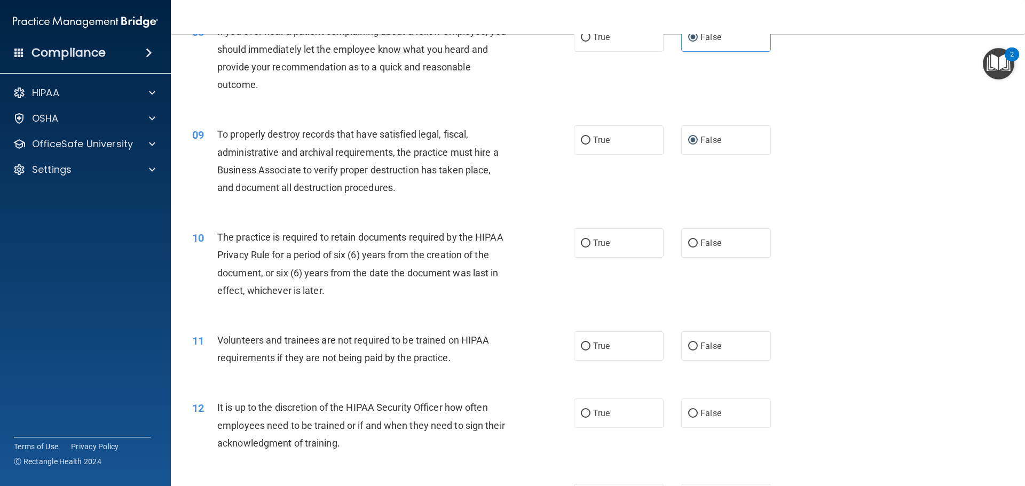
click at [395, 313] on div "10 The practice is required to retain documents required by the HIPAA Privacy R…" at bounding box center [598, 266] width 828 height 103
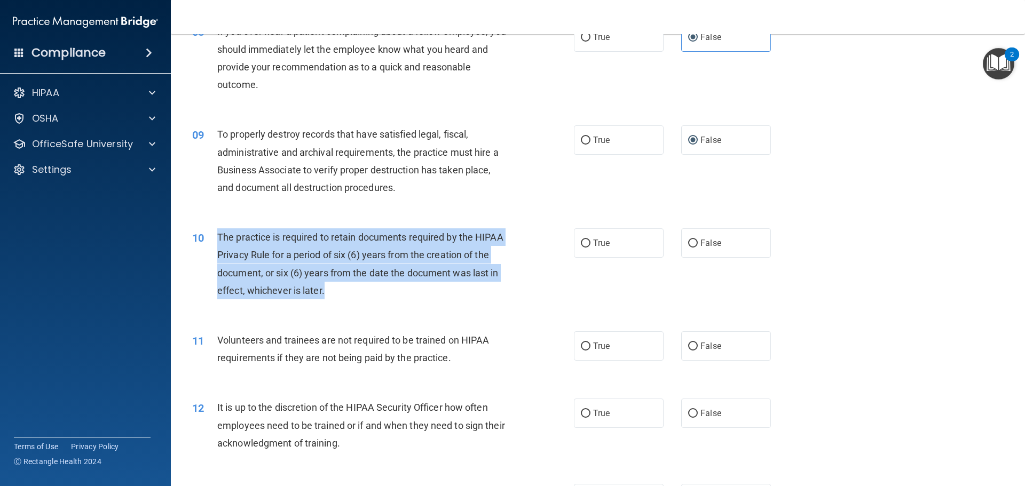
drag, startPoint x: 343, startPoint y: 292, endPoint x: 215, endPoint y: 231, distance: 142.1
click at [215, 231] on div "10 The practice is required to retain documents required by the HIPAA Privacy R…" at bounding box center [383, 267] width 414 height 76
click at [581, 240] on input "True" at bounding box center [586, 244] width 10 height 8
radio input "true"
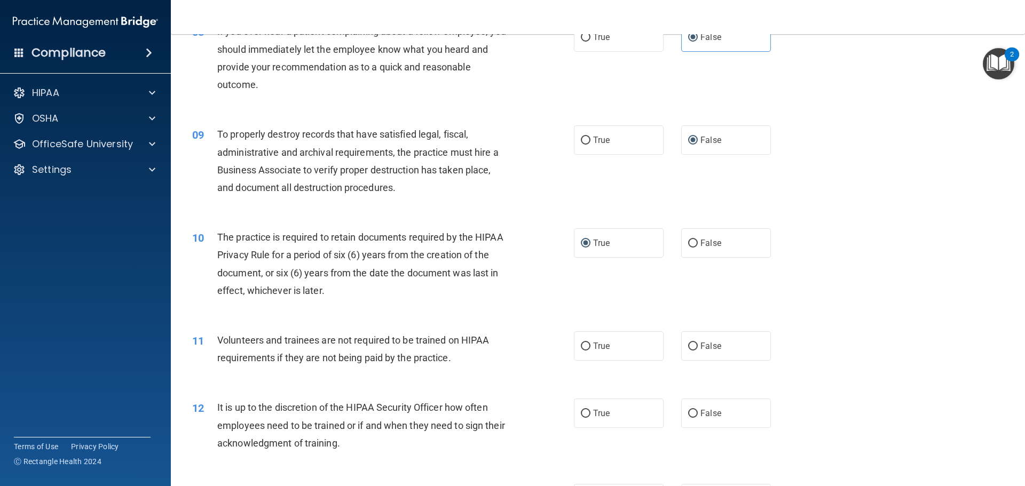
click at [426, 306] on div "10 The practice is required to retain documents required by the HIPAA Privacy R…" at bounding box center [598, 266] width 828 height 103
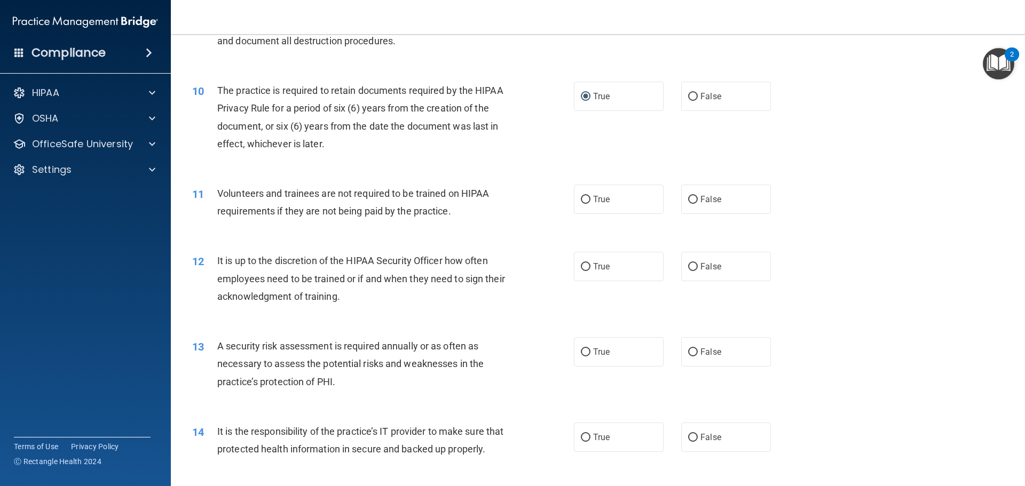
scroll to position [854, 0]
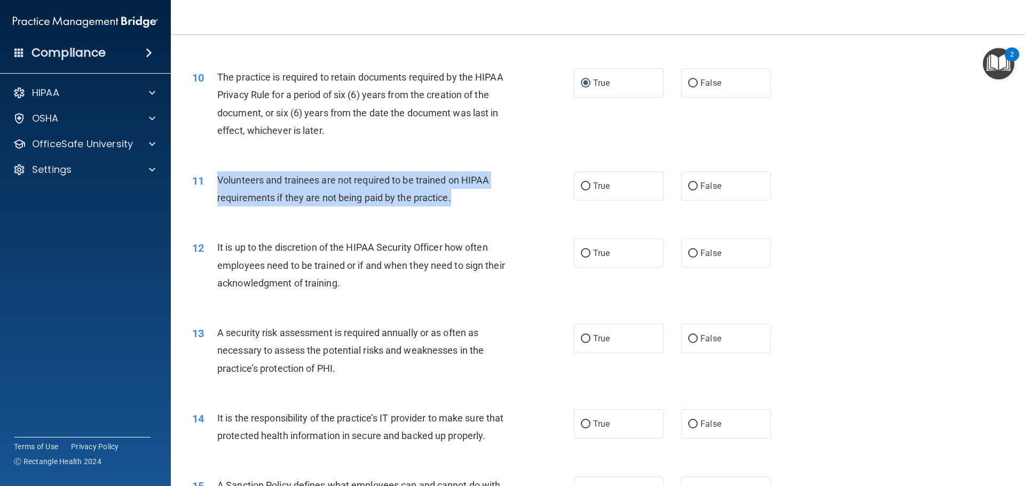
drag, startPoint x: 424, startPoint y: 199, endPoint x: 219, endPoint y: 173, distance: 206.7
click at [219, 173] on div "Volunteers and trainees are not required to be trained on HIPAA requirements if…" at bounding box center [366, 188] width 298 height 35
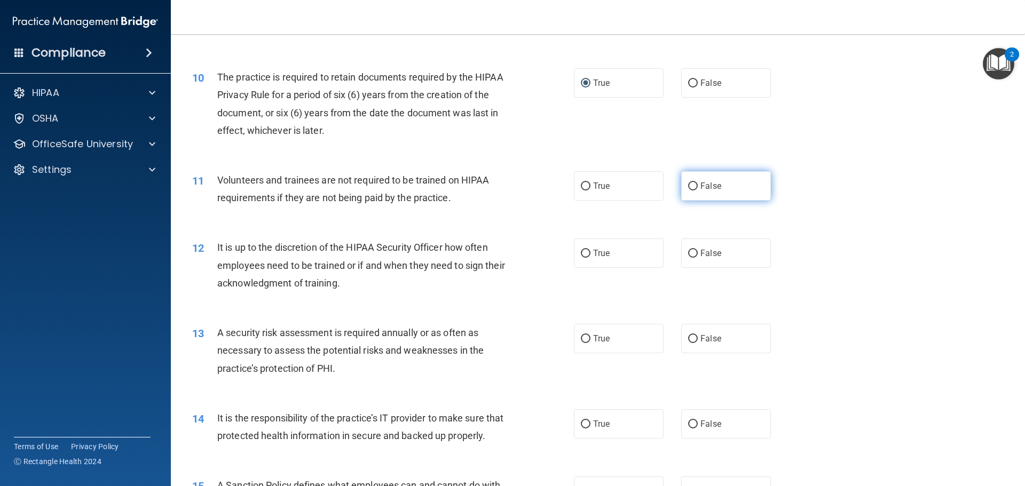
click at [704, 188] on span "False" at bounding box center [710, 186] width 21 height 10
click at [698, 188] on input "False" at bounding box center [693, 187] width 10 height 8
radio input "true"
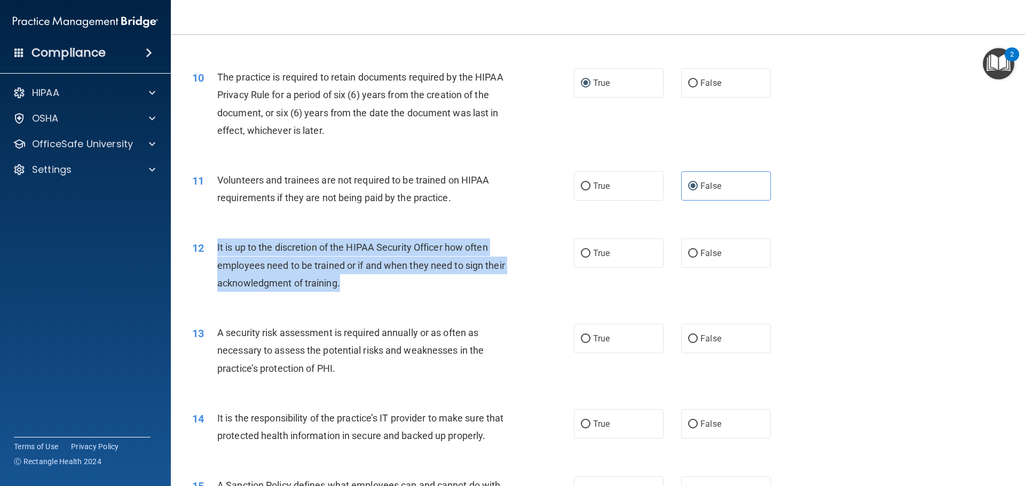
drag, startPoint x: 341, startPoint y: 284, endPoint x: 209, endPoint y: 243, distance: 138.0
click at [209, 243] on div "12 It is up to the discretion of the HIPAA Security Officer how often employees…" at bounding box center [383, 268] width 414 height 59
click at [583, 250] on input "True" at bounding box center [586, 254] width 10 height 8
radio input "true"
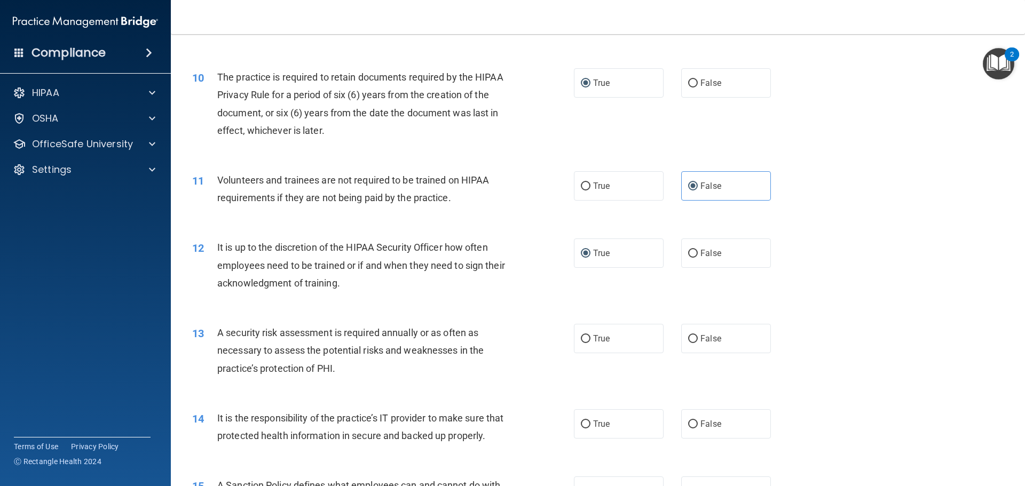
click at [357, 368] on div "A security risk assessment is required annually or as often as necessary to ass…" at bounding box center [366, 350] width 298 height 53
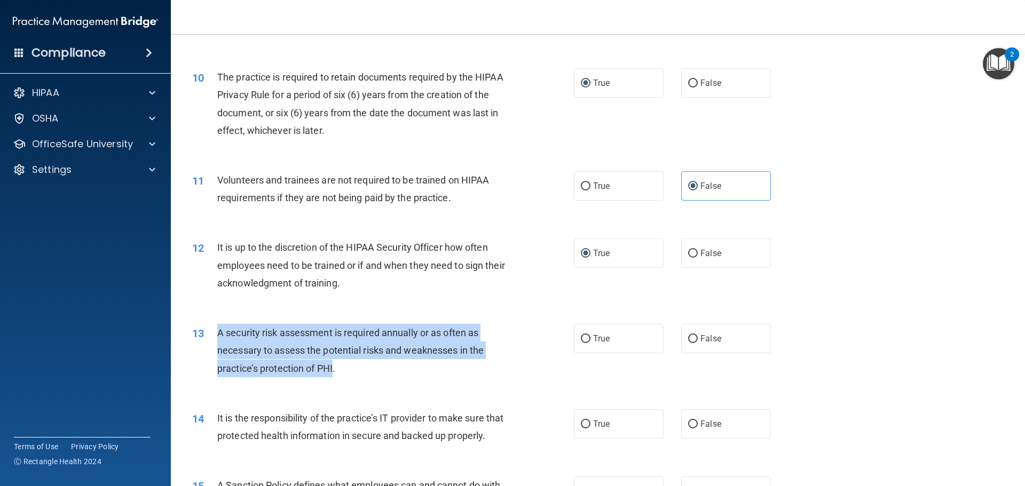
drag, startPoint x: 333, startPoint y: 376, endPoint x: 219, endPoint y: 327, distance: 123.7
click at [219, 327] on div "A security risk assessment is required annually or as often as necessary to ass…" at bounding box center [366, 350] width 298 height 53
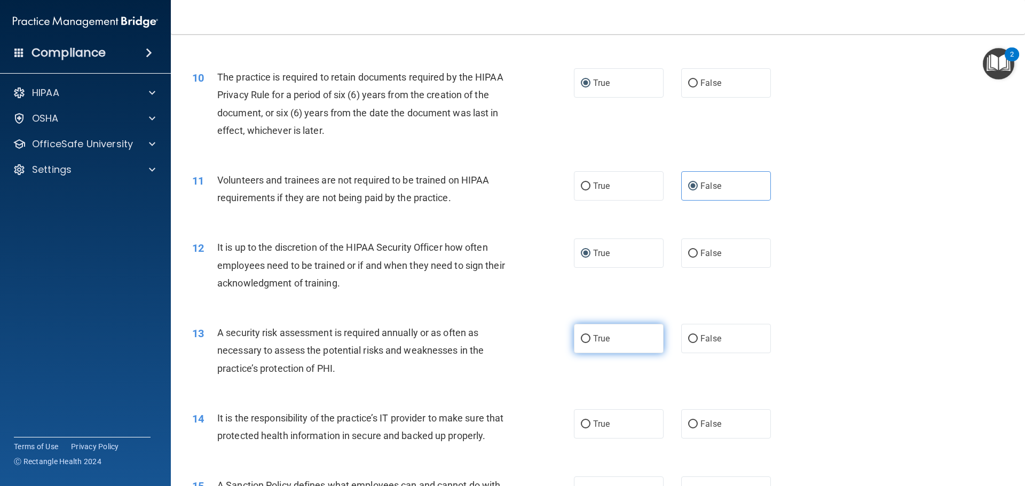
click at [581, 344] on label "True" at bounding box center [619, 338] width 90 height 29
click at [581, 343] on input "True" at bounding box center [586, 339] width 10 height 8
radio input "true"
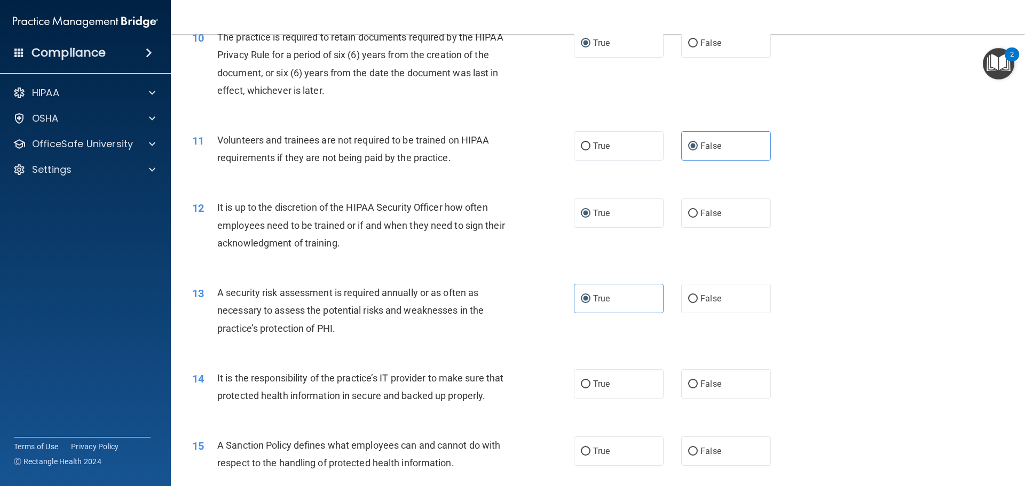
scroll to position [1014, 0]
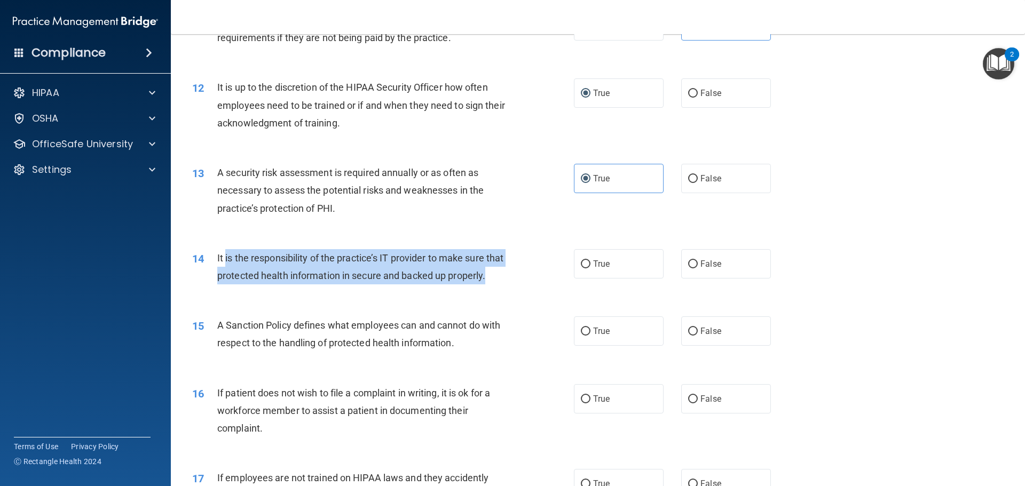
drag, startPoint x: 268, startPoint y: 294, endPoint x: 225, endPoint y: 251, distance: 60.8
click at [225, 251] on div "It is the responsibility of the practice’s IT provider to make sure that protec…" at bounding box center [366, 266] width 298 height 35
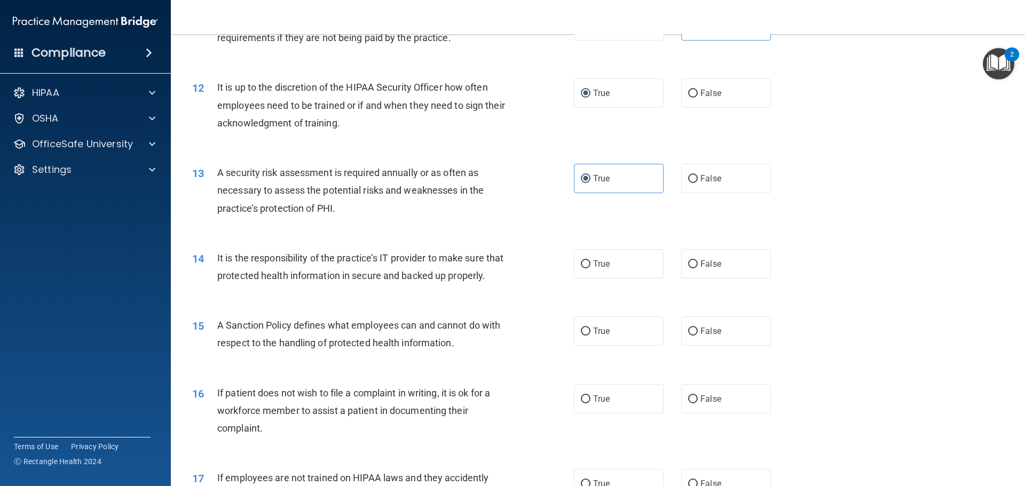
click at [214, 251] on div "14" at bounding box center [200, 259] width 33 height 20
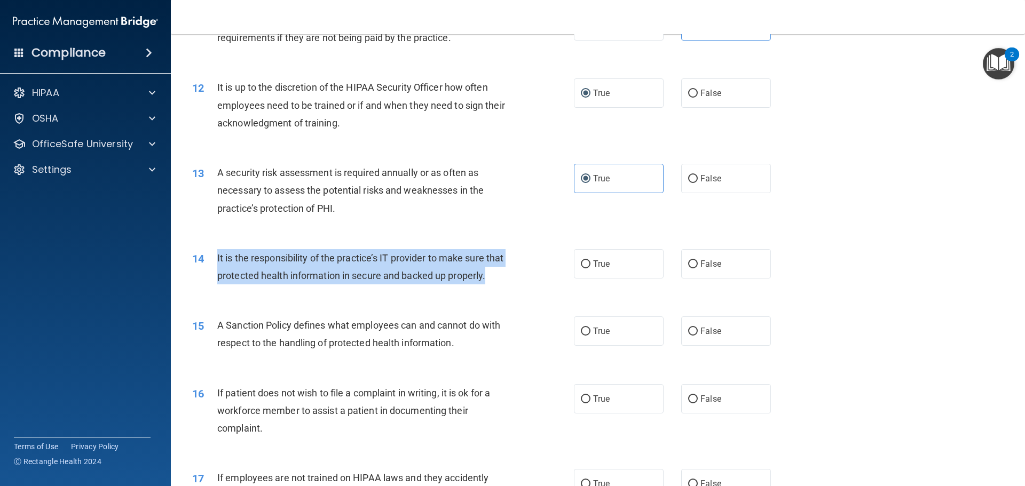
drag, startPoint x: 217, startPoint y: 251, endPoint x: 283, endPoint y: 295, distance: 79.2
click at [284, 285] on div "It is the responsibility of the practice’s IT provider to make sure that protec…" at bounding box center [366, 266] width 298 height 35
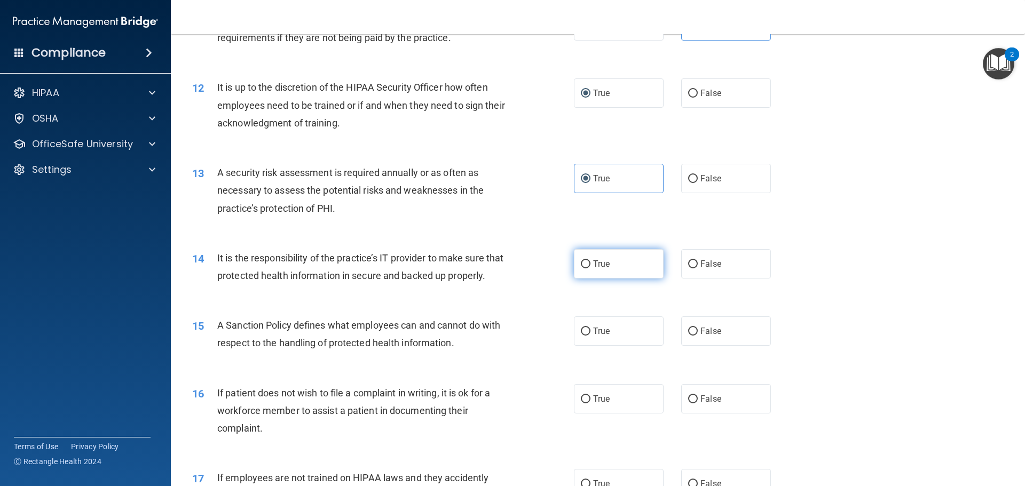
click at [586, 259] on label "True" at bounding box center [619, 263] width 90 height 29
click at [586, 261] on input "True" at bounding box center [586, 265] width 10 height 8
radio input "true"
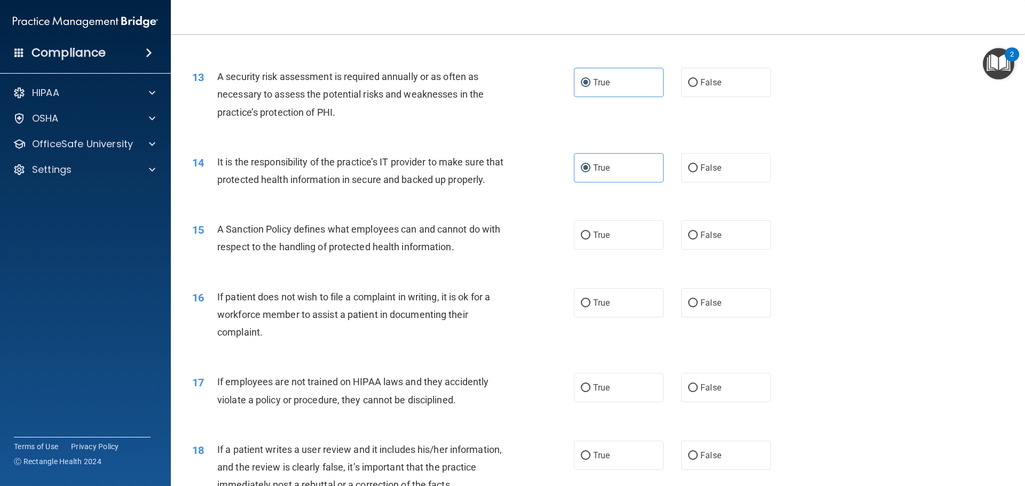
scroll to position [1121, 0]
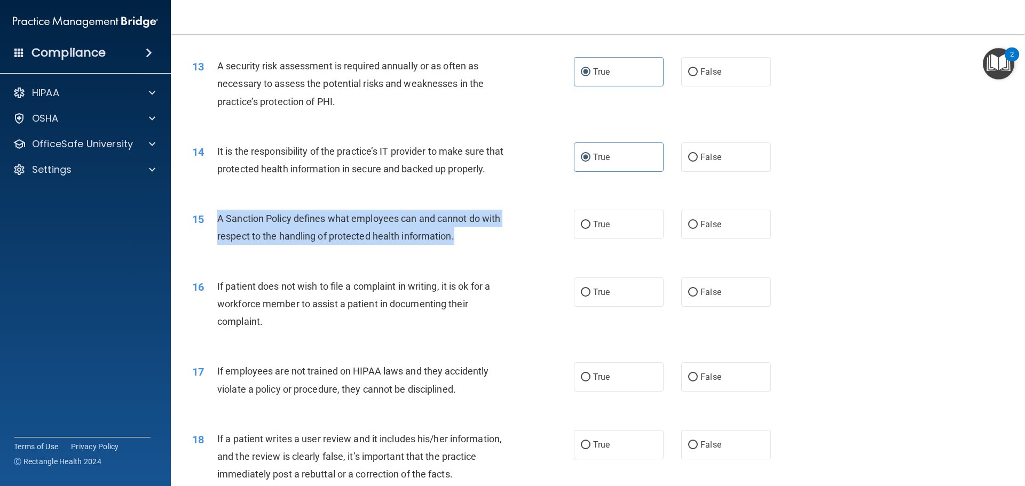
drag, startPoint x: 476, startPoint y: 253, endPoint x: 216, endPoint y: 238, distance: 261.0
click at [216, 238] on div "15 A Sanction Policy defines what employees can and cannot do with respect to t…" at bounding box center [383, 230] width 414 height 41
click at [585, 229] on input "True" at bounding box center [586, 225] width 10 height 8
radio input "true"
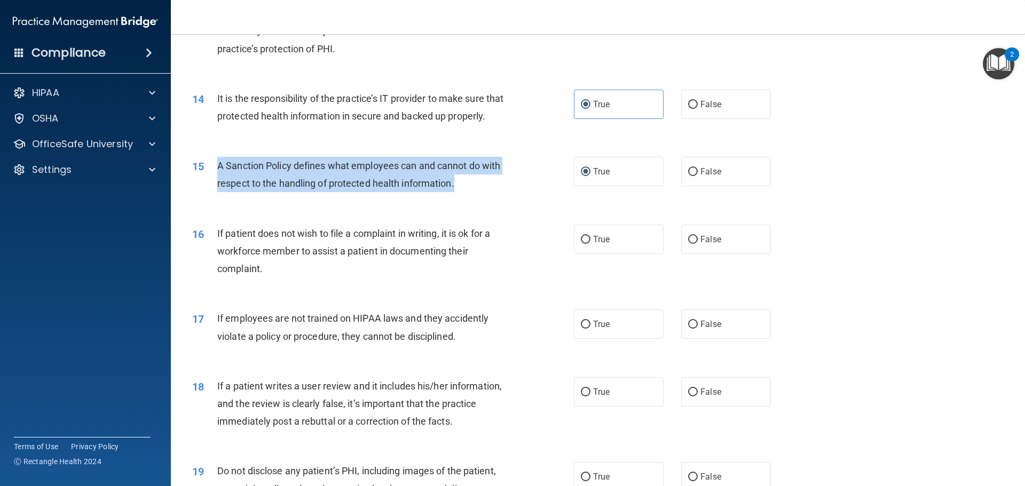
scroll to position [1175, 0]
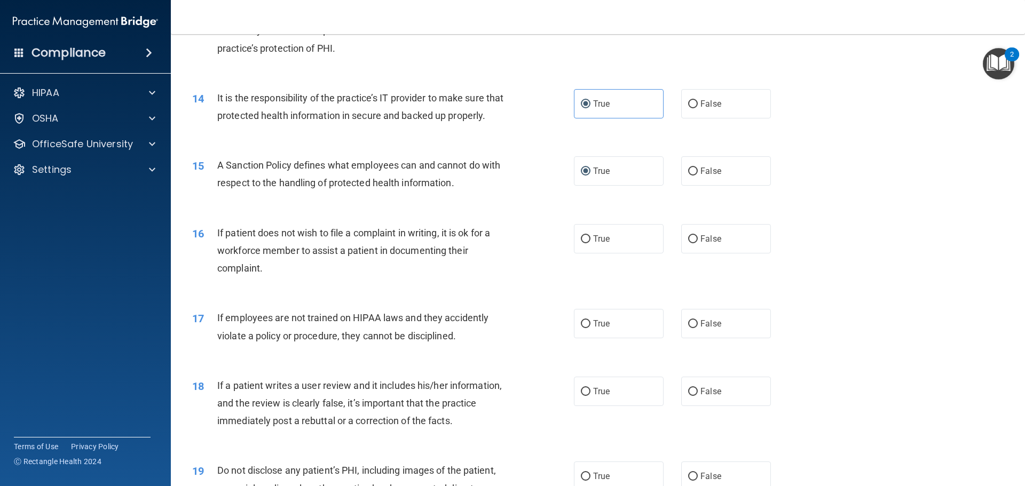
click at [448, 246] on span "If patient does not wish to file a complaint in writing, it is ok for a workfor…" at bounding box center [353, 250] width 273 height 46
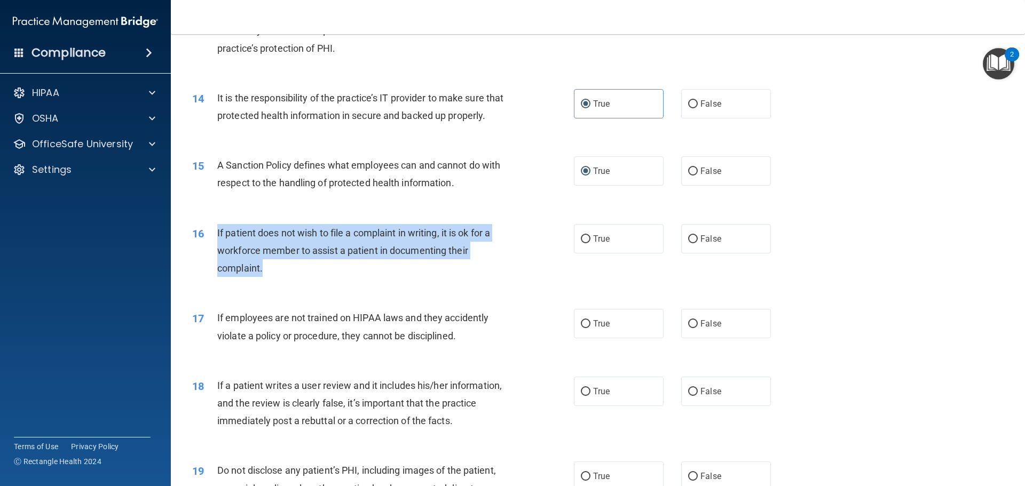
drag, startPoint x: 291, startPoint y: 295, endPoint x: 225, endPoint y: 253, distance: 78.5
click at [216, 251] on div "16 If patient does not wish to file a complaint in writing, it is ok for a work…" at bounding box center [383, 253] width 414 height 59
click at [342, 278] on div "If patient does not wish to file a complaint in writing, it is ok for a workfor…" at bounding box center [366, 250] width 298 height 53
drag, startPoint x: 265, startPoint y: 288, endPoint x: 215, endPoint y: 253, distance: 62.1
click at [215, 253] on div "16 If patient does not wish to file a complaint in writing, it is ok for a work…" at bounding box center [383, 253] width 414 height 59
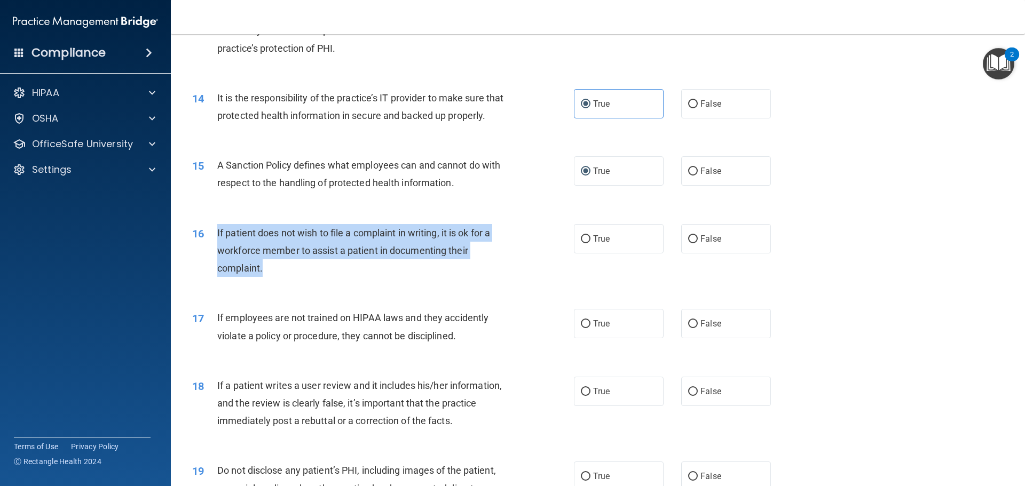
click at [296, 283] on div "16 If patient does not wish to file a complaint in writing, it is ok for a work…" at bounding box center [383, 253] width 414 height 59
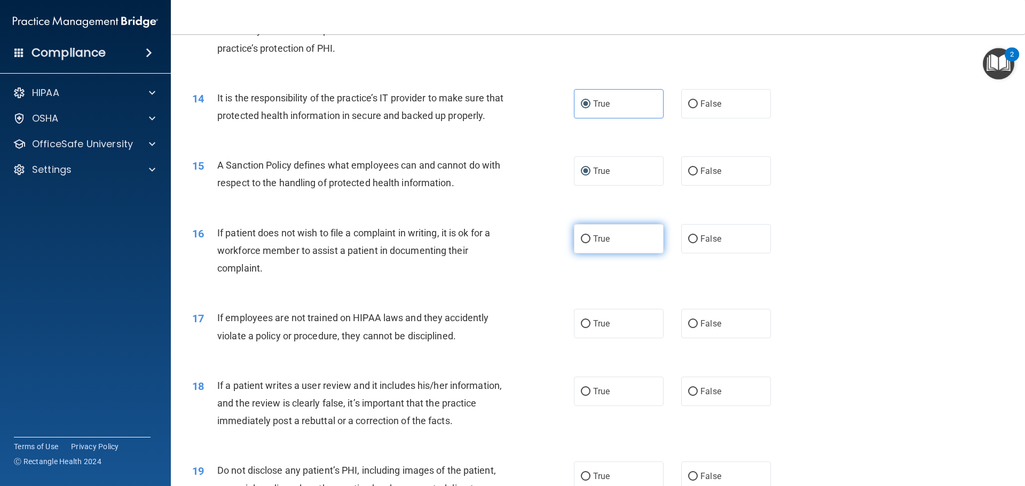
click at [592, 254] on label "True" at bounding box center [619, 238] width 90 height 29
click at [591, 243] on input "True" at bounding box center [586, 239] width 10 height 8
radio input "true"
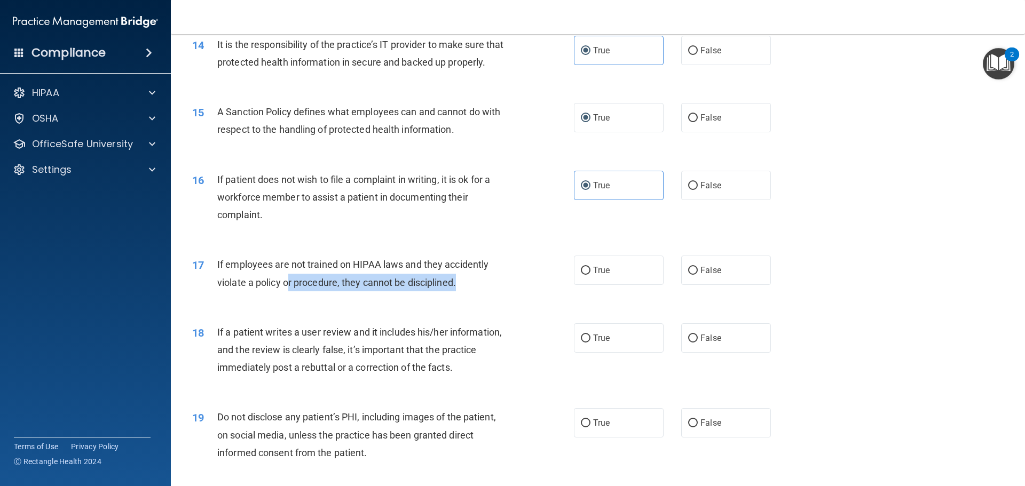
drag, startPoint x: 499, startPoint y: 300, endPoint x: 288, endPoint y: 297, distance: 210.9
click at [288, 291] on div "If employees are not trained on HIPAA laws and they accidently violate a policy…" at bounding box center [366, 273] width 298 height 35
click at [288, 288] on span "If employees are not trained on HIPAA laws and they accidently violate a policy…" at bounding box center [352, 273] width 271 height 29
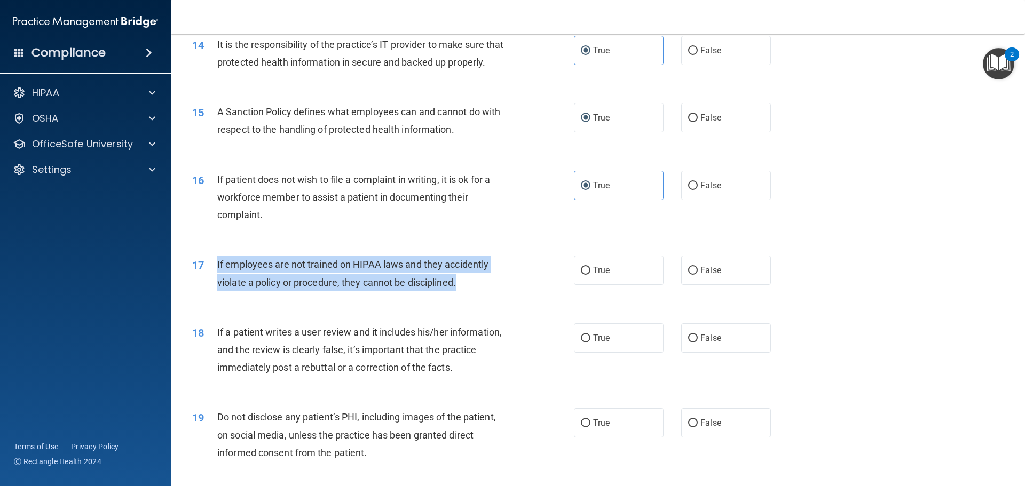
drag, startPoint x: 453, startPoint y: 301, endPoint x: 214, endPoint y: 281, distance: 240.0
click at [214, 281] on div "17 If employees are not trained on HIPAA laws and they accidently violate a pol…" at bounding box center [383, 276] width 414 height 41
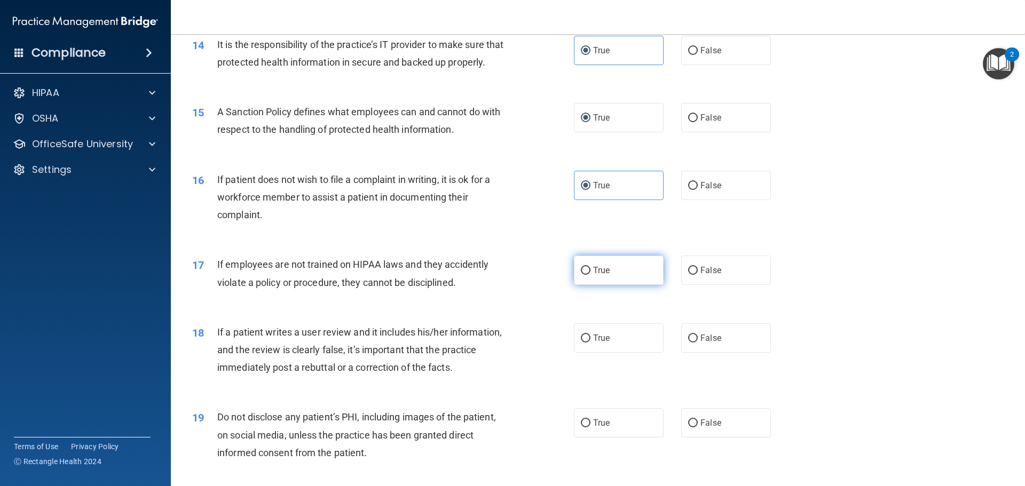
click at [612, 285] on label "True" at bounding box center [619, 270] width 90 height 29
click at [591, 275] on input "True" at bounding box center [586, 271] width 10 height 8
radio input "true"
drag, startPoint x: 738, startPoint y: 285, endPoint x: 727, endPoint y: 288, distance: 12.3
click at [738, 285] on label "False" at bounding box center [726, 270] width 90 height 29
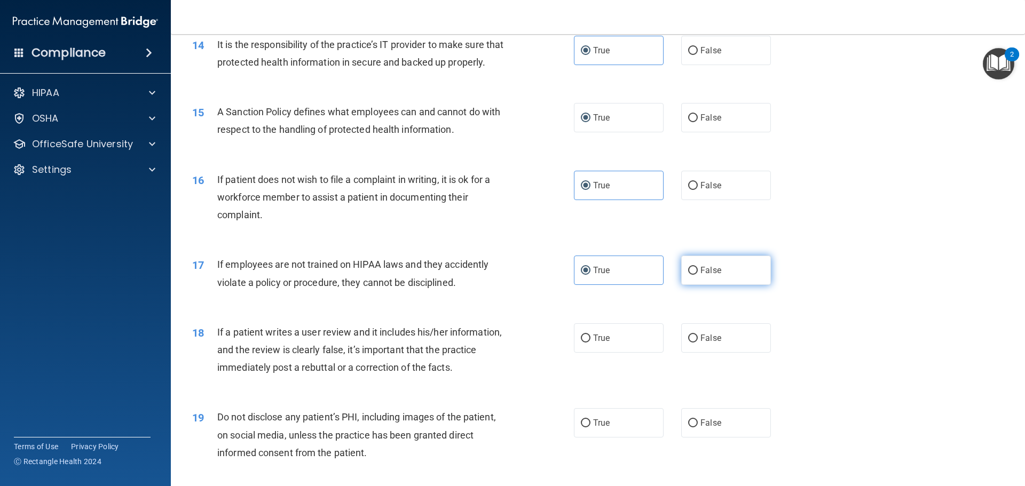
click at [698, 275] on input "False" at bounding box center [693, 271] width 10 height 8
radio input "true"
radio input "false"
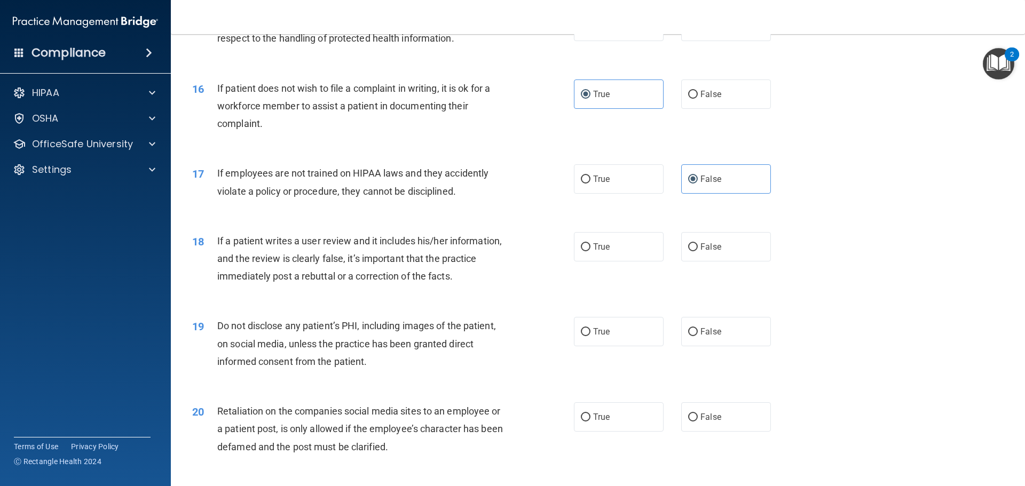
scroll to position [1335, 0]
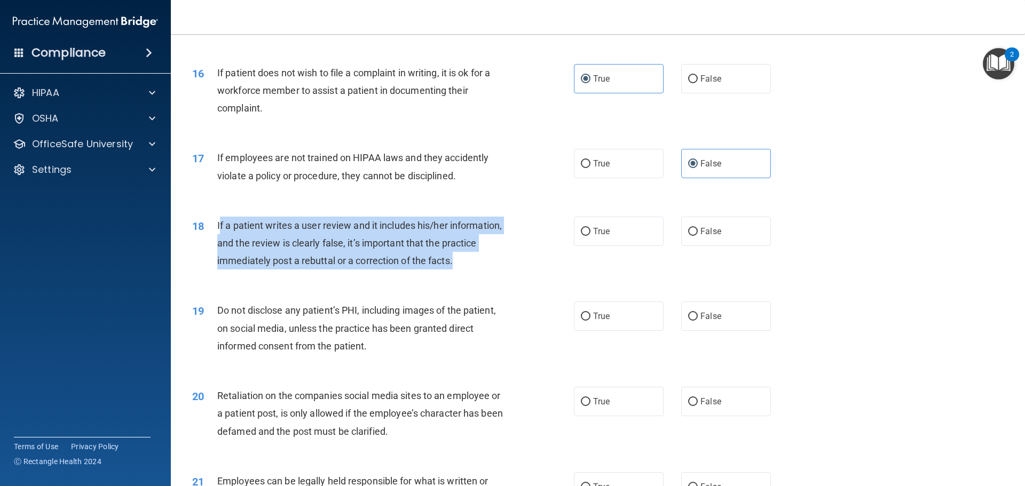
drag, startPoint x: 482, startPoint y: 283, endPoint x: 219, endPoint y: 244, distance: 266.1
click at [219, 244] on div "If a patient writes a user review and it includes his/her information, and the …" at bounding box center [366, 243] width 298 height 53
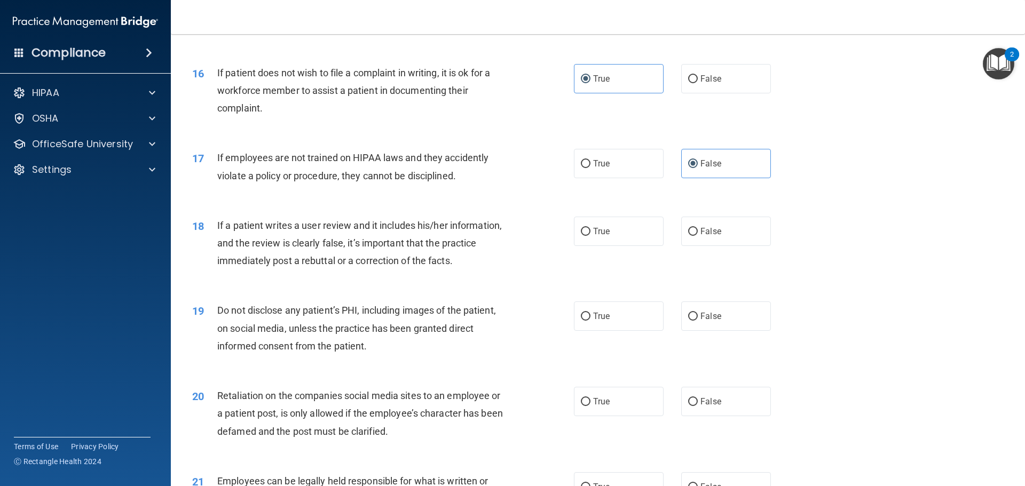
click at [215, 237] on div "18" at bounding box center [200, 227] width 33 height 20
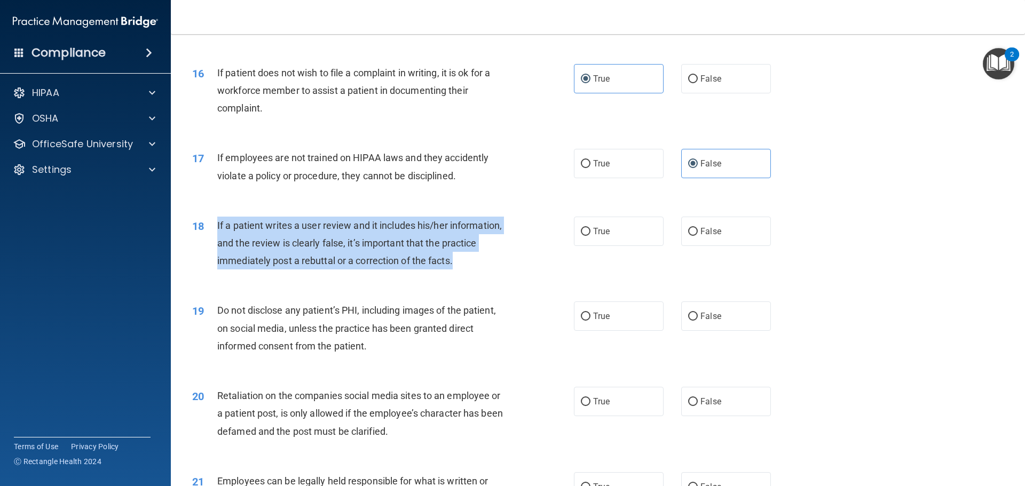
drag, startPoint x: 216, startPoint y: 241, endPoint x: 463, endPoint y: 281, distance: 249.9
click at [463, 275] on div "18 If a patient writes a user review and it includes his/her information, and t…" at bounding box center [383, 246] width 414 height 59
click at [465, 270] on div "If a patient writes a user review and it includes his/her information, and the …" at bounding box center [366, 243] width 298 height 53
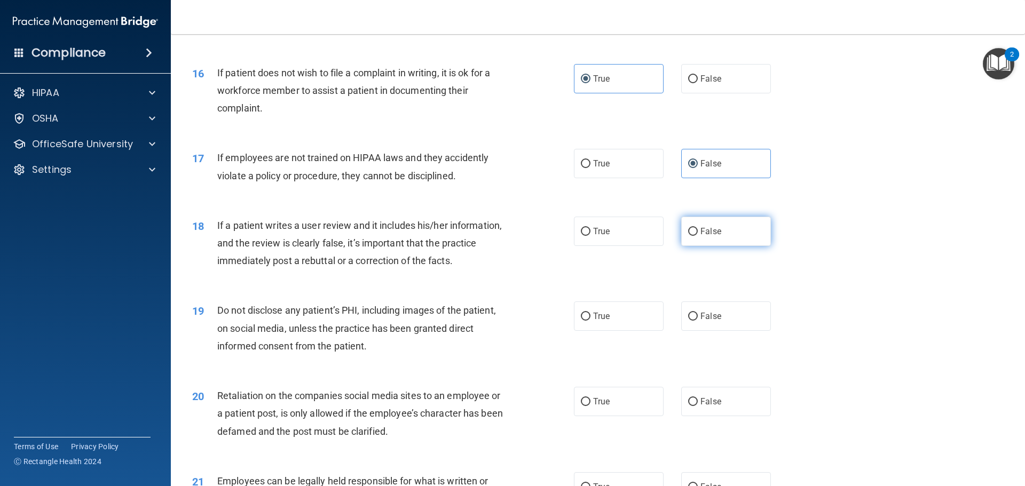
click at [707, 237] on span "False" at bounding box center [710, 231] width 21 height 10
click at [698, 236] on input "False" at bounding box center [693, 232] width 10 height 8
radio input "true"
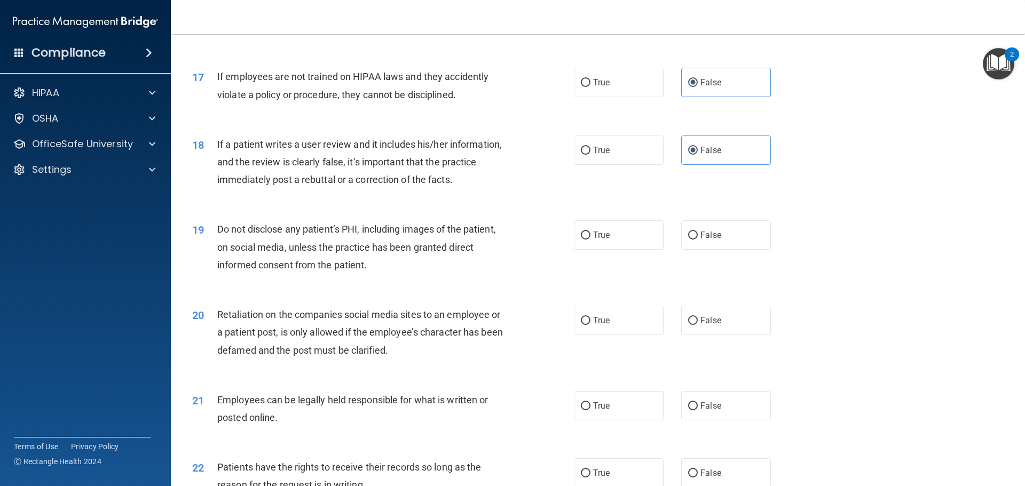
scroll to position [1442, 0]
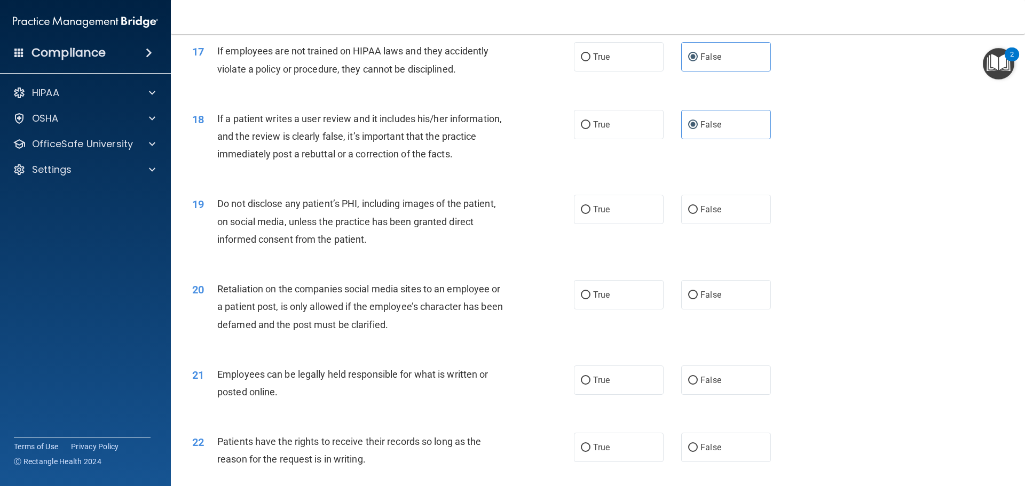
click at [385, 248] on div "Do not disclose any patient’s PHI, including images of the patient, on social m…" at bounding box center [366, 221] width 298 height 53
drag, startPoint x: 605, startPoint y: 230, endPoint x: 582, endPoint y: 231, distance: 22.4
click at [603, 215] on span "True" at bounding box center [601, 209] width 17 height 10
click at [609, 224] on label "True" at bounding box center [619, 209] width 90 height 29
click at [591, 214] on input "True" at bounding box center [586, 210] width 10 height 8
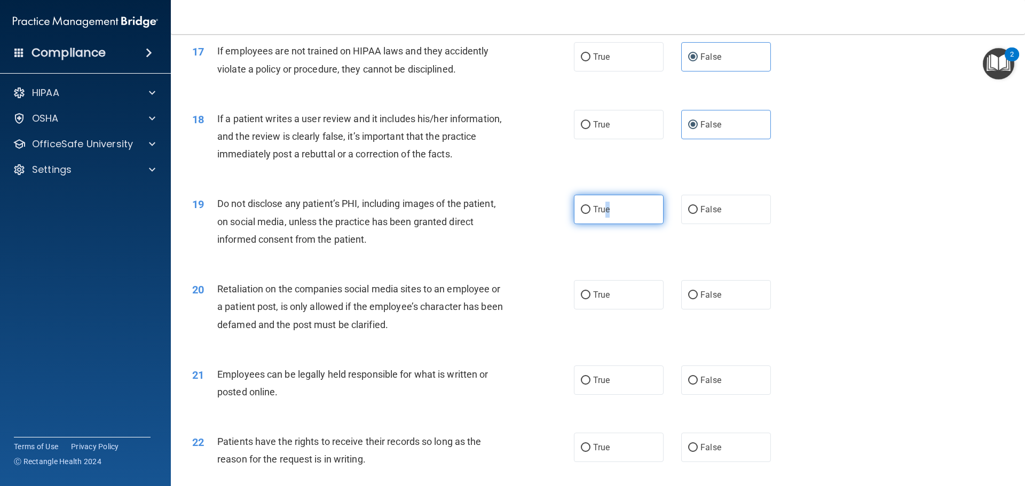
radio input "true"
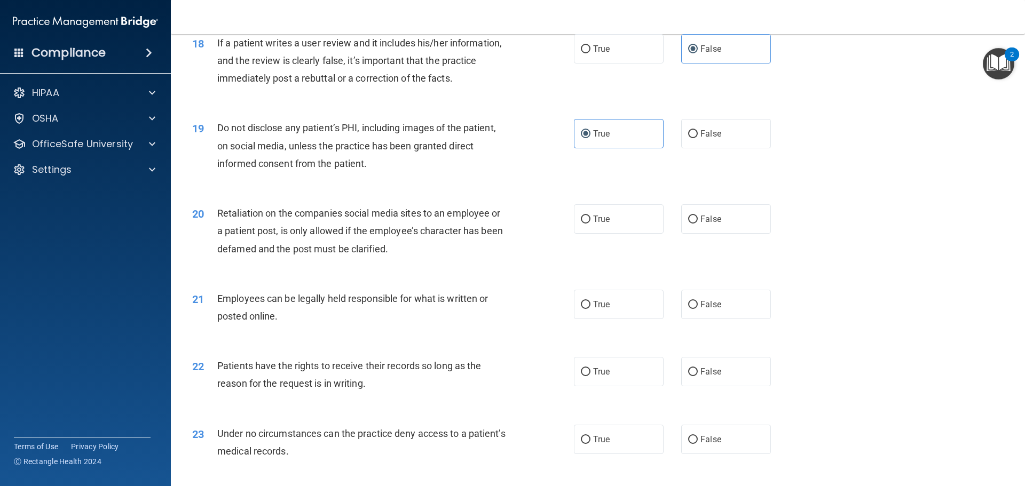
scroll to position [1548, 0]
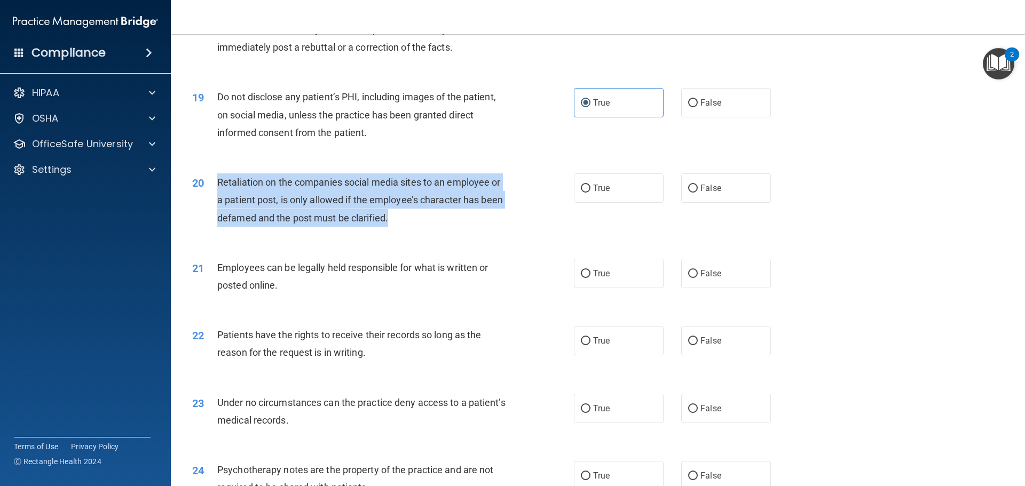
drag, startPoint x: 420, startPoint y: 238, endPoint x: 218, endPoint y: 205, distance: 204.4
click at [218, 205] on div "Retaliation on the companies social media sites to an employee or a patient pos…" at bounding box center [366, 200] width 298 height 53
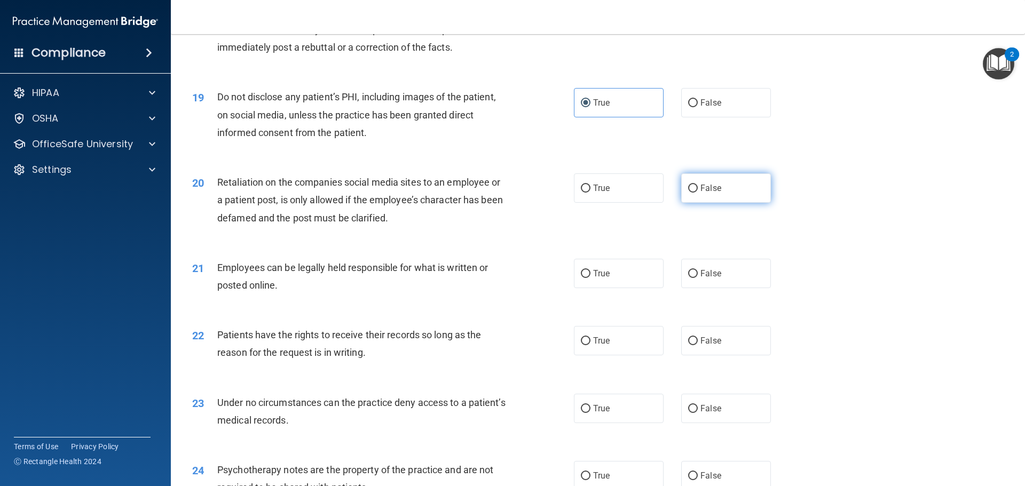
click at [694, 203] on label "False" at bounding box center [726, 188] width 90 height 29
click at [694, 193] on input "False" at bounding box center [693, 189] width 10 height 8
radio input "true"
click at [594, 288] on label "True" at bounding box center [619, 273] width 90 height 29
click at [591, 278] on input "True" at bounding box center [586, 274] width 10 height 8
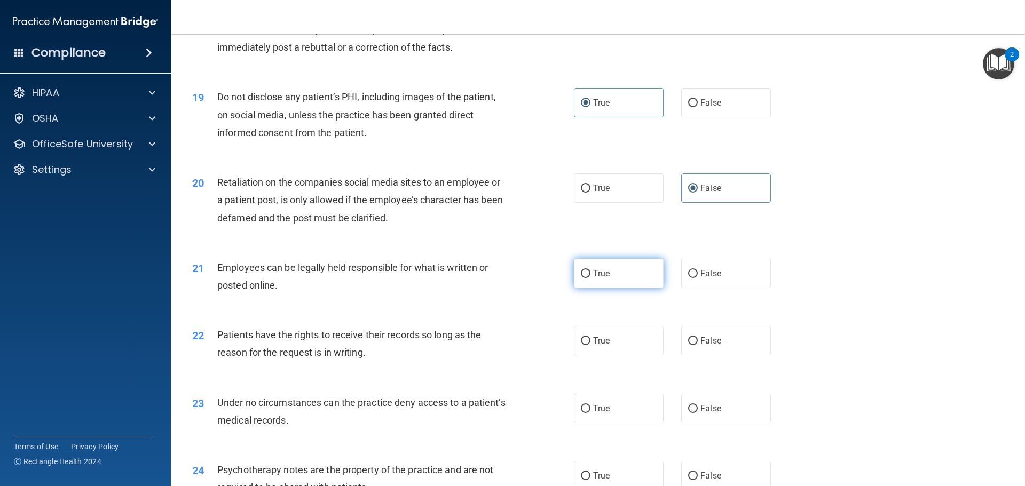
radio input "true"
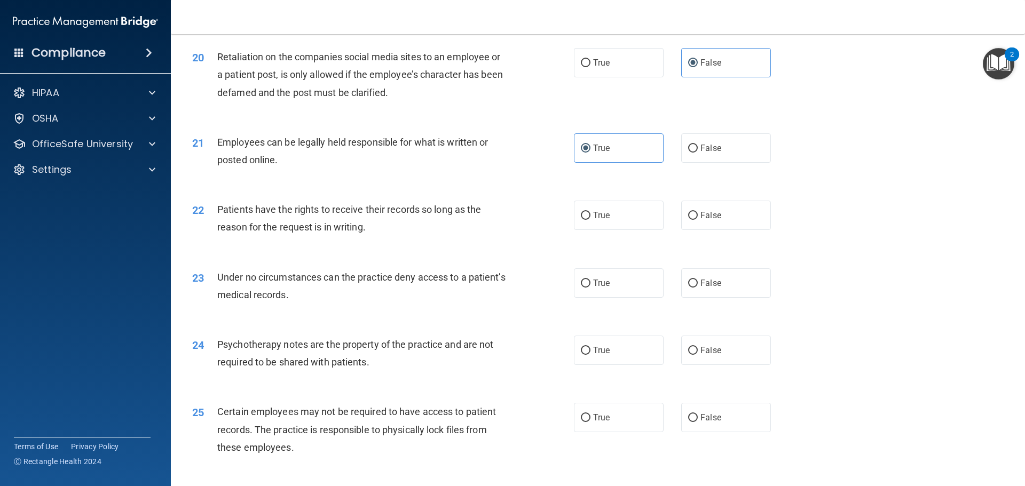
scroll to position [1709, 0]
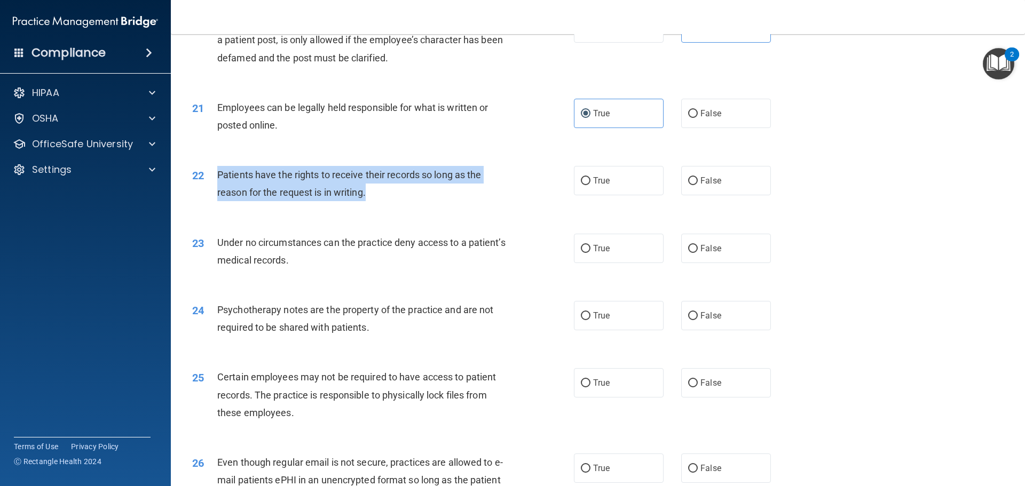
drag, startPoint x: 341, startPoint y: 207, endPoint x: 215, endPoint y: 190, distance: 127.2
click at [215, 190] on div "22 Patients have the rights to receive their records so long as the reason for …" at bounding box center [383, 186] width 414 height 41
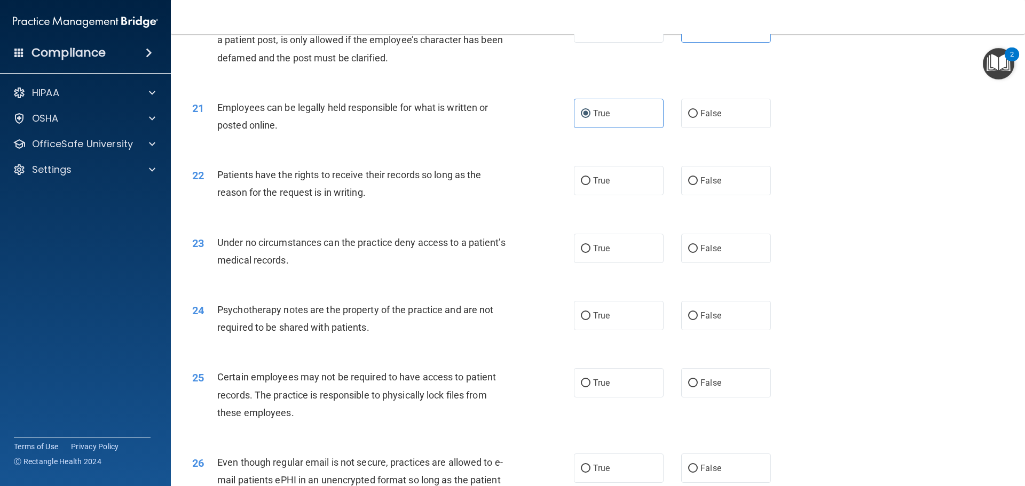
click at [475, 220] on div "22 Patients have the rights to receive their records so long as the reason for …" at bounding box center [598, 186] width 828 height 67
click at [700, 186] on span "False" at bounding box center [710, 181] width 21 height 10
click at [698, 185] on input "False" at bounding box center [693, 181] width 10 height 8
radio input "true"
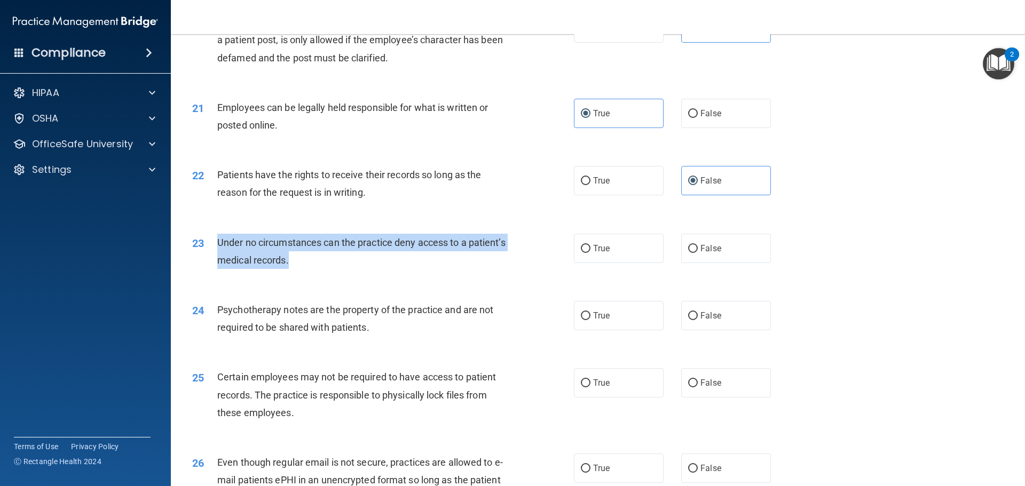
drag, startPoint x: 380, startPoint y: 279, endPoint x: 214, endPoint y: 263, distance: 166.8
click at [214, 263] on div "23 Under no circumstances can the practice deny access to a patient’s medical r…" at bounding box center [383, 254] width 414 height 41
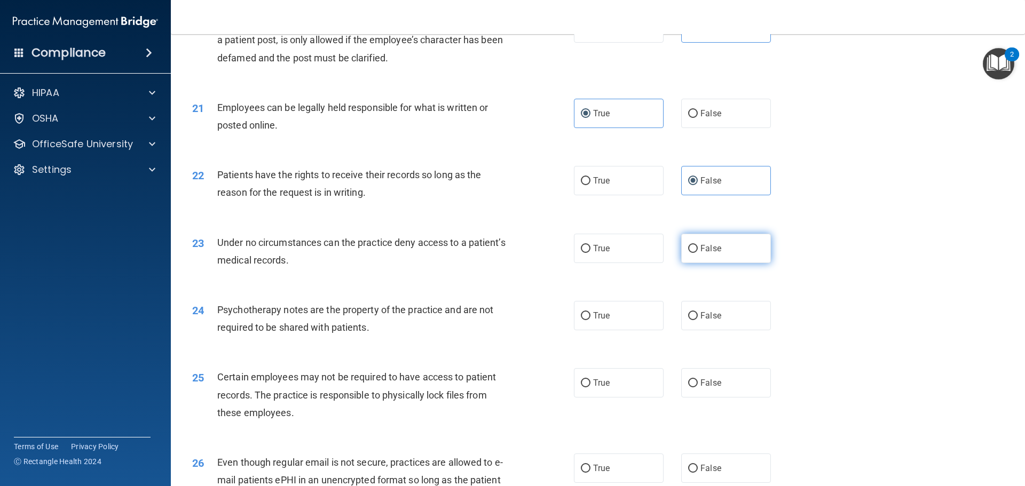
click at [705, 254] on span "False" at bounding box center [710, 248] width 21 height 10
click at [698, 253] on input "False" at bounding box center [693, 249] width 10 height 8
radio input "true"
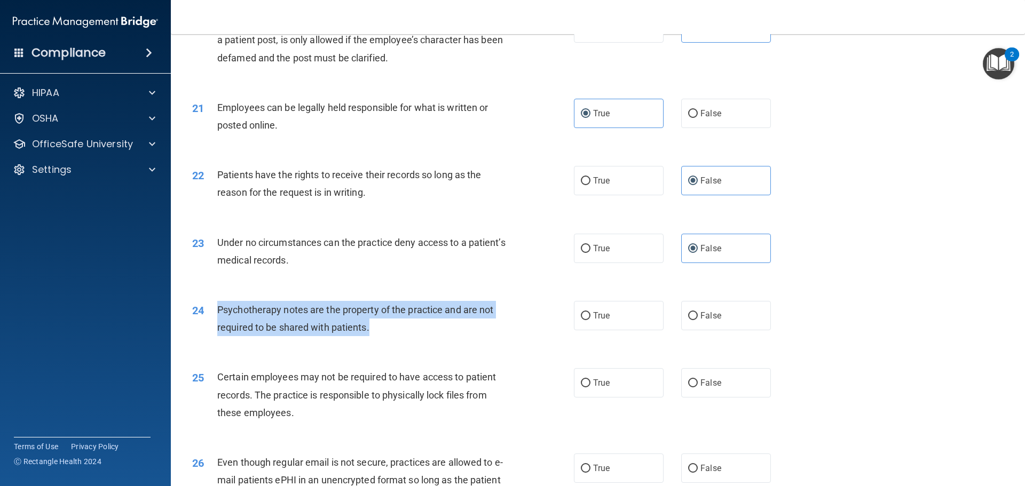
drag, startPoint x: 361, startPoint y: 345, endPoint x: 215, endPoint y: 329, distance: 147.7
click at [215, 329] on div "24 Psychotherapy notes are the property of the practice and are not required to…" at bounding box center [383, 321] width 414 height 41
drag, startPoint x: 419, startPoint y: 344, endPoint x: 488, endPoint y: 336, distance: 69.3
click at [420, 336] on div "Psychotherapy notes are the property of the practice and are not required to be…" at bounding box center [366, 318] width 298 height 35
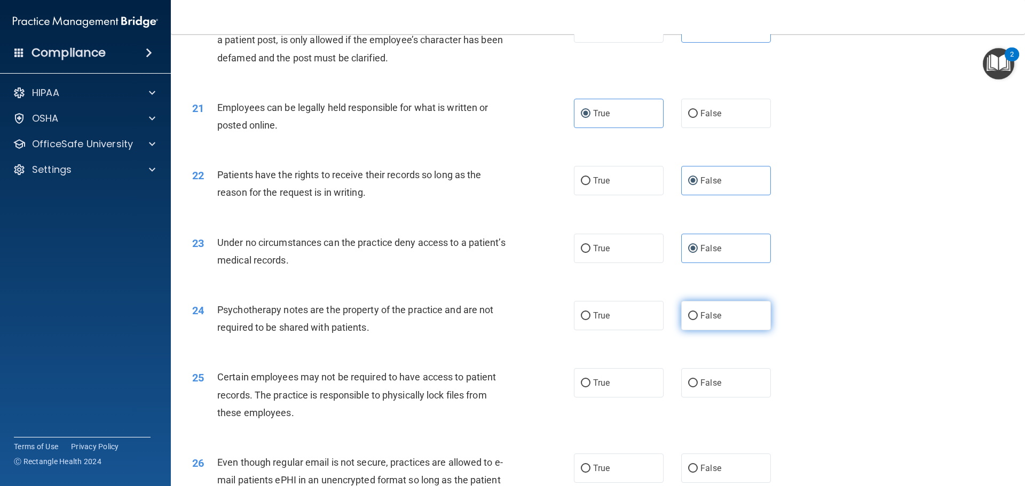
click at [699, 330] on label "False" at bounding box center [726, 315] width 90 height 29
click at [698, 320] on input "False" at bounding box center [693, 316] width 10 height 8
radio input "true"
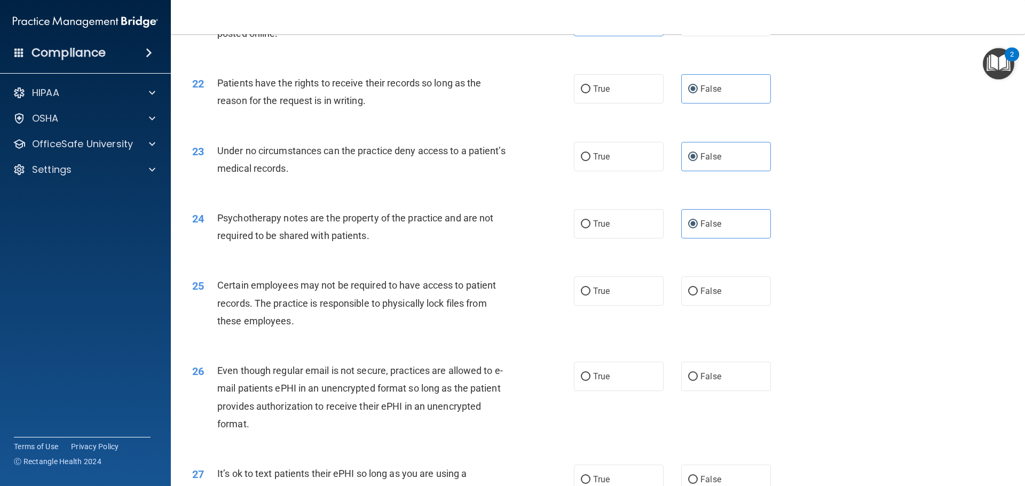
scroll to position [1815, 0]
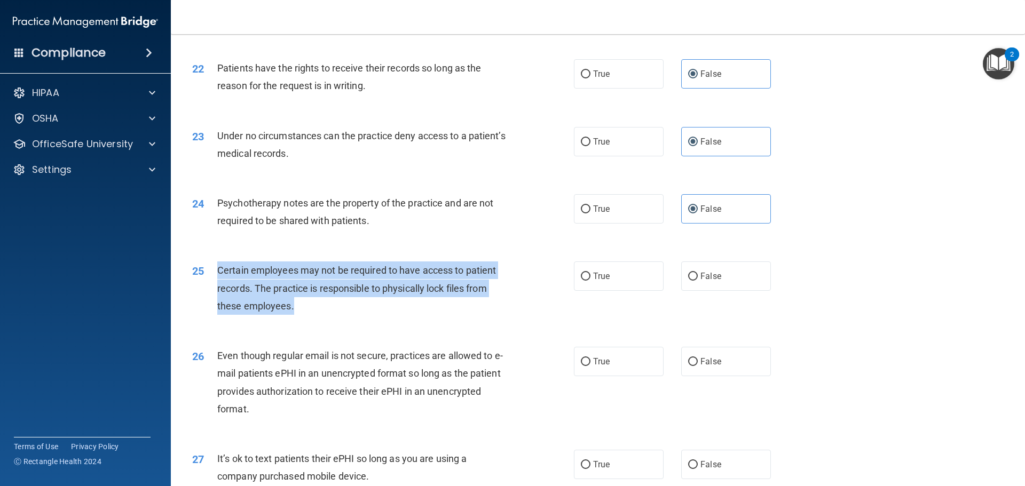
drag, startPoint x: 280, startPoint y: 317, endPoint x: 216, endPoint y: 288, distance: 70.3
click at [216, 288] on div "25 Certain employees may not be required to have access to patient records. The…" at bounding box center [383, 291] width 414 height 59
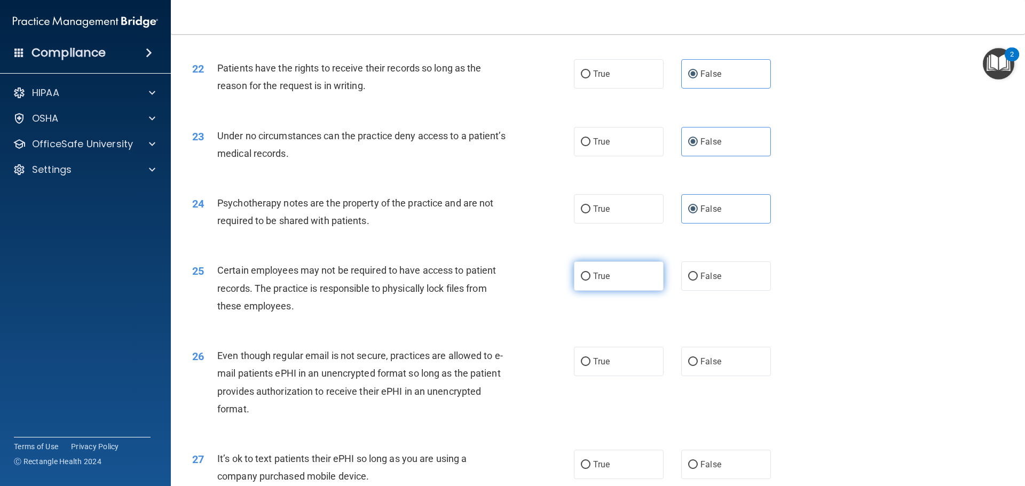
click at [625, 291] on label "True" at bounding box center [619, 276] width 90 height 29
click at [591, 281] on input "True" at bounding box center [586, 277] width 10 height 8
radio input "true"
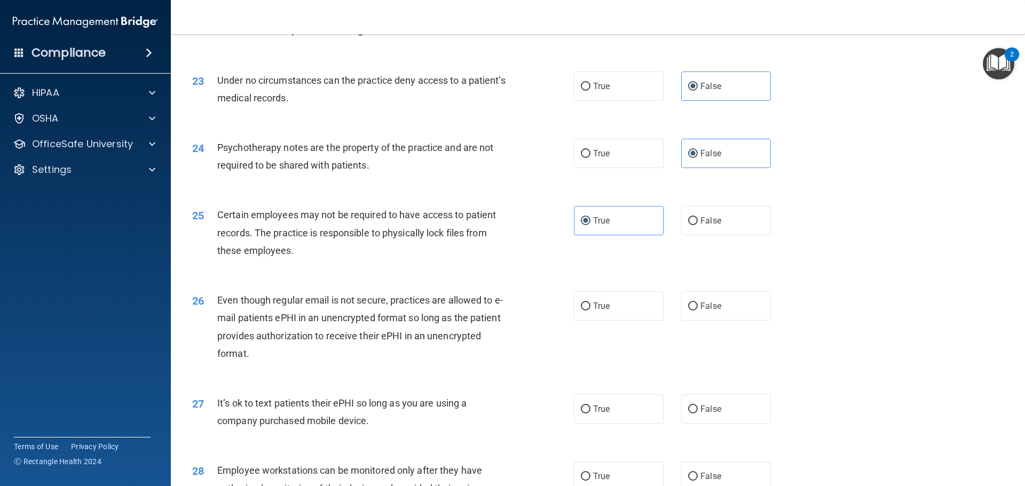
scroll to position [1922, 0]
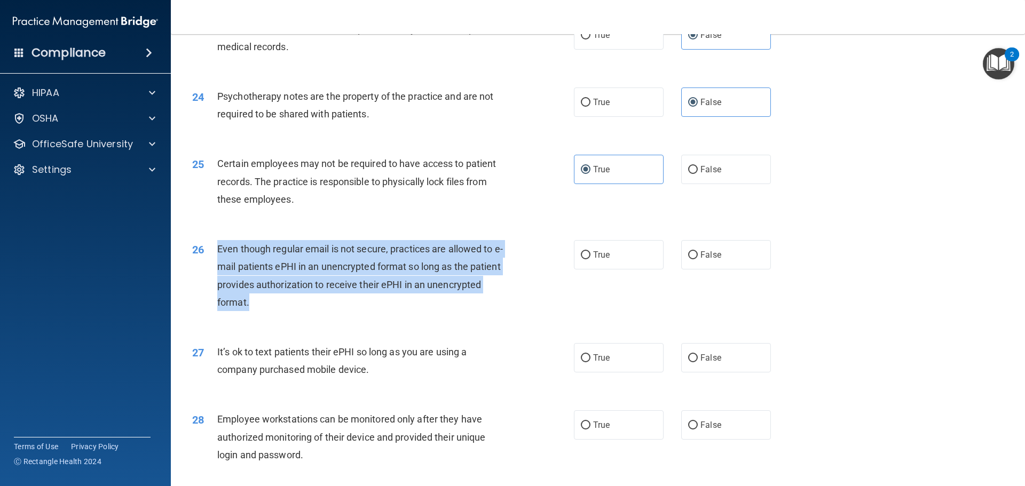
drag, startPoint x: 271, startPoint y: 321, endPoint x: 214, endPoint y: 261, distance: 83.1
click at [214, 261] on div "26 Even though regular email is not secure, practices are allowed to e-mail pat…" at bounding box center [383, 278] width 414 height 76
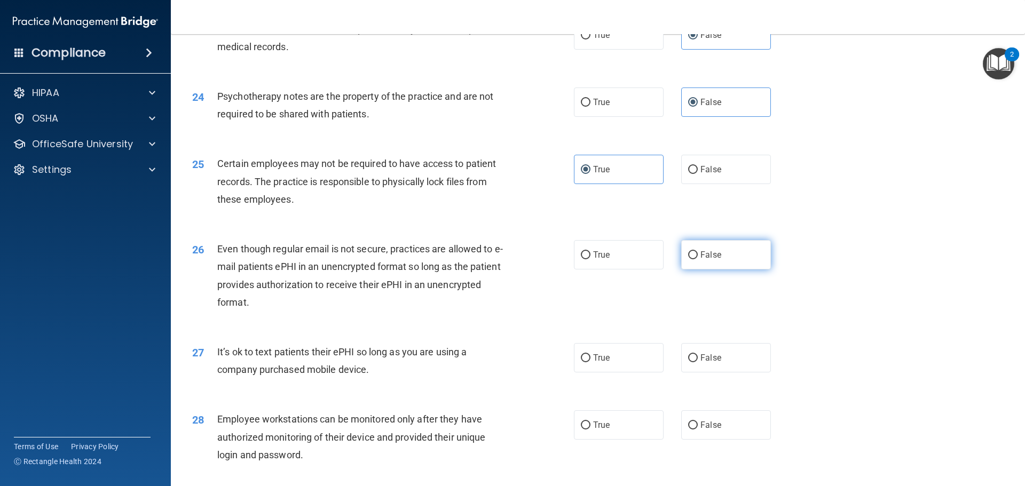
click at [700, 260] on span "False" at bounding box center [710, 255] width 21 height 10
click at [698, 259] on input "False" at bounding box center [693, 255] width 10 height 8
radio input "true"
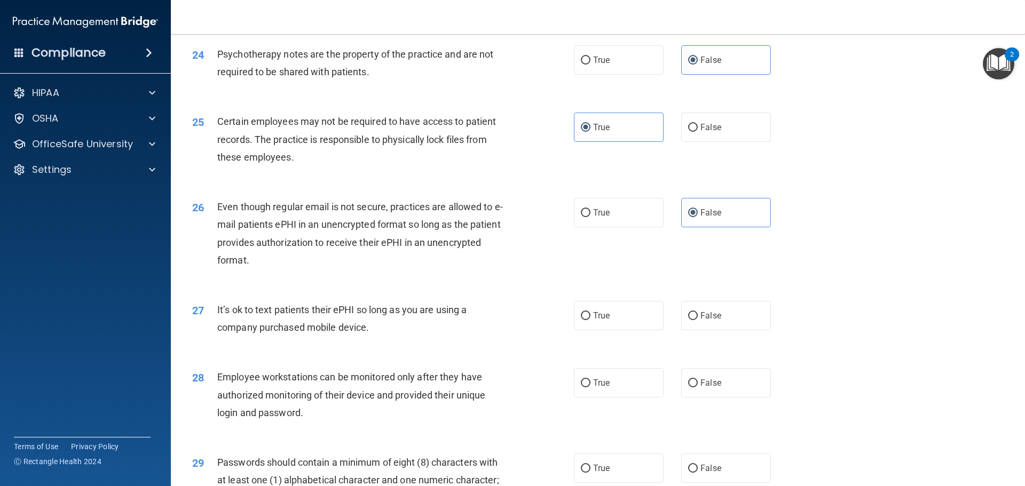
scroll to position [2029, 0]
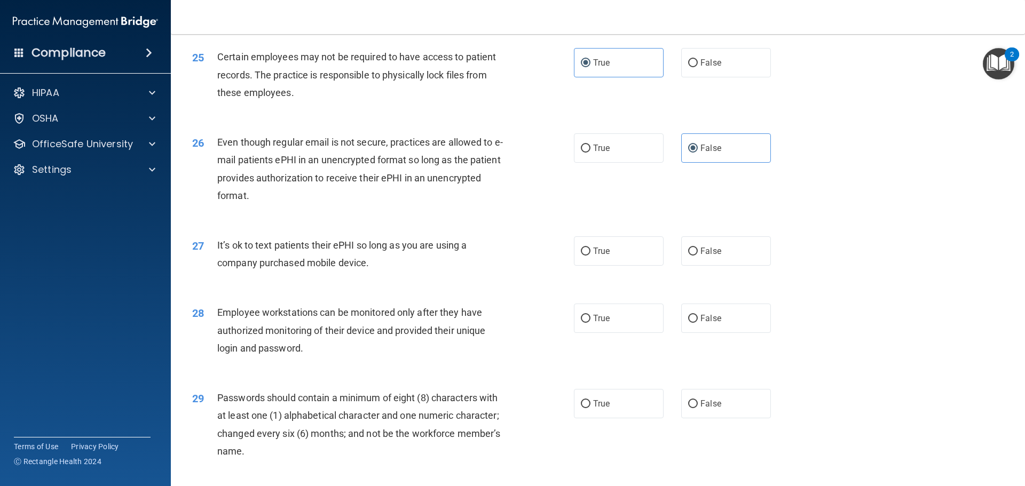
drag, startPoint x: 402, startPoint y: 286, endPoint x: 212, endPoint y: 260, distance: 190.8
click at [212, 260] on div "27 It’s ok to text patients their ePHI so long as you are using a company purch…" at bounding box center [383, 257] width 414 height 41
click at [693, 266] on label "False" at bounding box center [726, 251] width 90 height 29
click at [693, 256] on input "False" at bounding box center [693, 252] width 10 height 8
radio input "true"
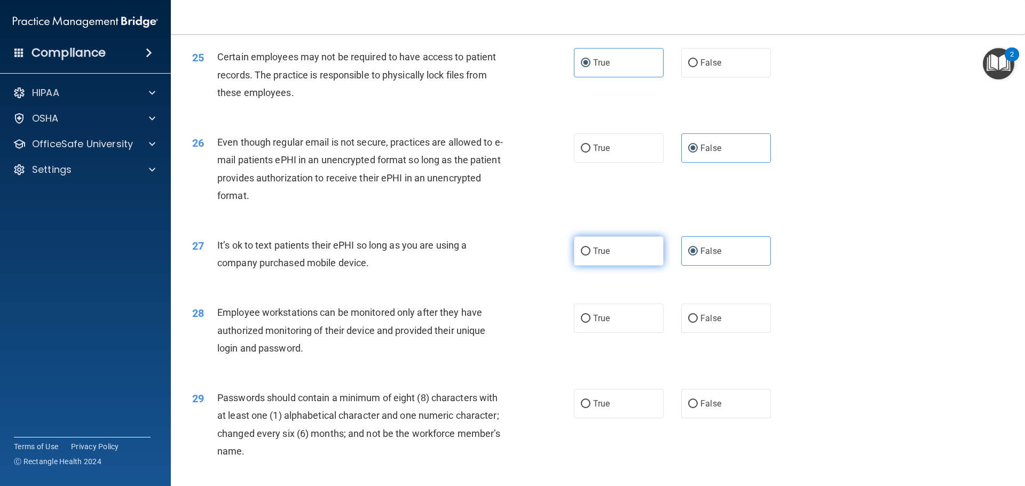
click at [602, 256] on span "True" at bounding box center [601, 251] width 17 height 10
click at [591, 256] on input "True" at bounding box center [586, 252] width 10 height 8
radio input "true"
radio input "false"
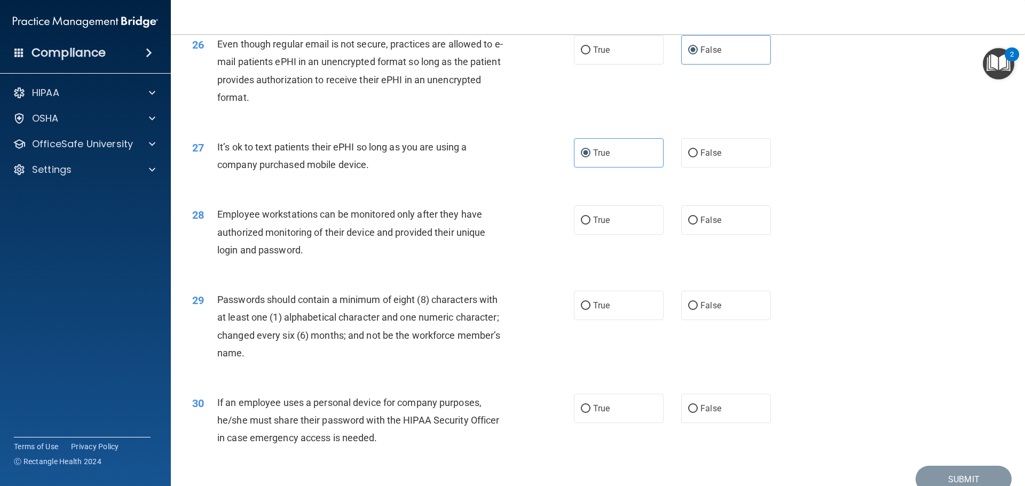
scroll to position [2136, 0]
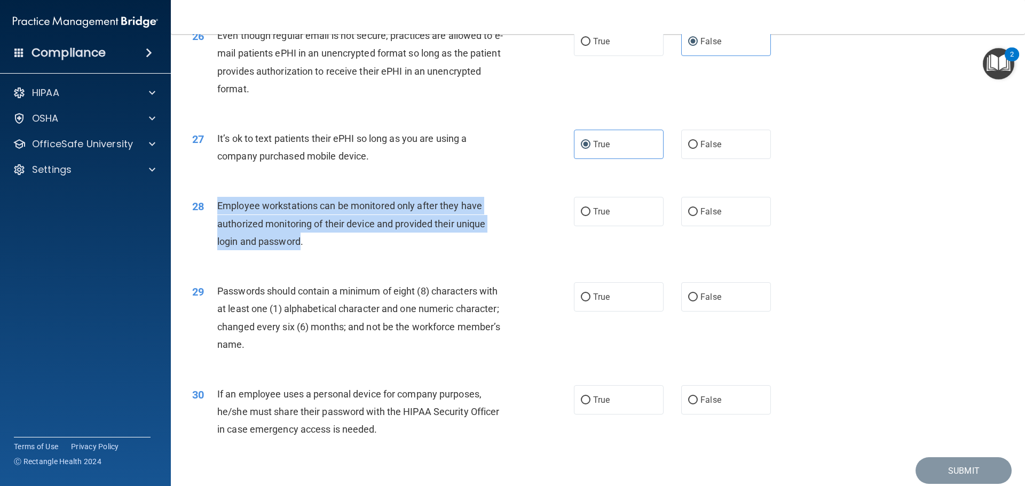
drag, startPoint x: 290, startPoint y: 257, endPoint x: 216, endPoint y: 219, distance: 83.6
click at [216, 219] on div "28 Employee workstations can be monitored only after they have authorized monit…" at bounding box center [383, 226] width 414 height 59
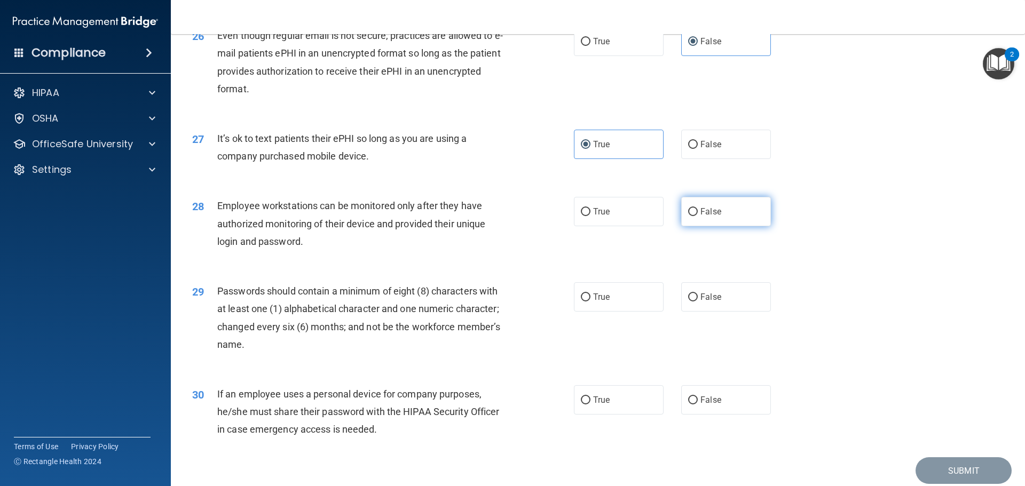
click at [696, 218] on label "False" at bounding box center [726, 211] width 90 height 29
click at [696, 216] on input "False" at bounding box center [693, 212] width 10 height 8
radio input "true"
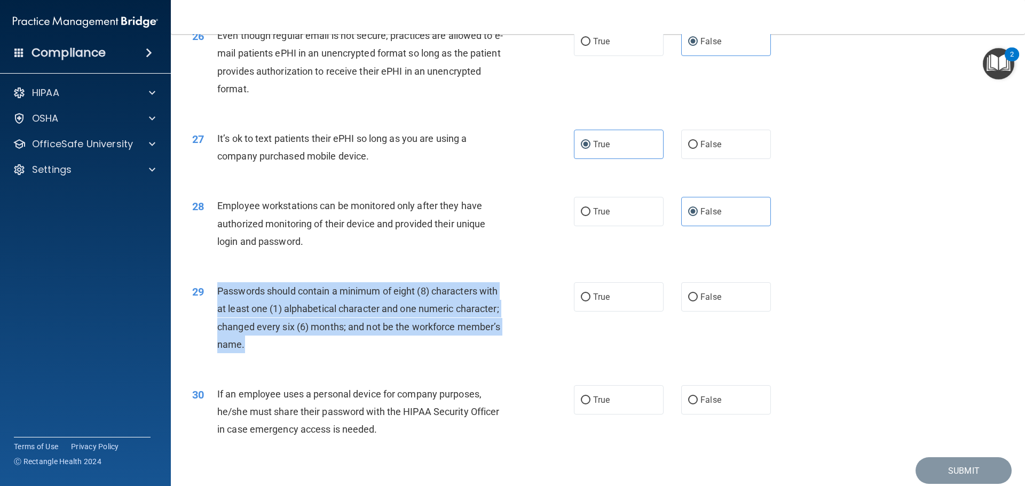
drag, startPoint x: 270, startPoint y: 358, endPoint x: 356, endPoint y: 336, distance: 88.6
click at [217, 303] on div "Passwords should contain a minimum of eight (8) characters with at least one (1…" at bounding box center [366, 317] width 298 height 71
click at [583, 302] on input "True" at bounding box center [586, 298] width 10 height 8
radio input "true"
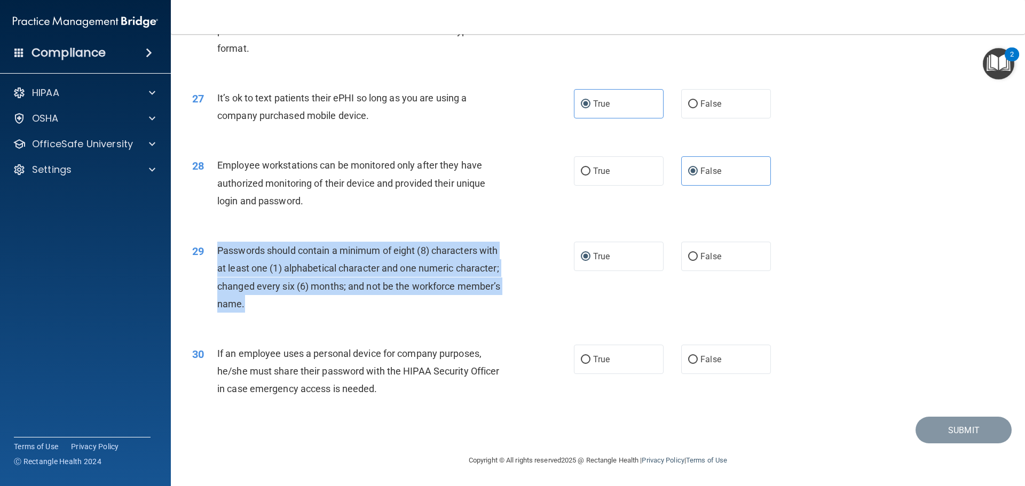
click at [439, 296] on div "Passwords should contain a minimum of eight (8) characters with at least one (1…" at bounding box center [366, 277] width 298 height 71
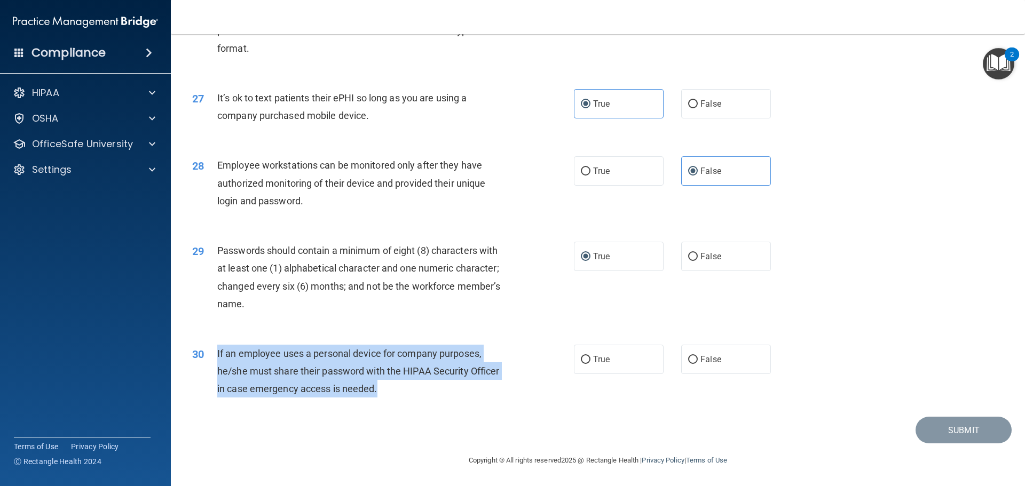
drag, startPoint x: 388, startPoint y: 392, endPoint x: 213, endPoint y: 350, distance: 179.6
click at [213, 350] on div "30 If an employee uses a personal device for company purposes, he/she must shar…" at bounding box center [383, 374] width 414 height 59
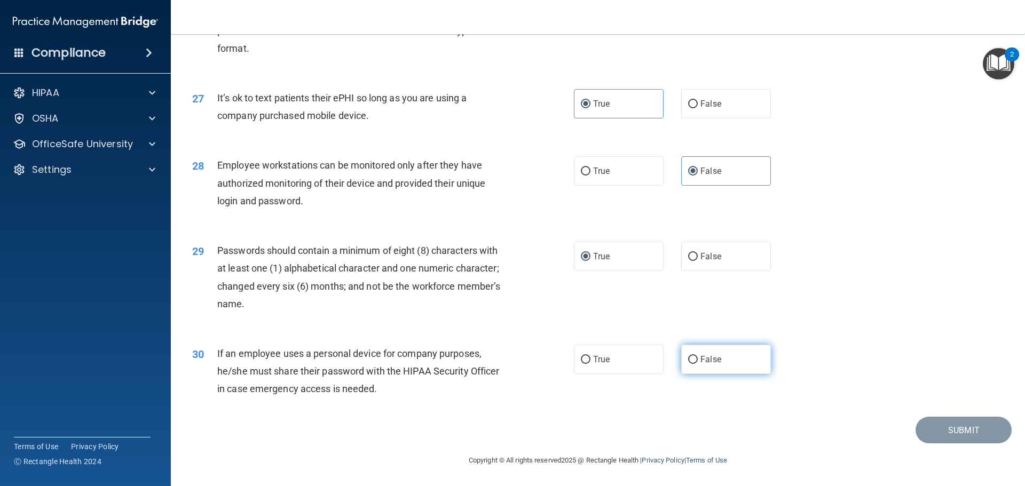
click at [720, 363] on label "False" at bounding box center [726, 359] width 90 height 29
click at [698, 363] on input "False" at bounding box center [693, 360] width 10 height 8
radio input "true"
click at [942, 437] on button "Submit" at bounding box center [964, 430] width 96 height 27
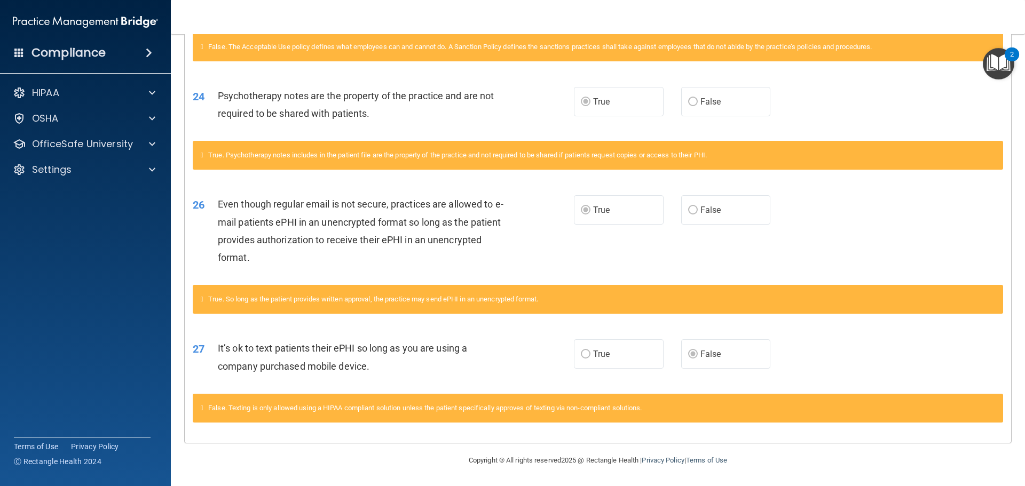
scroll to position [718, 0]
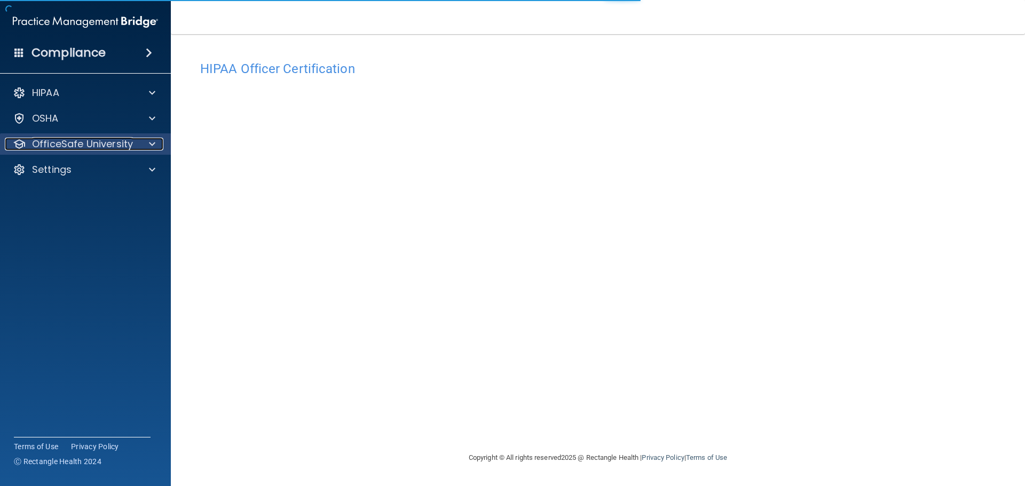
click at [78, 145] on p "OfficeSafe University" at bounding box center [82, 144] width 101 height 13
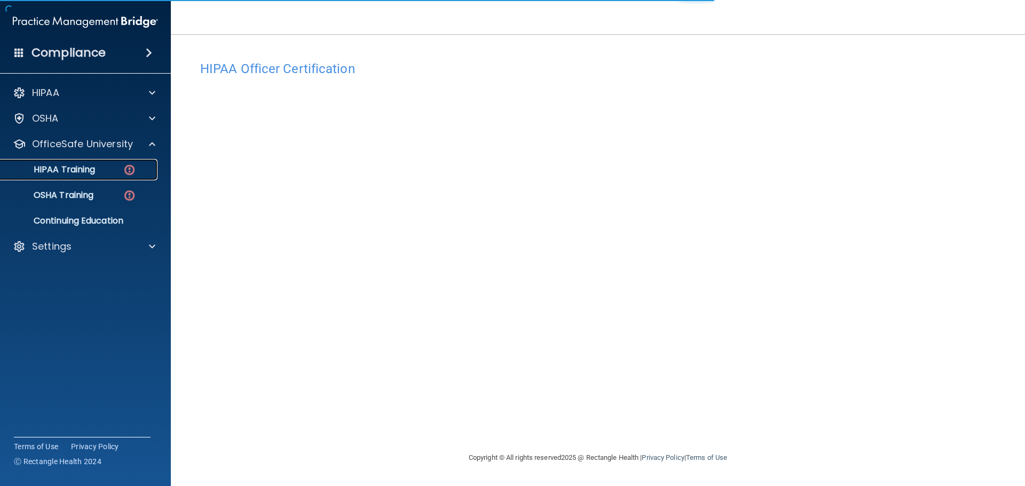
click at [75, 168] on p "HIPAA Training" at bounding box center [51, 169] width 88 height 11
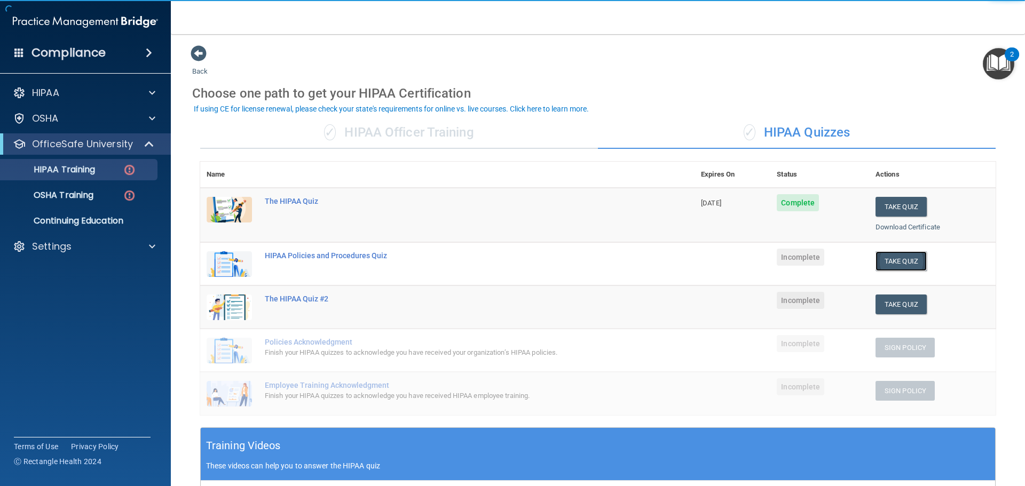
click at [901, 264] on button "Take Quiz" at bounding box center [901, 261] width 51 height 20
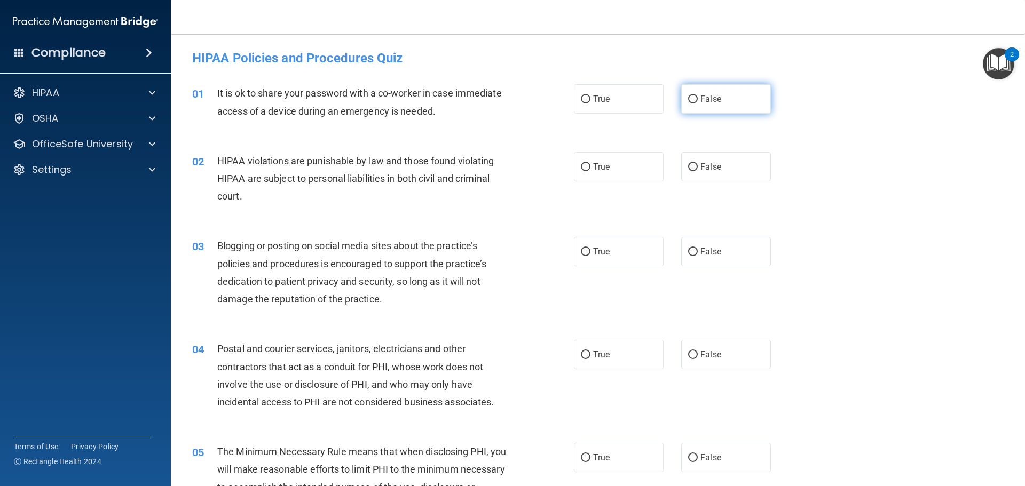
click at [698, 105] on label "False" at bounding box center [726, 98] width 90 height 29
click at [698, 104] on input "False" at bounding box center [693, 100] width 10 height 8
radio input "true"
click at [602, 172] on label "True" at bounding box center [619, 166] width 90 height 29
click at [591, 171] on input "True" at bounding box center [586, 167] width 10 height 8
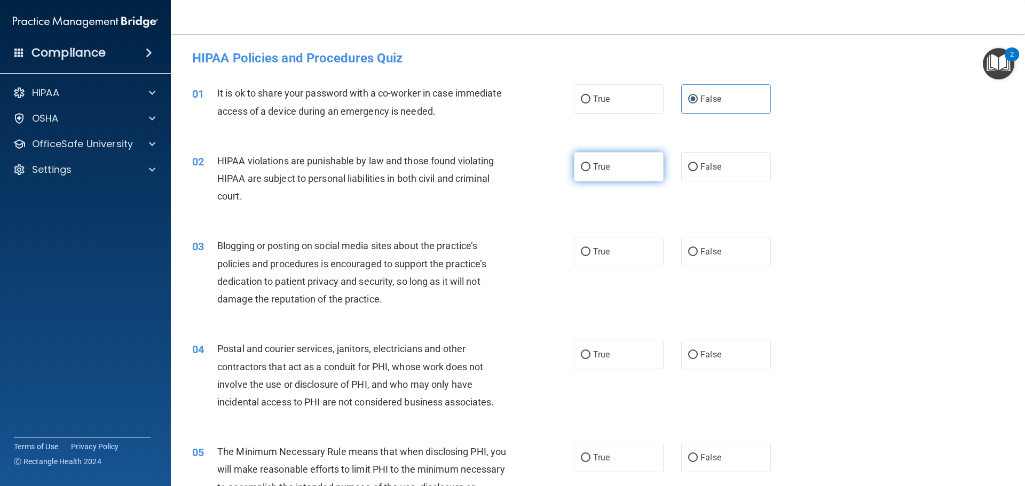
radio input "true"
click at [692, 253] on input "False" at bounding box center [693, 252] width 10 height 8
radio input "true"
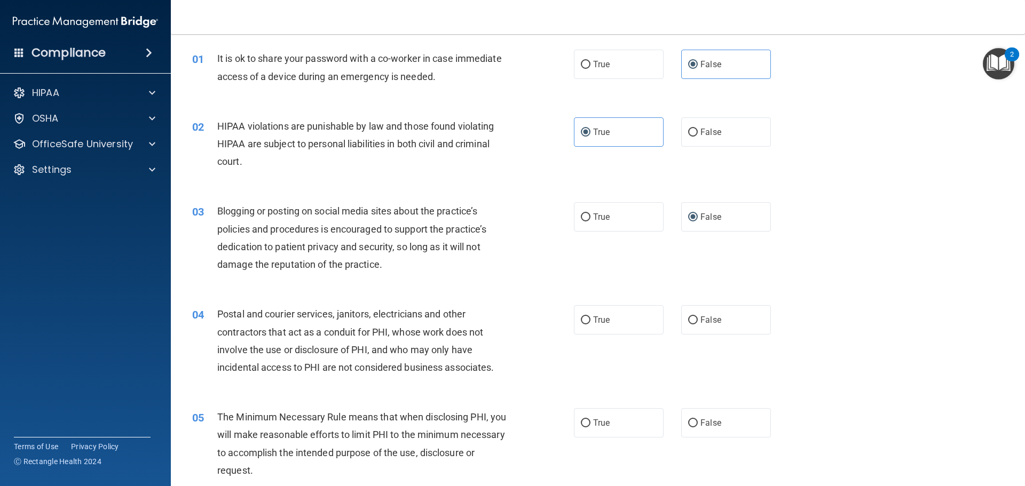
scroll to position [53, 0]
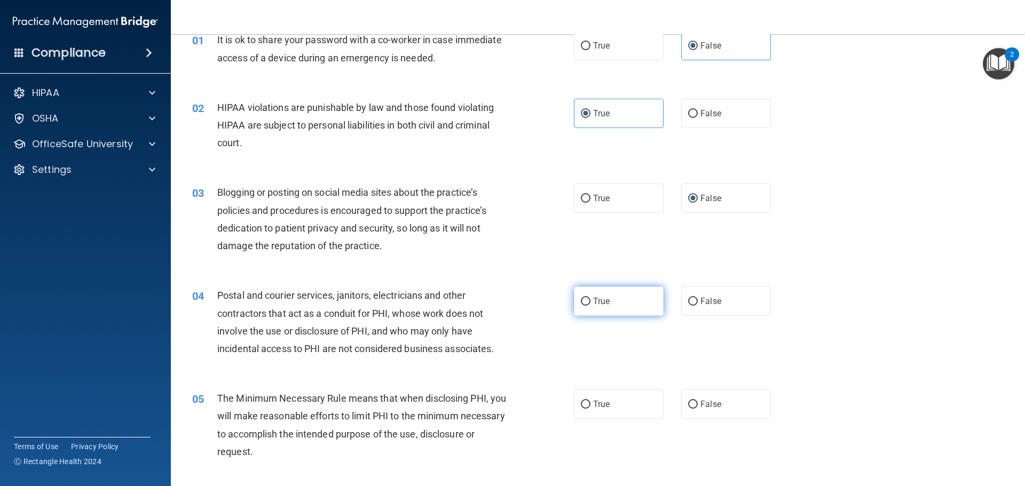
click at [601, 304] on span "True" at bounding box center [601, 301] width 17 height 10
click at [591, 304] on input "True" at bounding box center [586, 302] width 10 height 8
radio input "true"
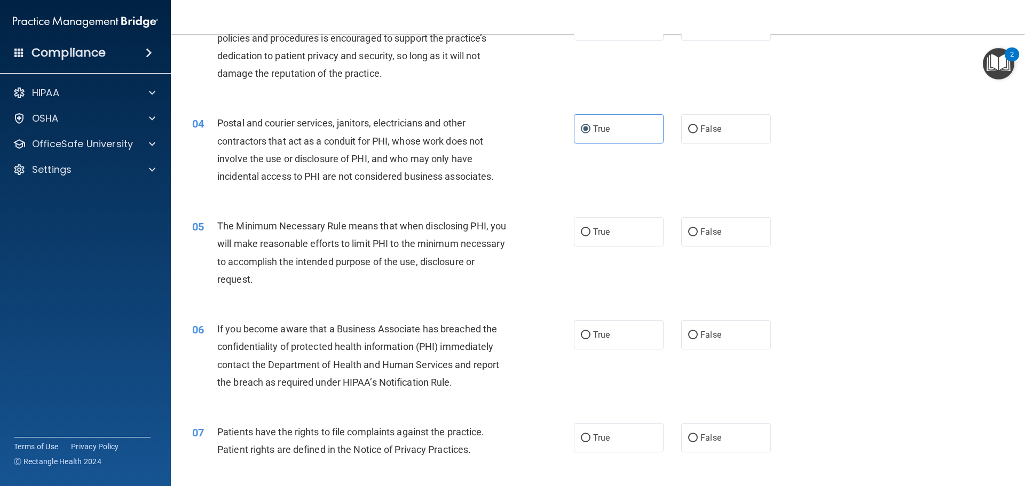
scroll to position [267, 0]
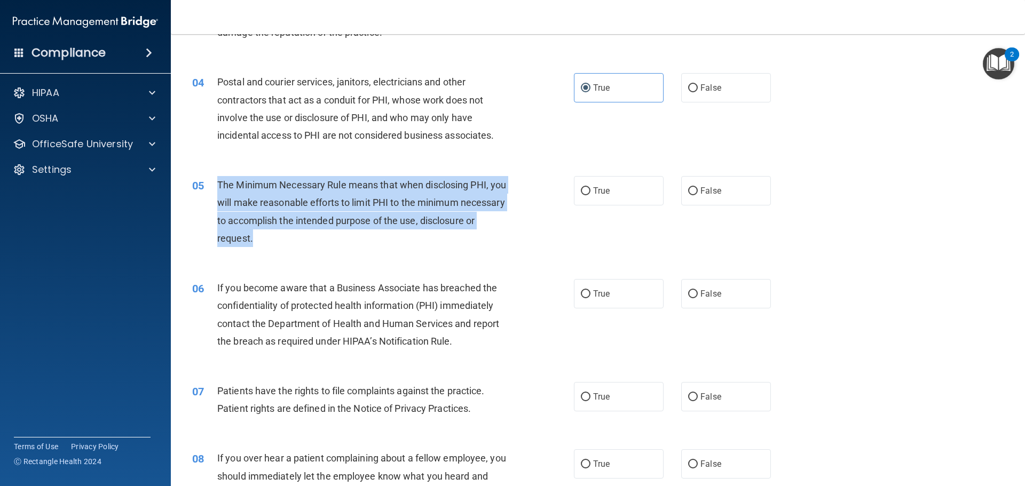
drag, startPoint x: 305, startPoint y: 239, endPoint x: 217, endPoint y: 184, distance: 103.9
click at [217, 184] on div "The Minimum Necessary Rule means that when disclosing PHI, you will make reason…" at bounding box center [366, 211] width 298 height 71
copy span "The Minimum Necessary Rule means that when disclosing PHI, you will make reason…"
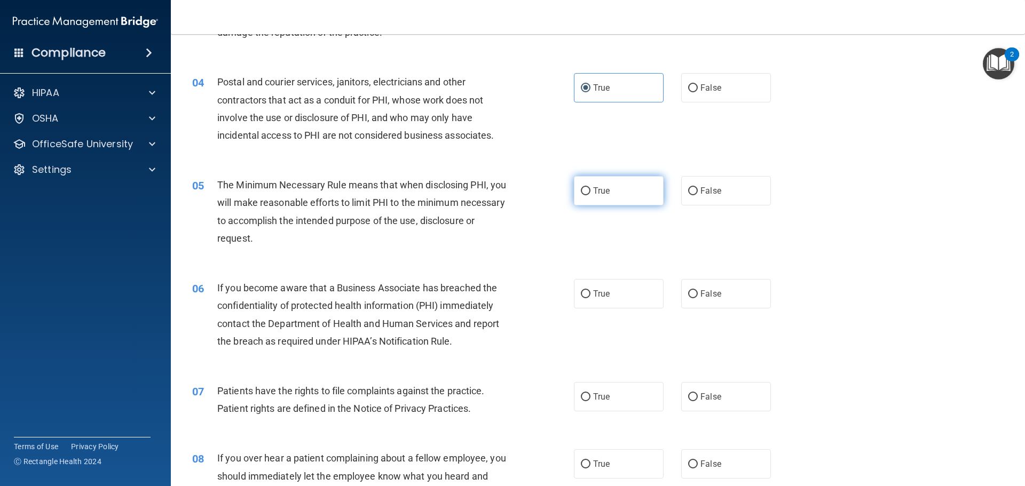
click at [593, 193] on span "True" at bounding box center [601, 191] width 17 height 10
click at [591, 193] on input "True" at bounding box center [586, 191] width 10 height 8
radio input "true"
